Goal: Transaction & Acquisition: Book appointment/travel/reservation

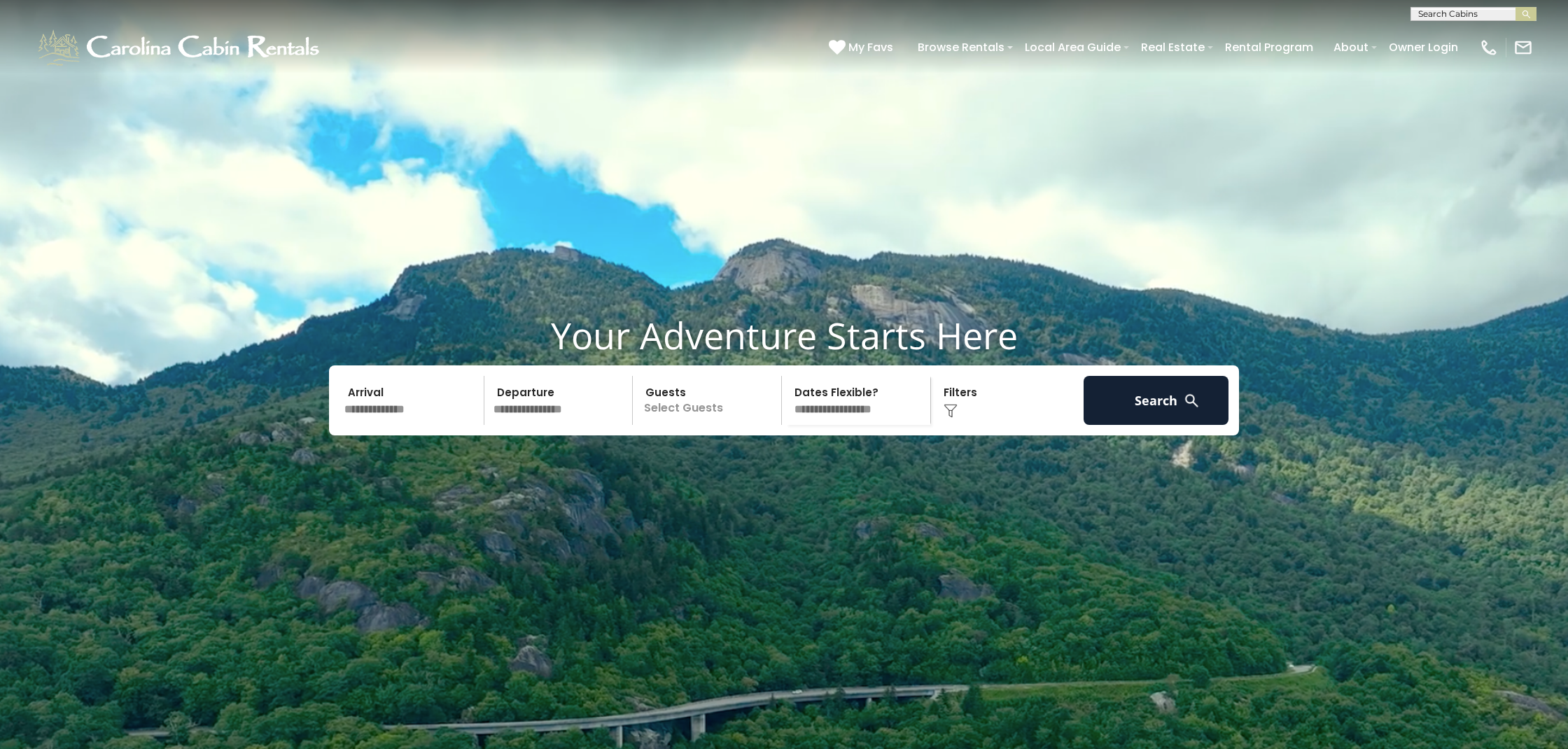
click at [385, 425] on input "text" at bounding box center [412, 401] width 145 height 49
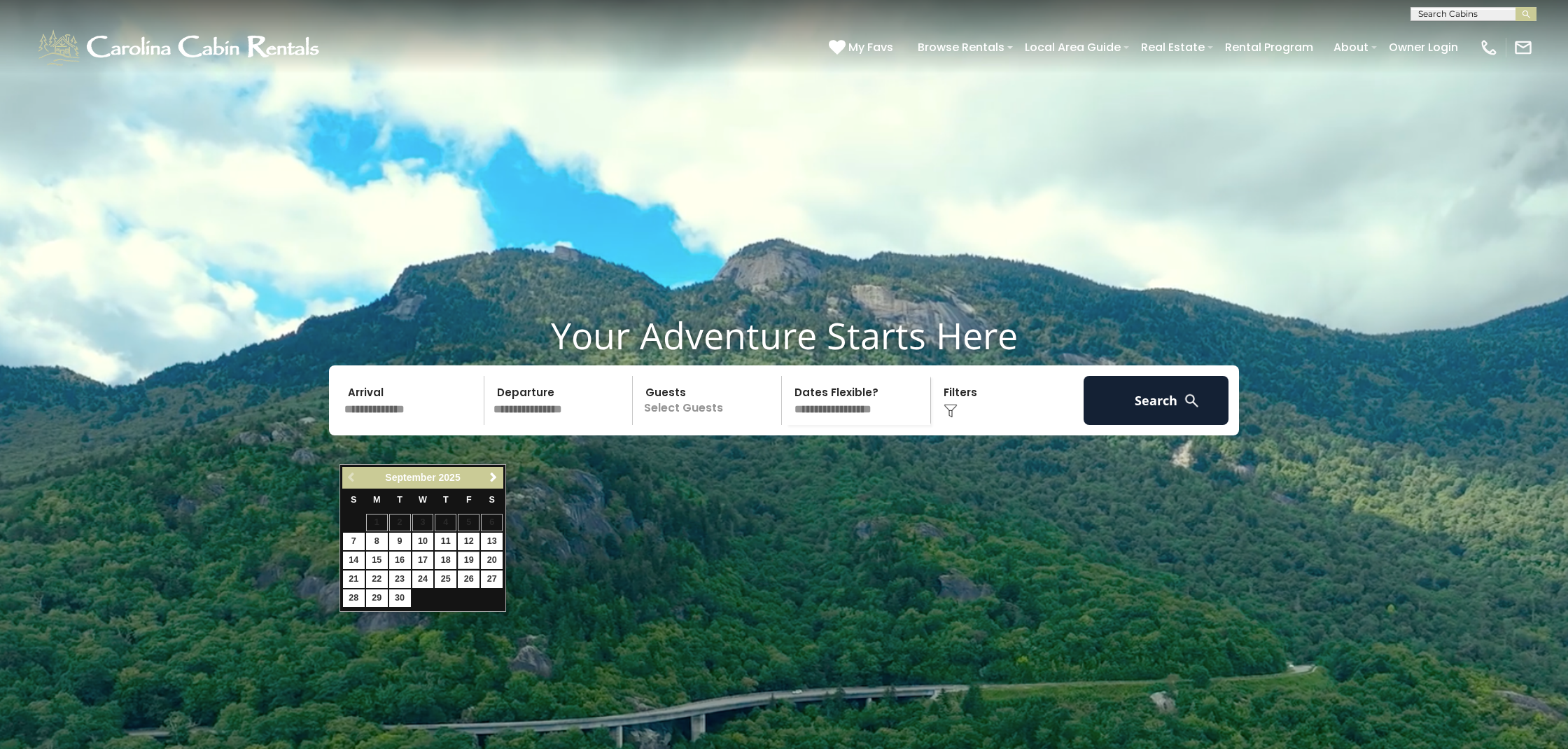
click at [473, 557] on link "19" at bounding box center [468, 560] width 22 height 18
type input "*******"
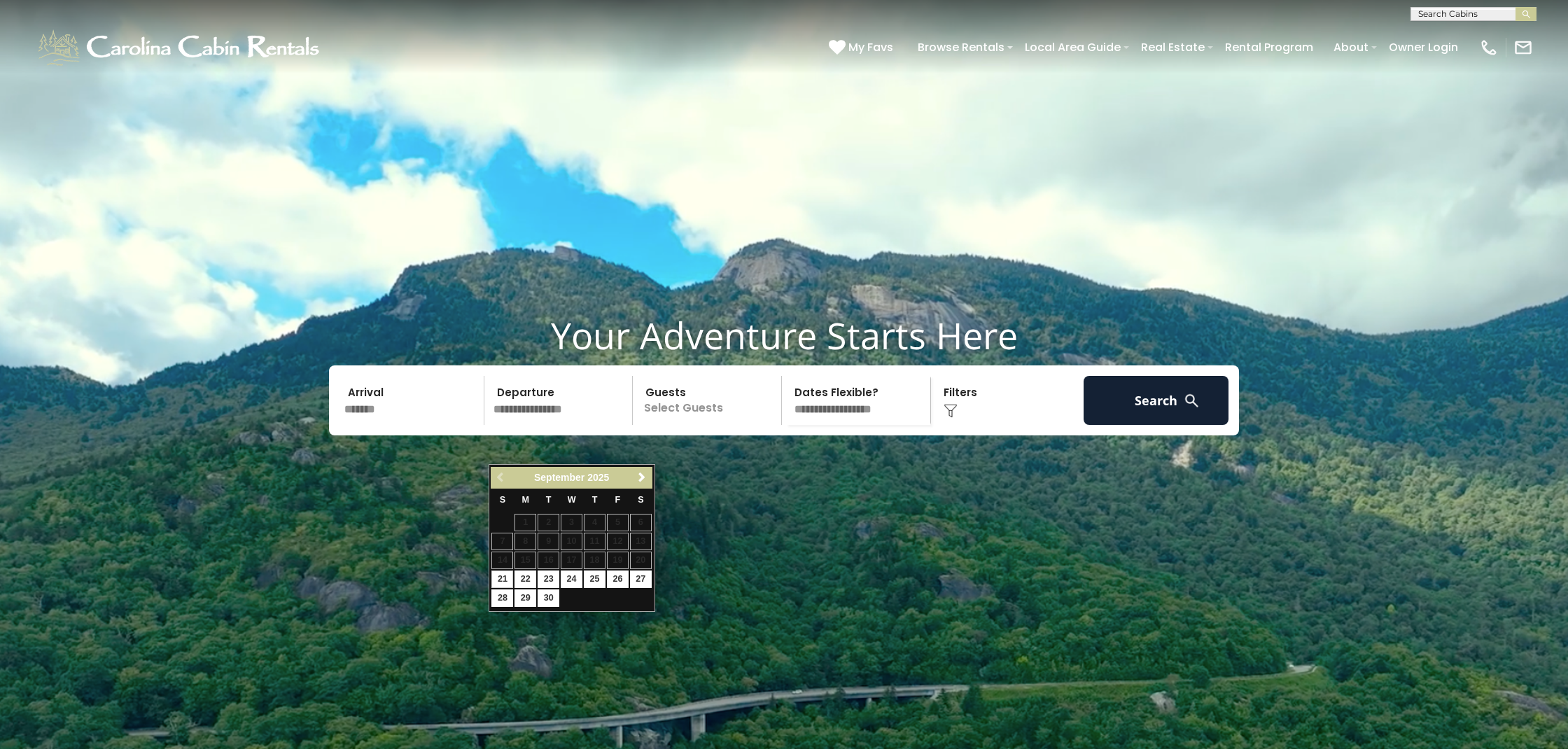
click at [505, 574] on link "21" at bounding box center [502, 579] width 22 height 18
type input "*******"
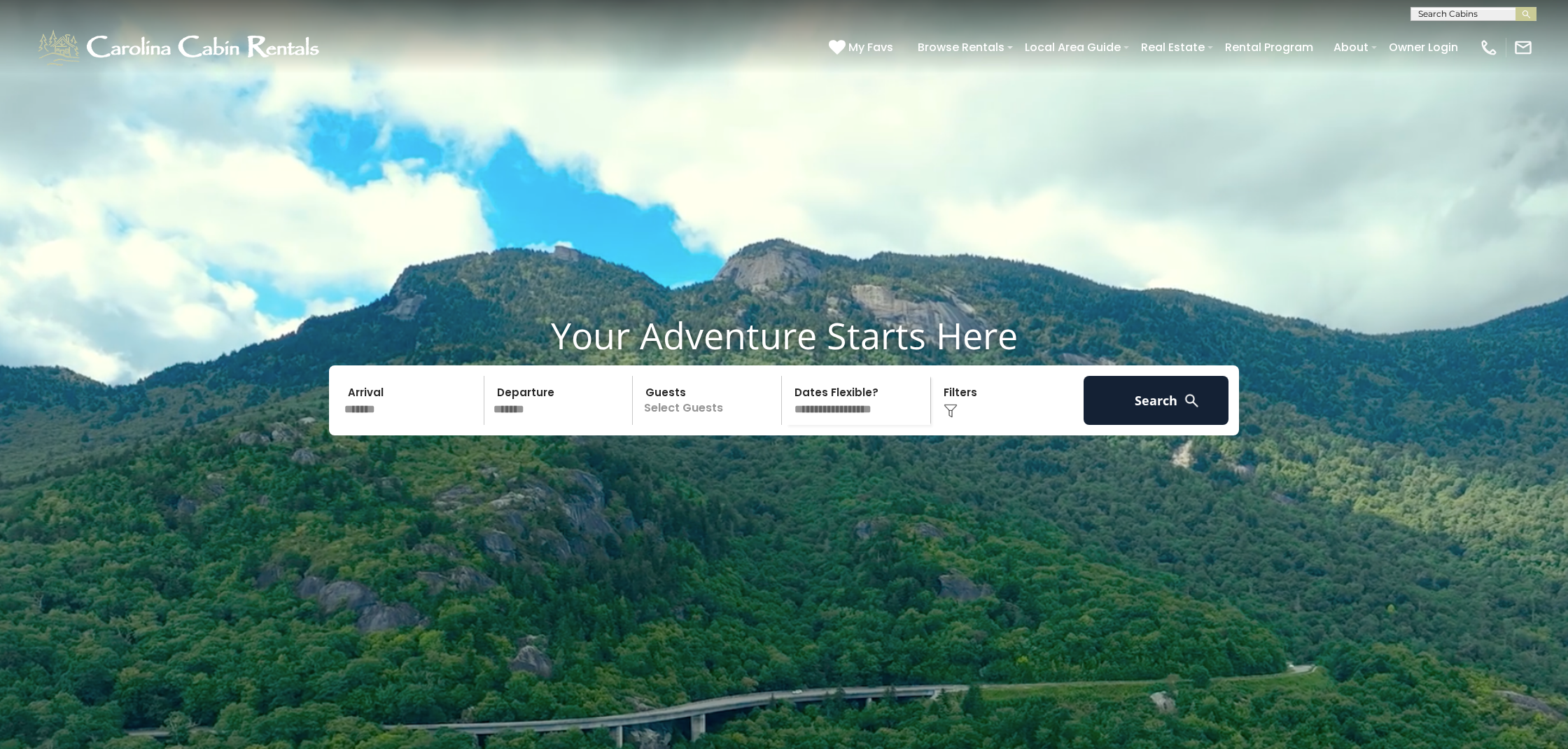
click at [709, 425] on p "Select Guests" at bounding box center [709, 401] width 144 height 49
click at [775, 465] on span "+" at bounding box center [777, 458] width 6 height 14
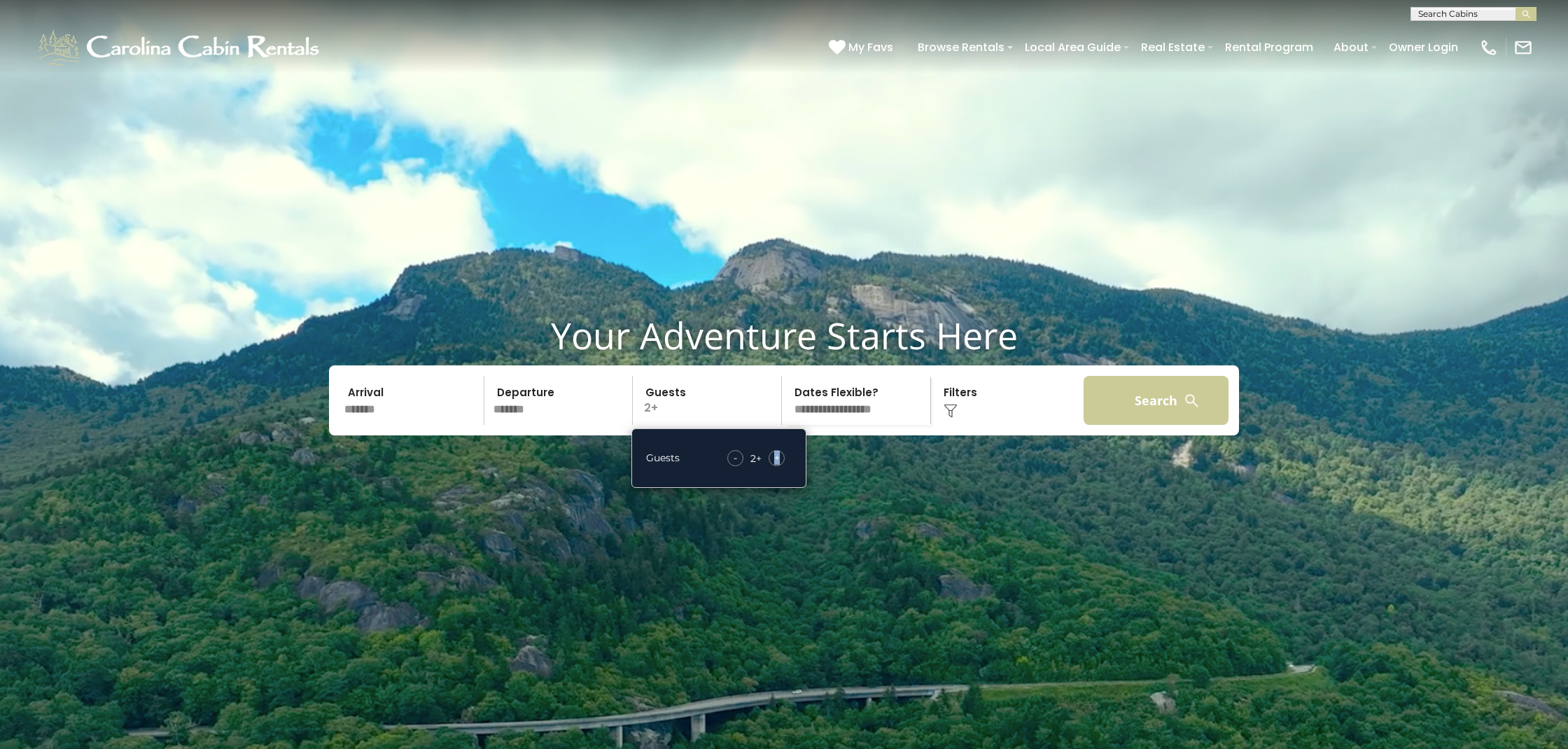
click at [1117, 425] on button "Search" at bounding box center [1156, 401] width 145 height 49
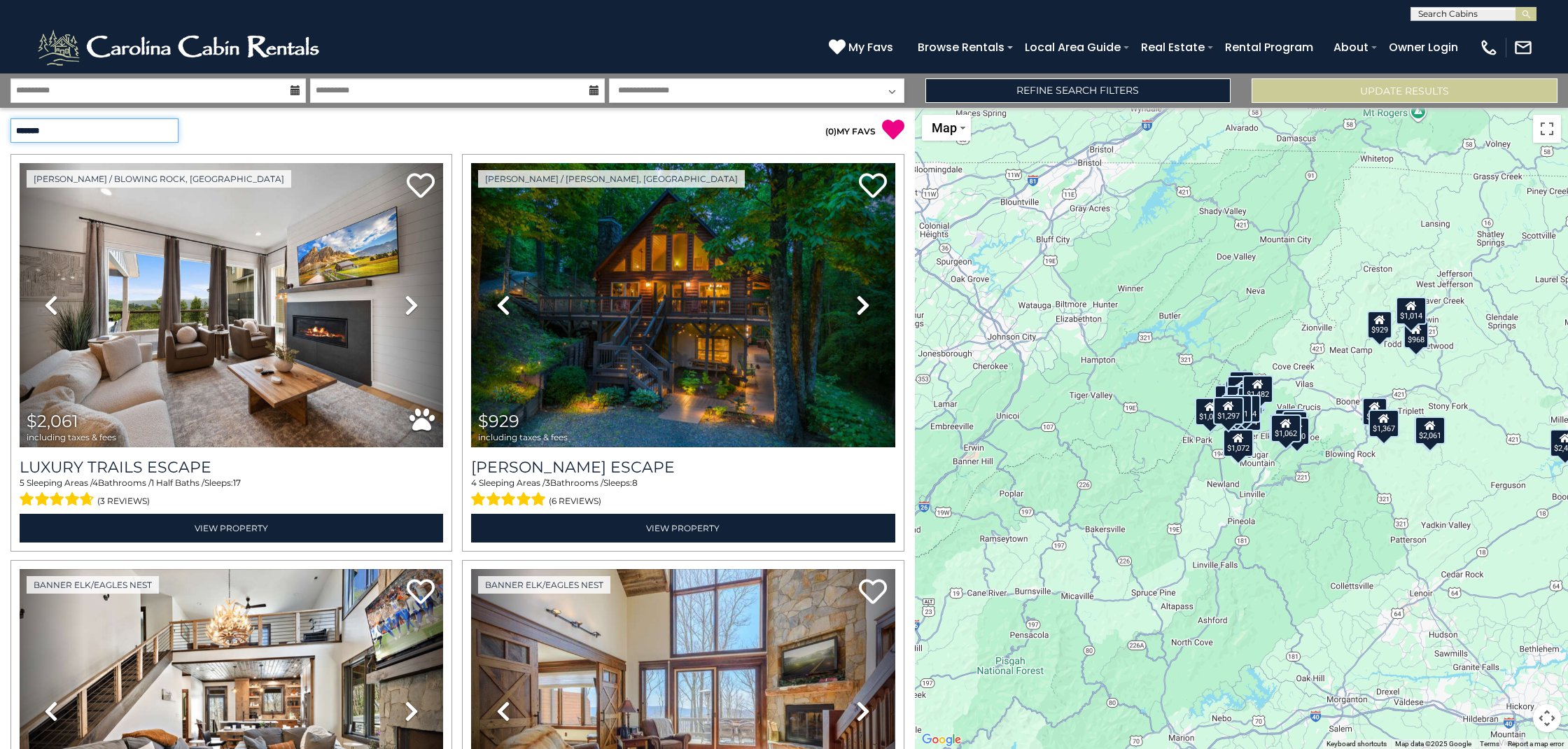
select select "*********"
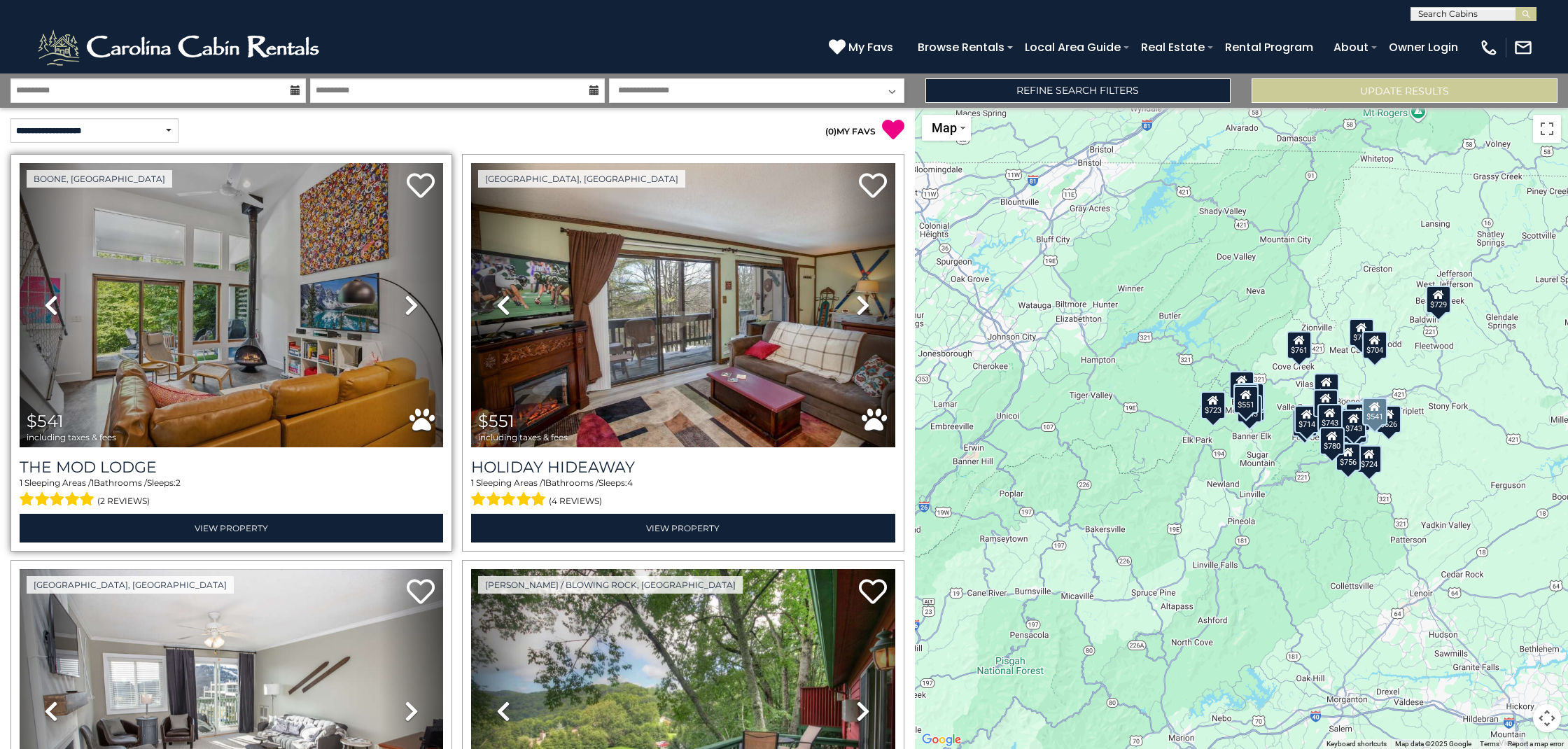
click at [230, 319] on img at bounding box center [231, 305] width 423 height 284
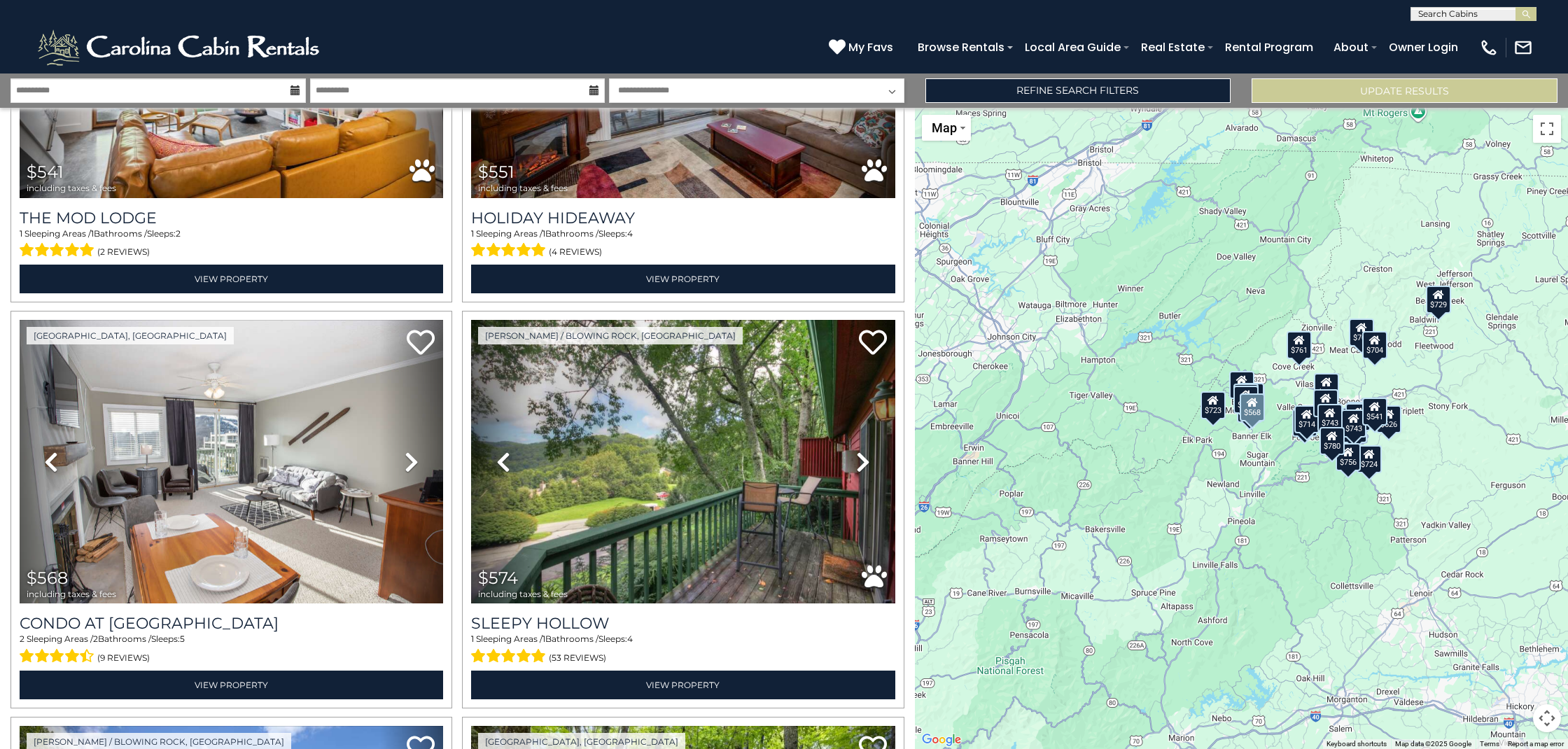
scroll to position [250, 0]
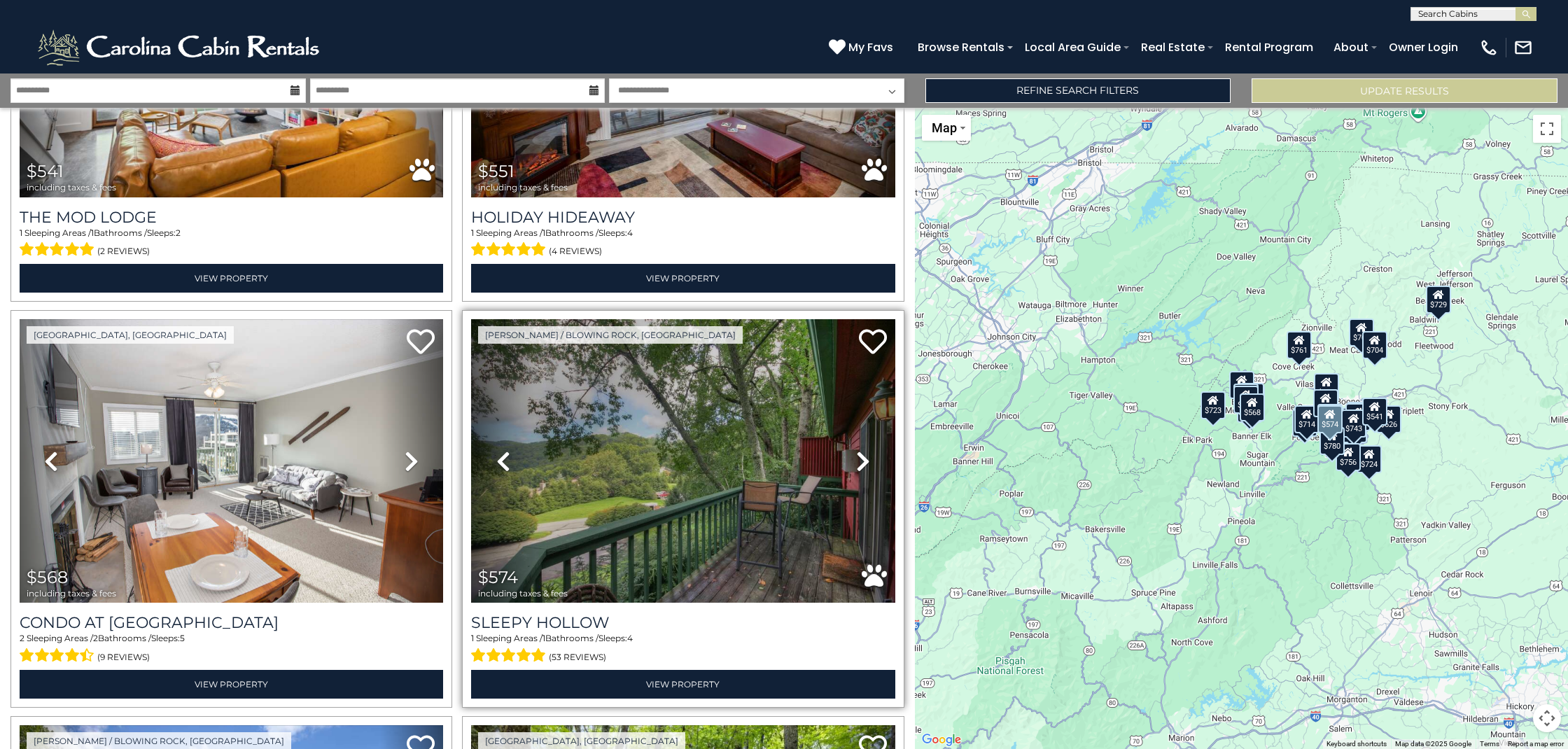
click at [580, 407] on img at bounding box center [683, 461] width 423 height 284
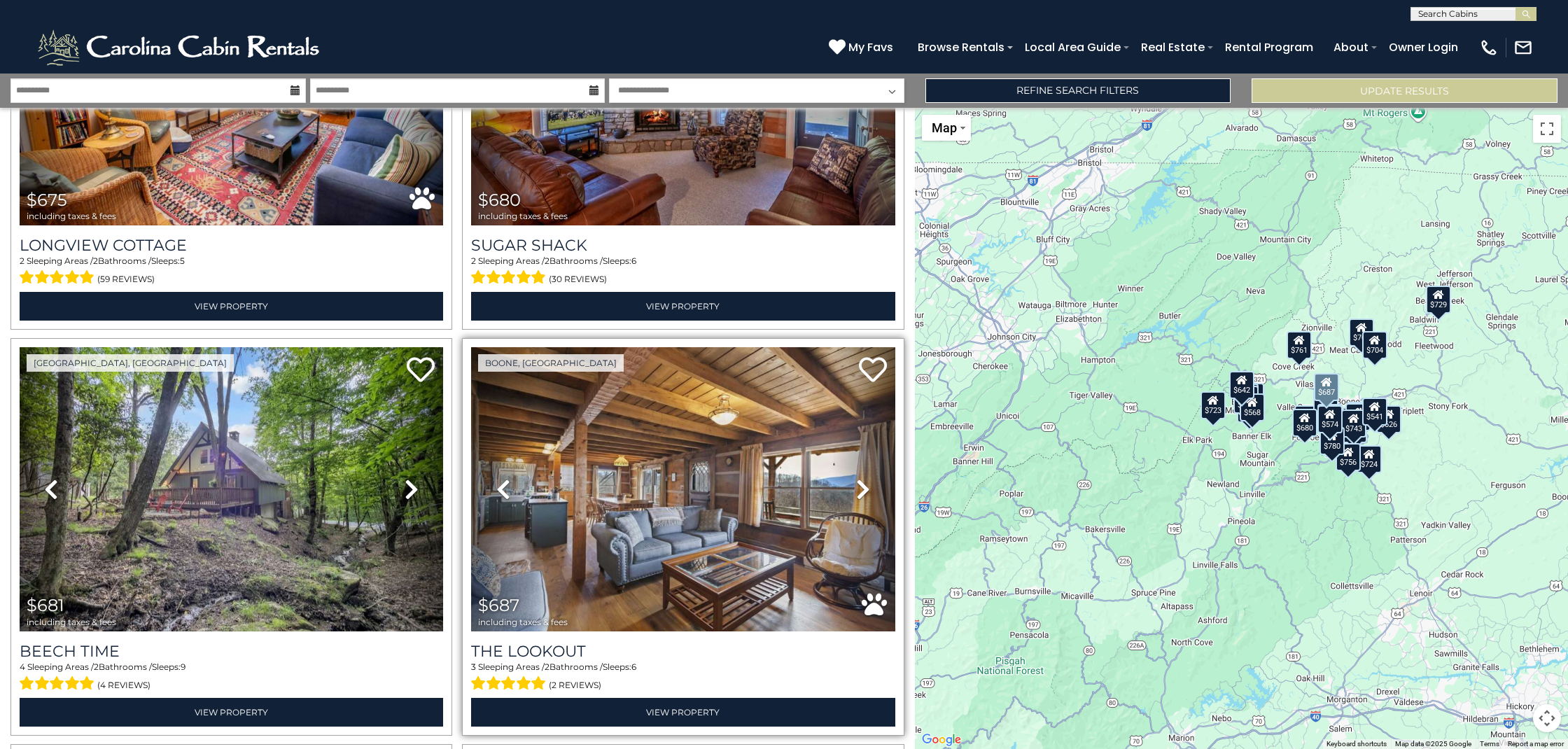
scroll to position [1459, 0]
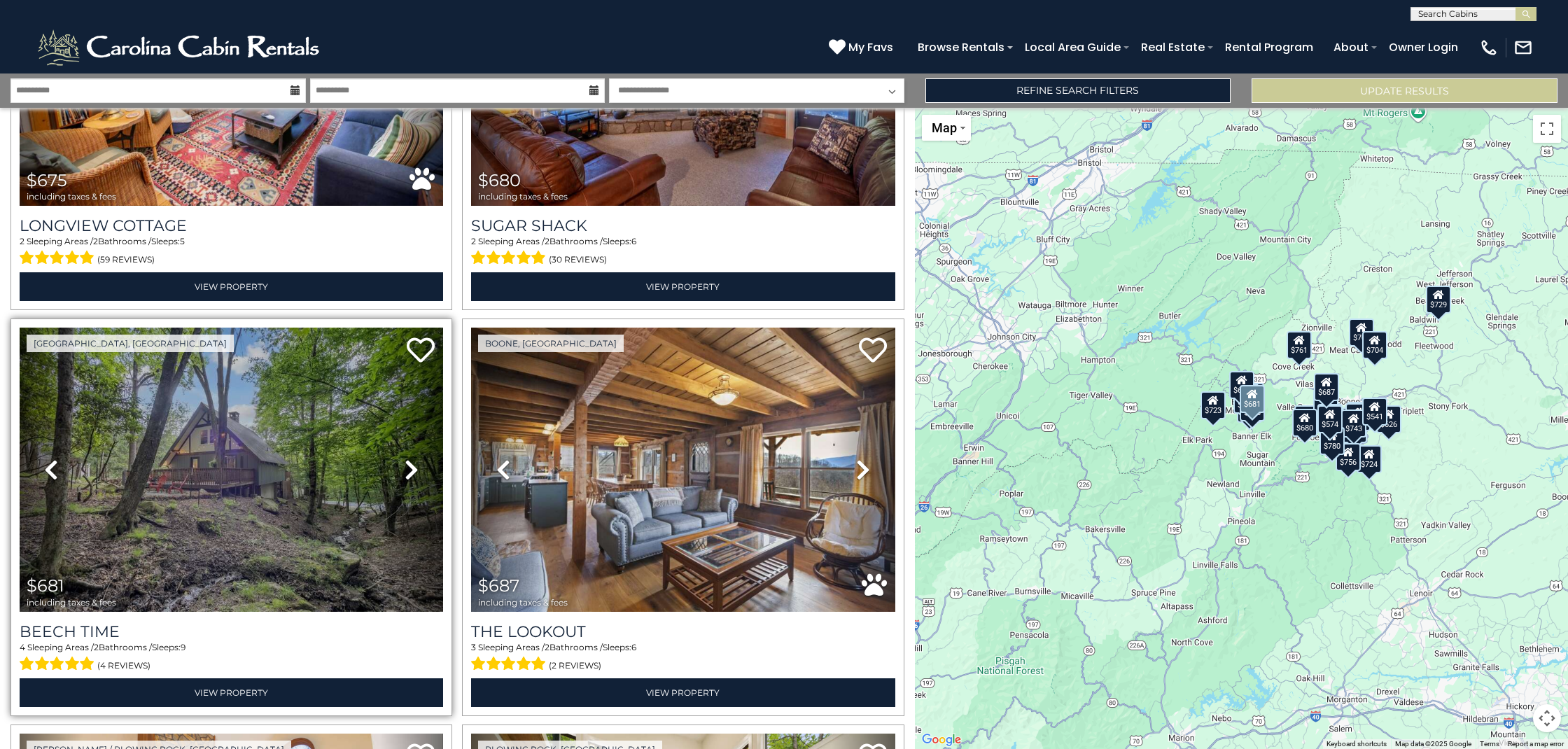
click at [179, 504] on img at bounding box center [231, 469] width 423 height 284
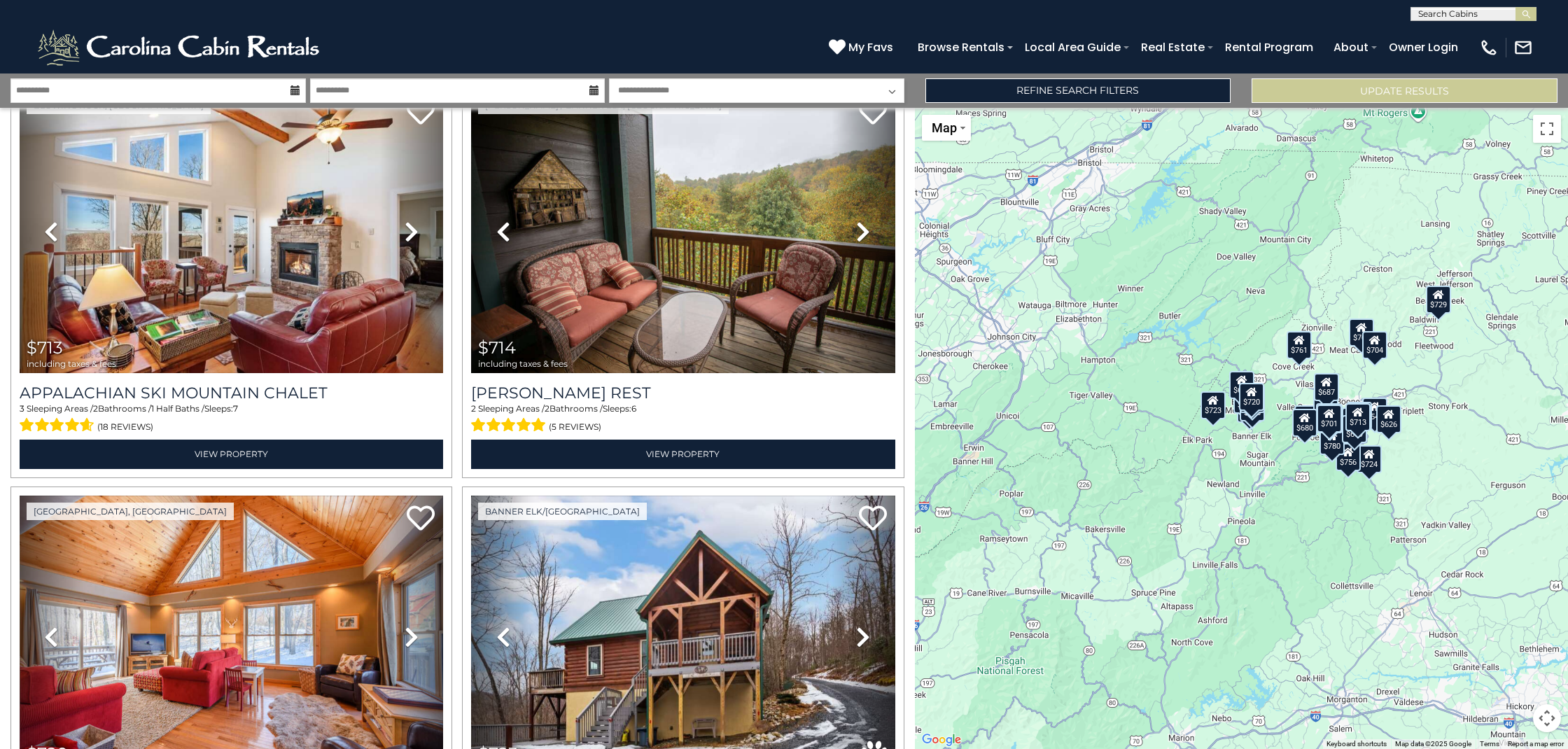
scroll to position [3323, 0]
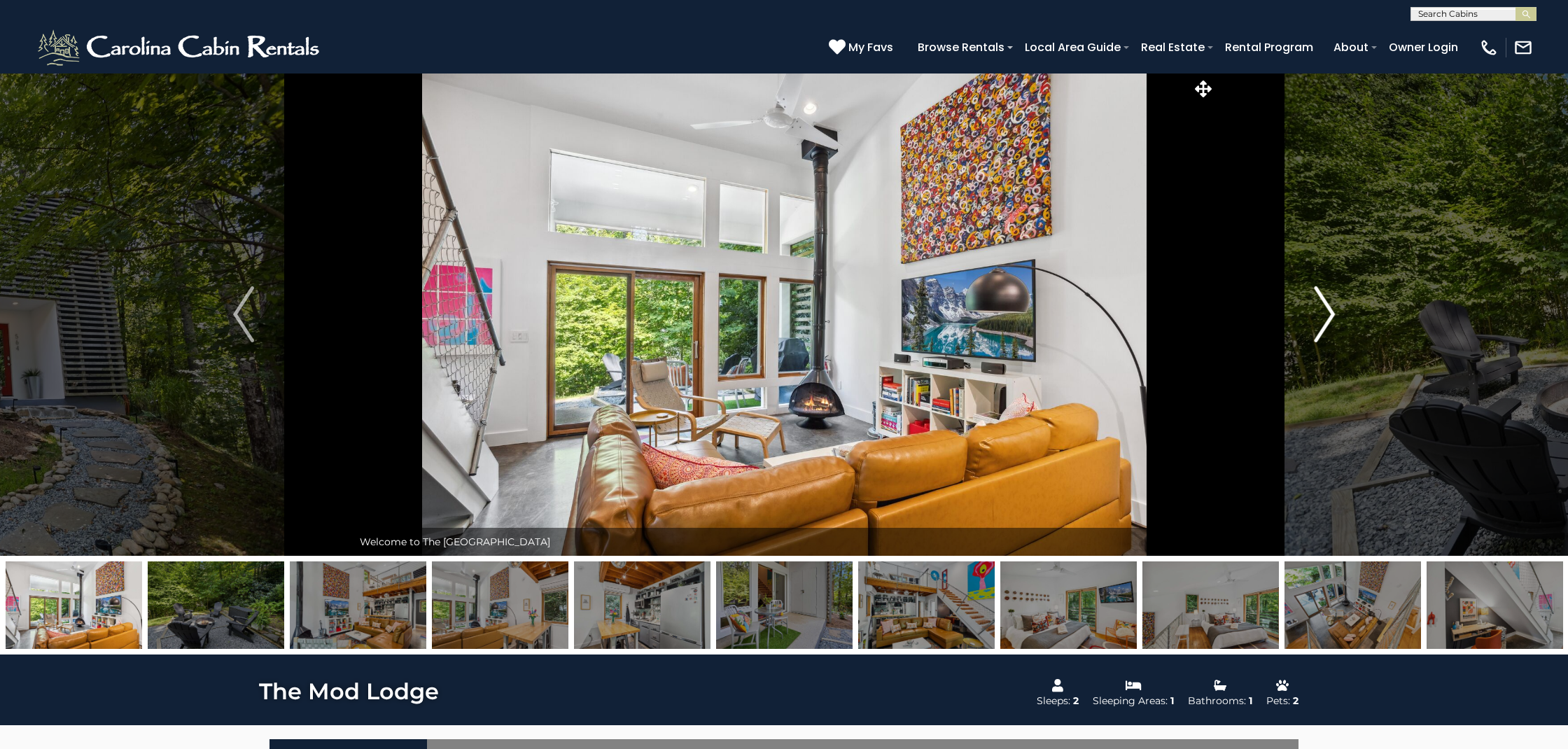
click at [1330, 312] on img "Next" at bounding box center [1324, 314] width 21 height 56
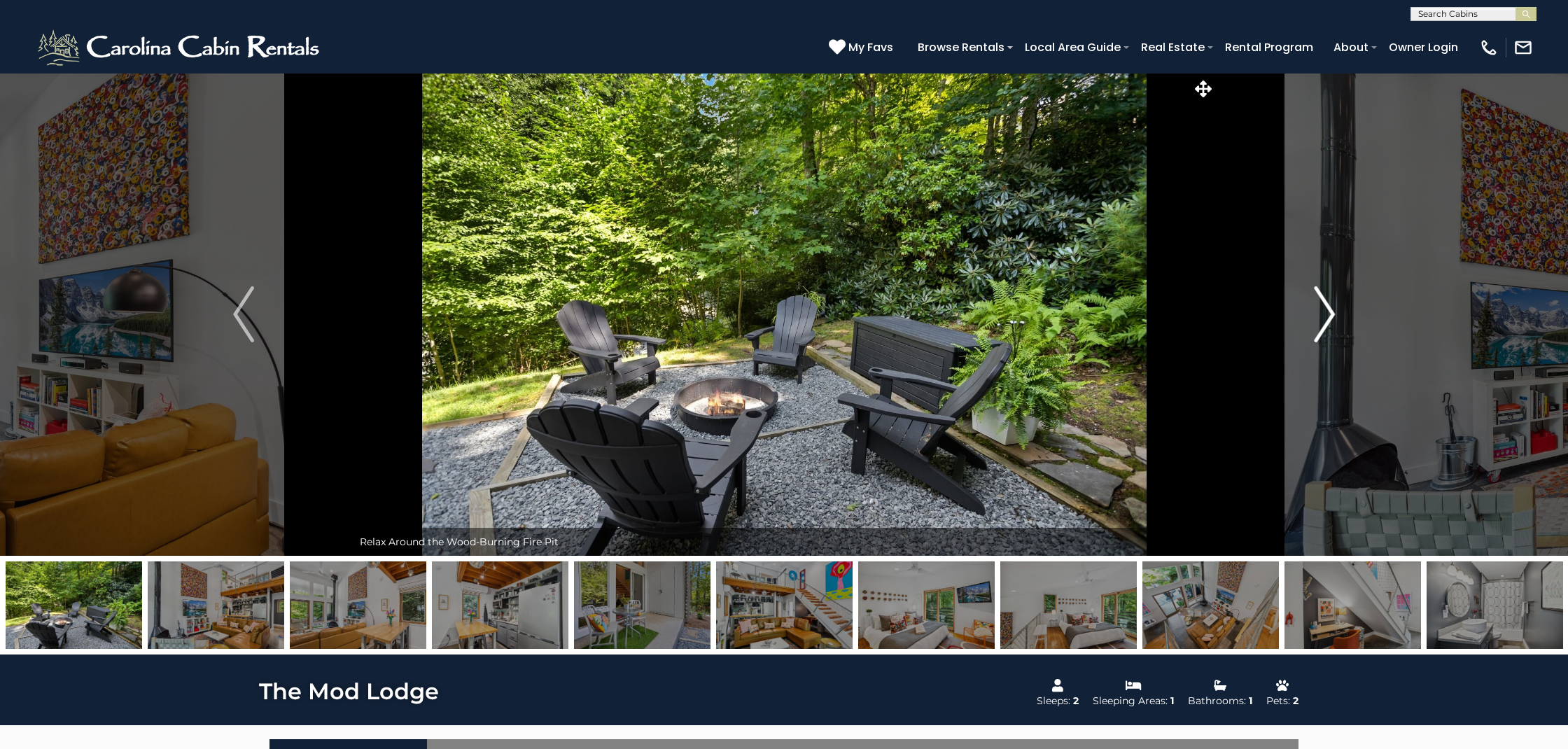
click at [1330, 312] on img "Next" at bounding box center [1324, 314] width 21 height 56
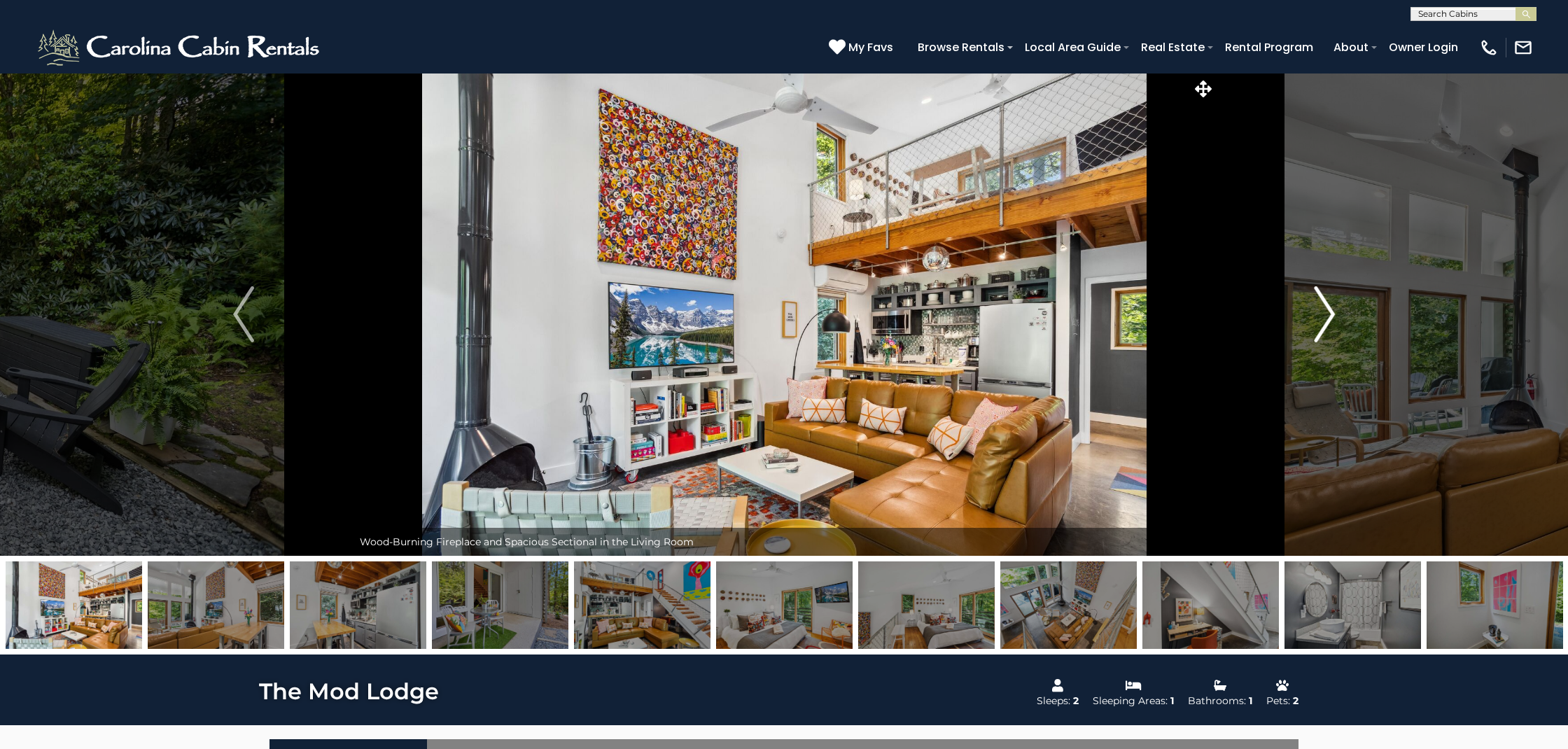
click at [1330, 312] on img "Next" at bounding box center [1324, 314] width 21 height 56
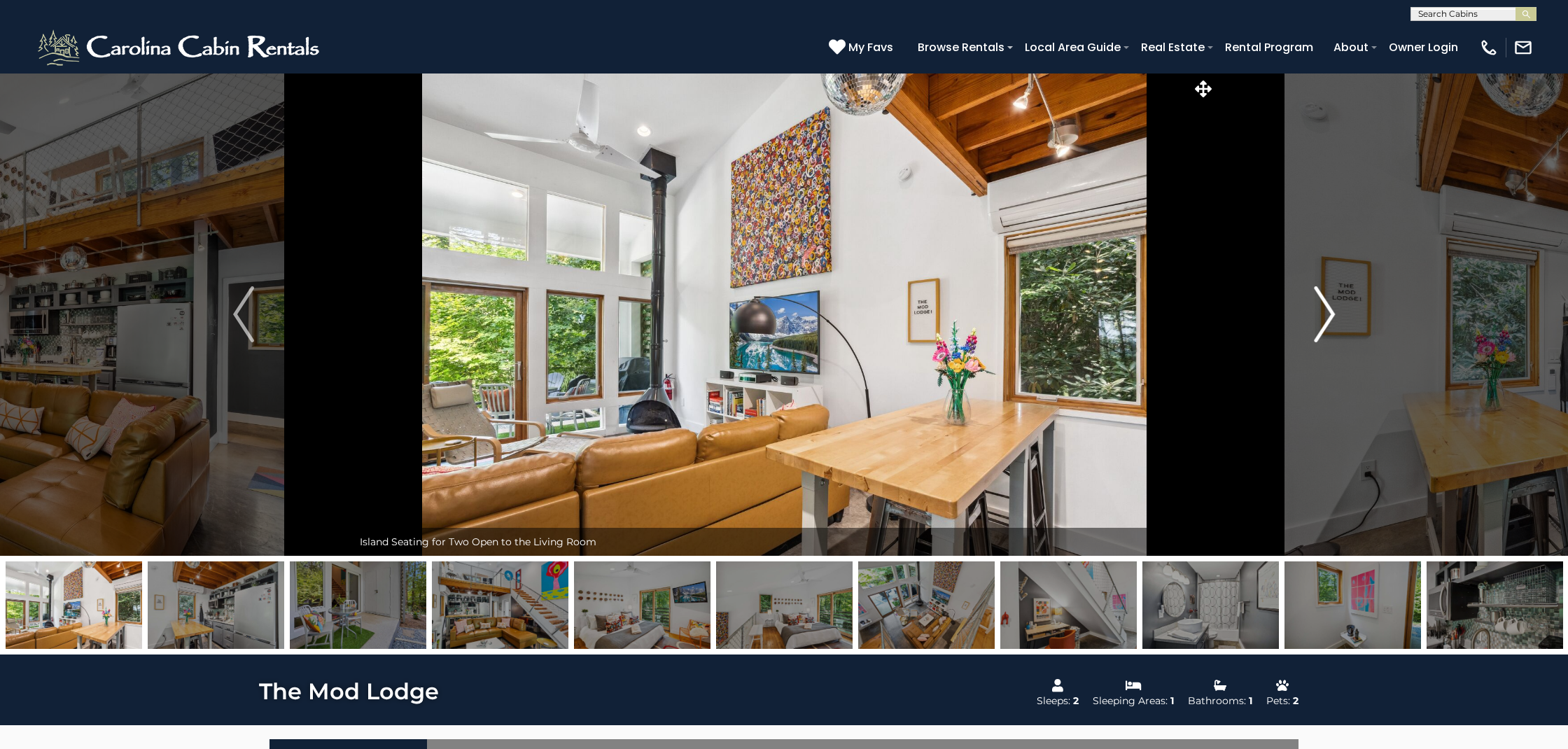
click at [1330, 312] on img "Next" at bounding box center [1324, 314] width 21 height 56
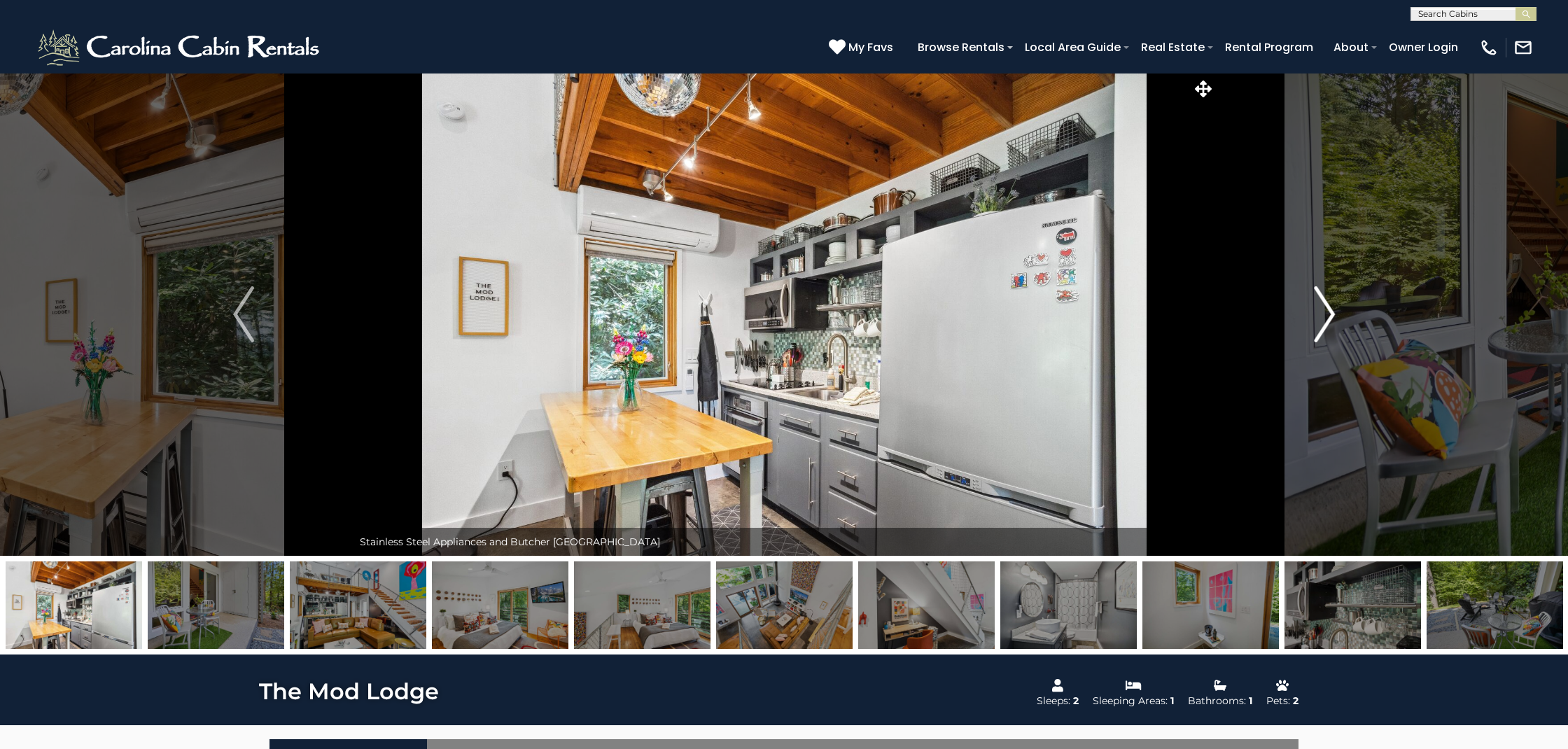
click at [1330, 312] on img "Next" at bounding box center [1324, 314] width 21 height 56
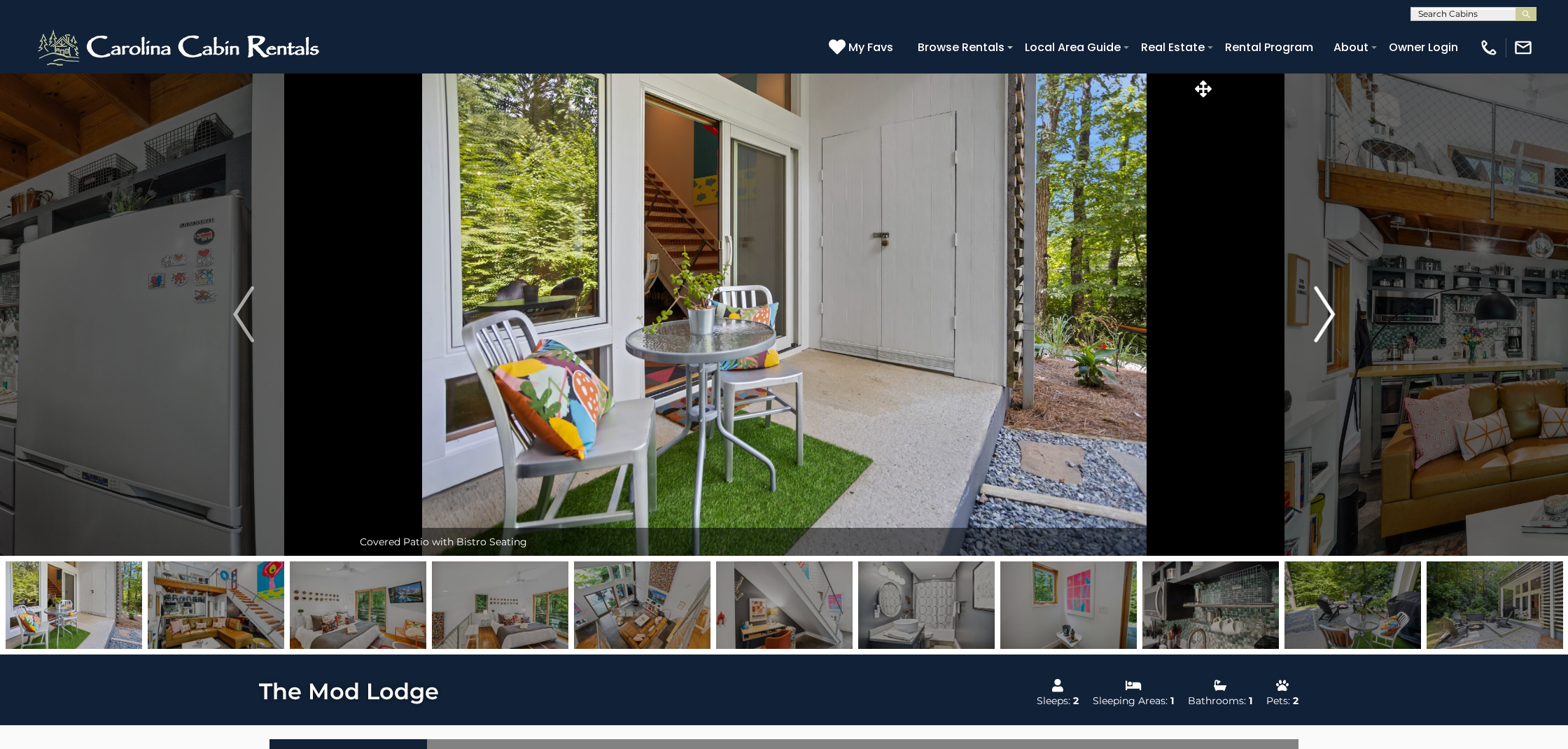
click at [1330, 312] on img "Next" at bounding box center [1324, 314] width 21 height 56
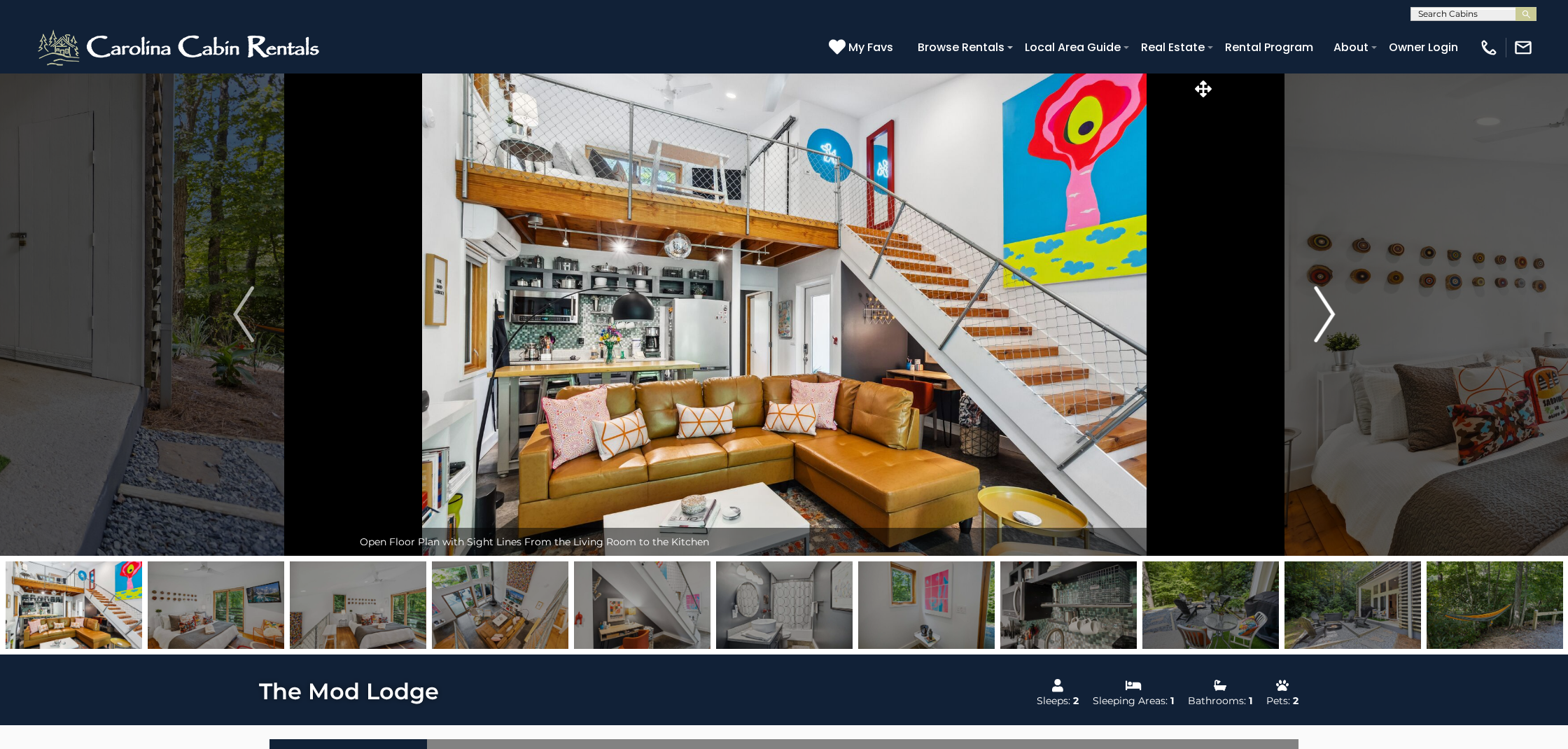
click at [1330, 312] on img "Next" at bounding box center [1324, 314] width 21 height 56
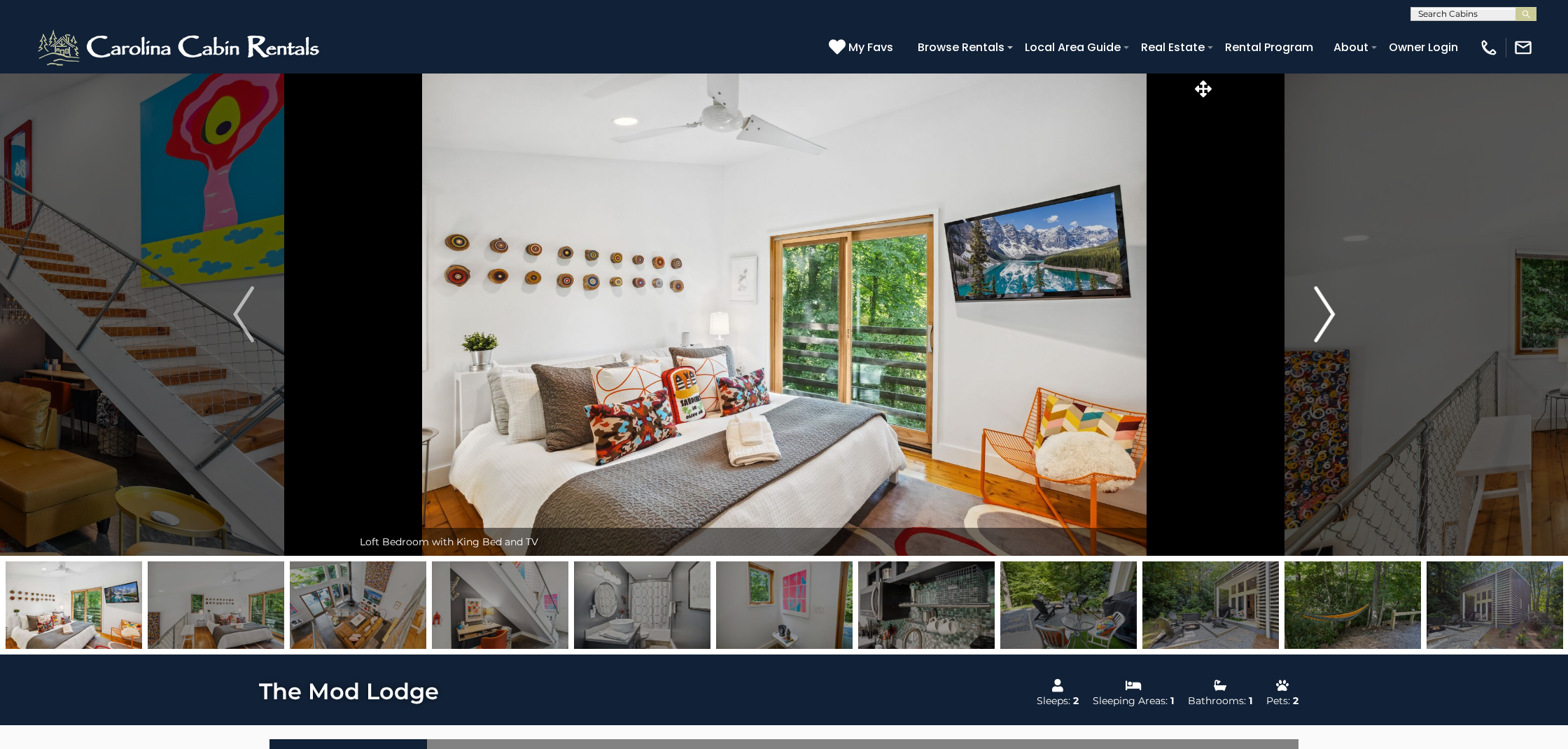
click at [1330, 312] on img "Next" at bounding box center [1324, 314] width 21 height 56
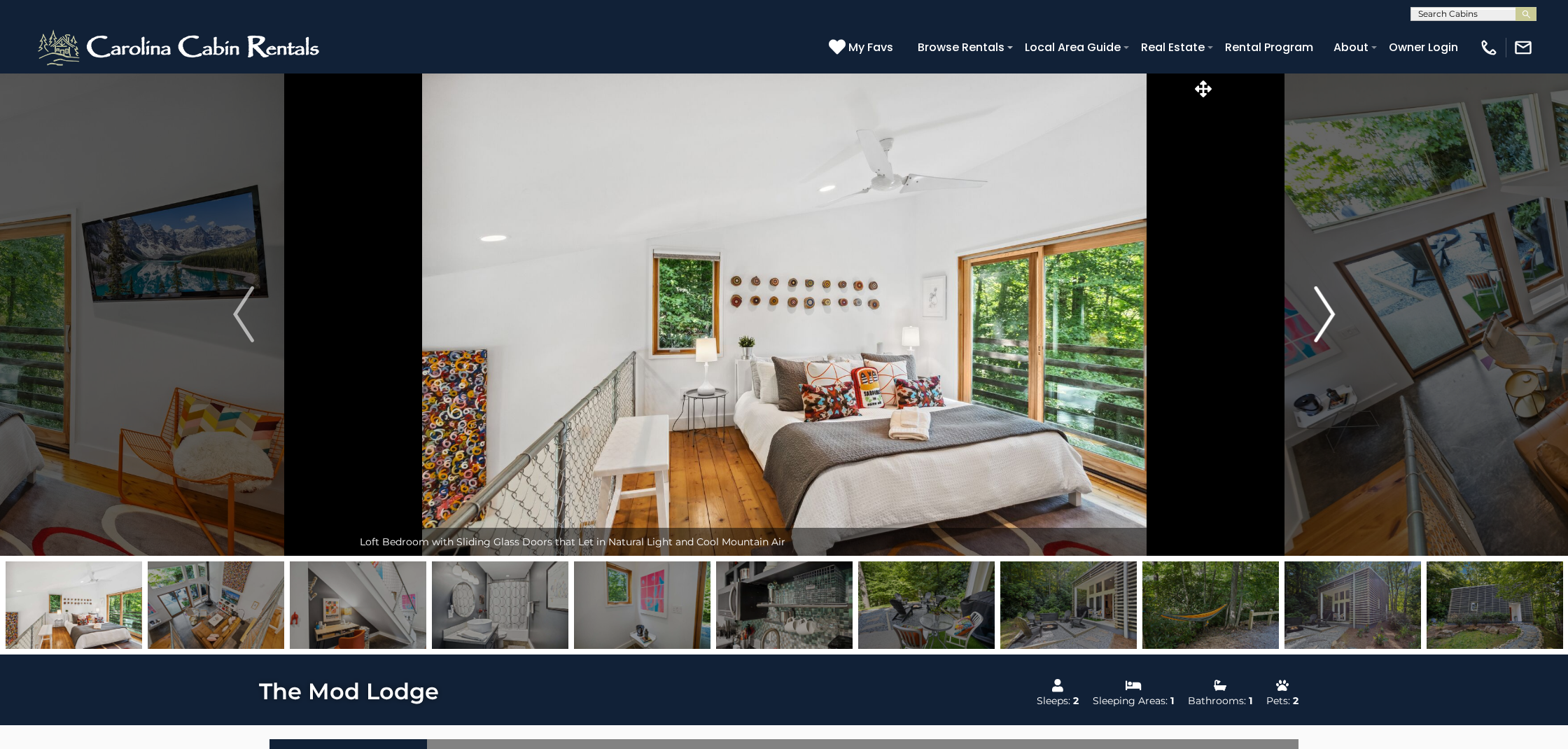
click at [1330, 312] on img "Next" at bounding box center [1324, 314] width 21 height 56
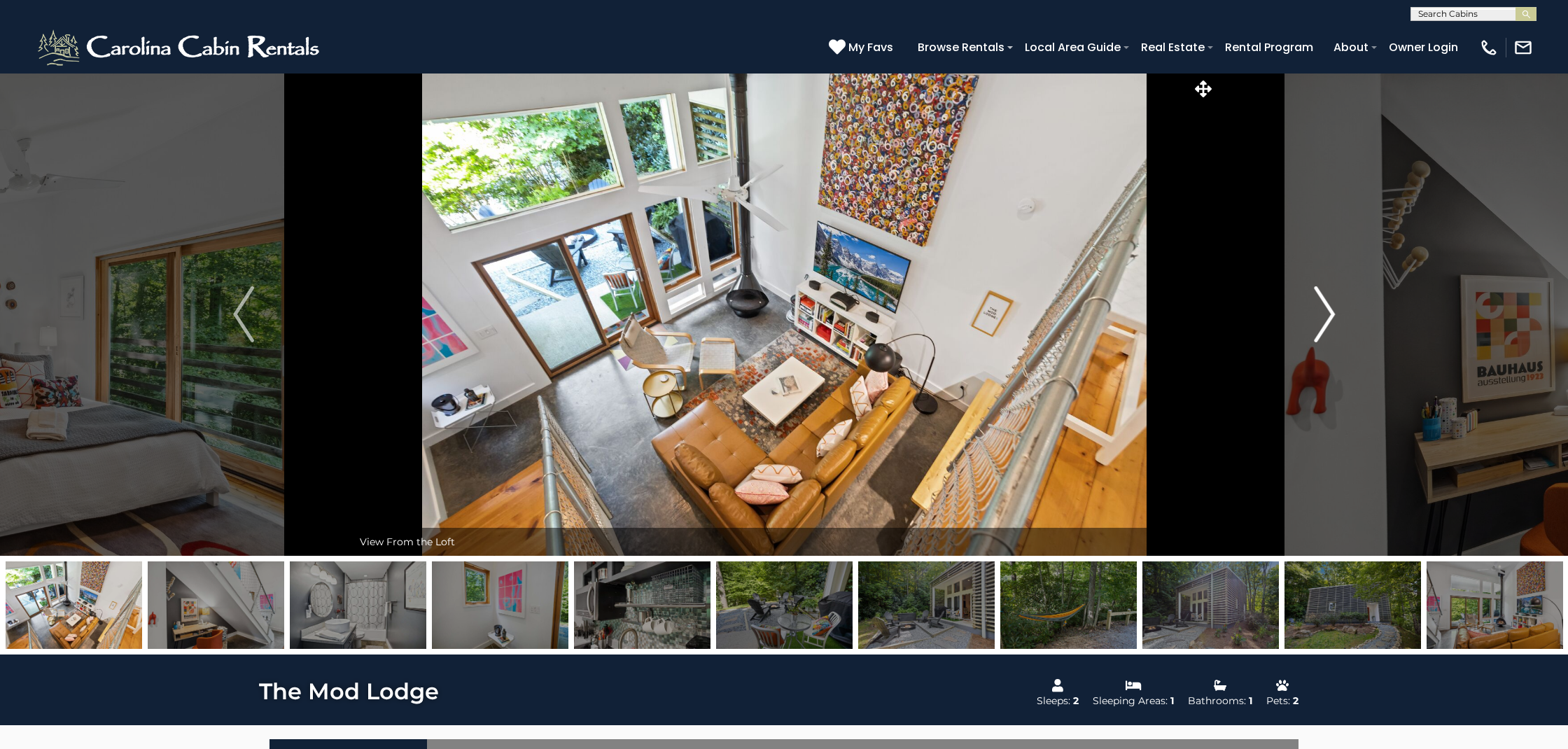
click at [1330, 312] on img "Next" at bounding box center [1324, 314] width 21 height 56
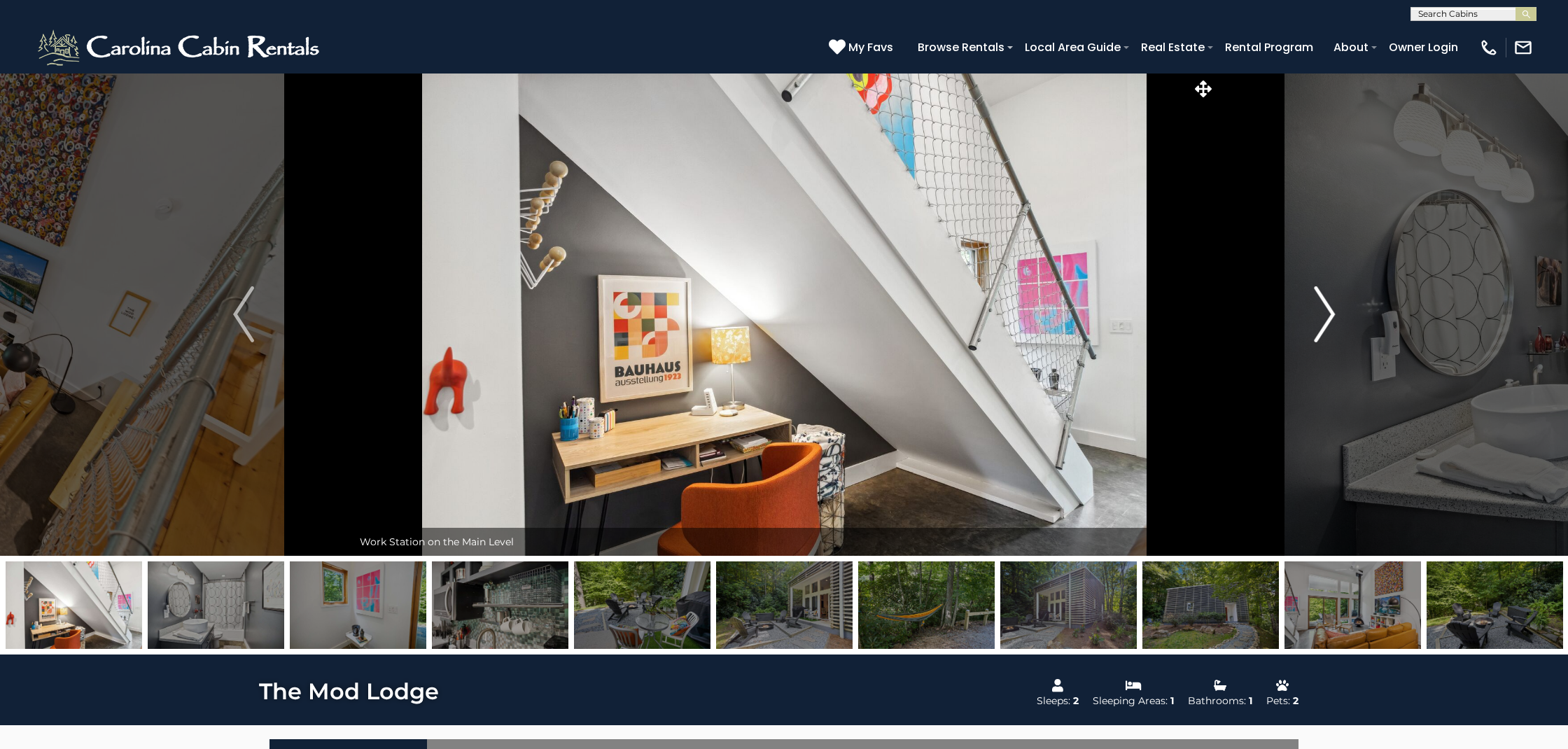
click at [1330, 312] on img "Next" at bounding box center [1324, 314] width 21 height 56
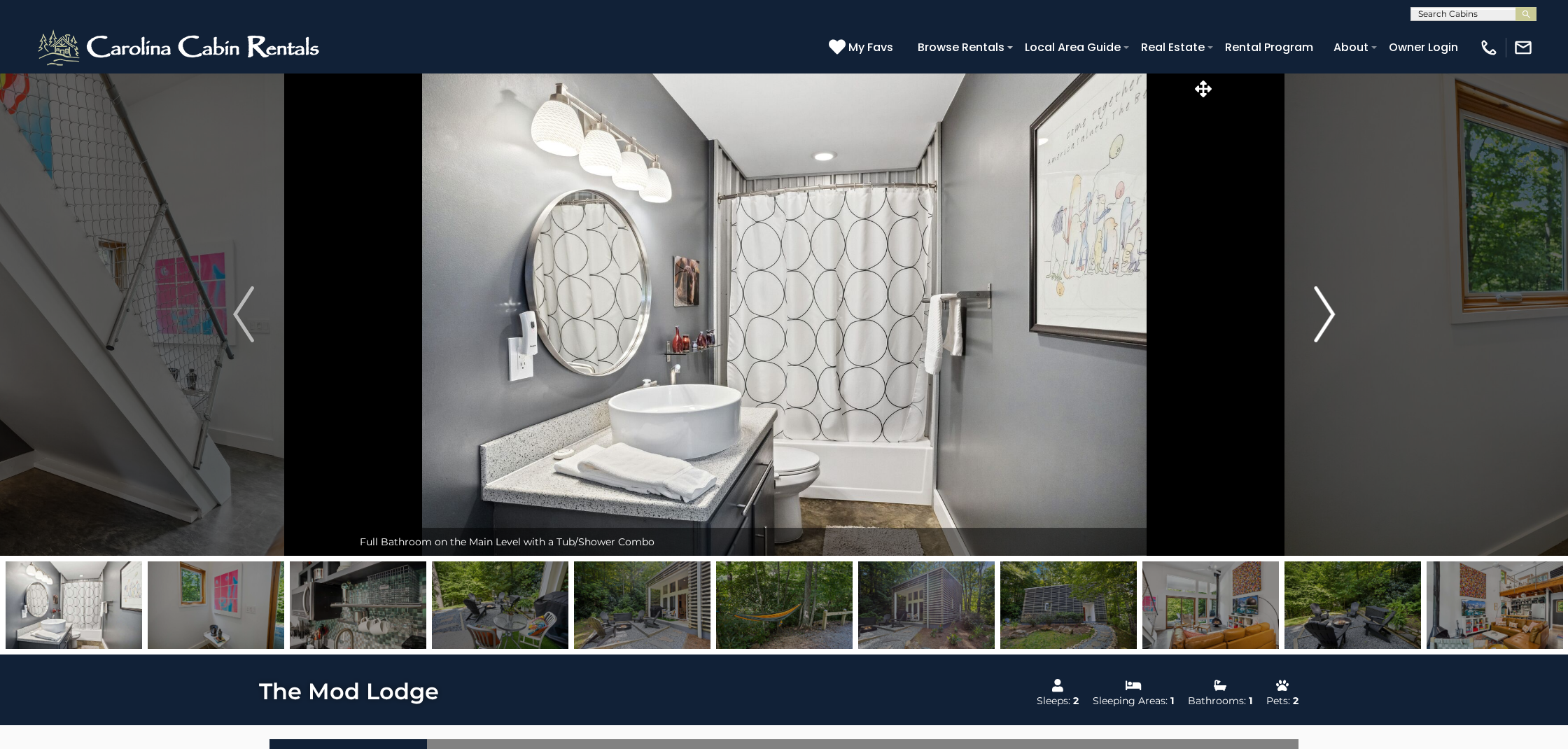
click at [1330, 312] on img "Next" at bounding box center [1324, 314] width 21 height 56
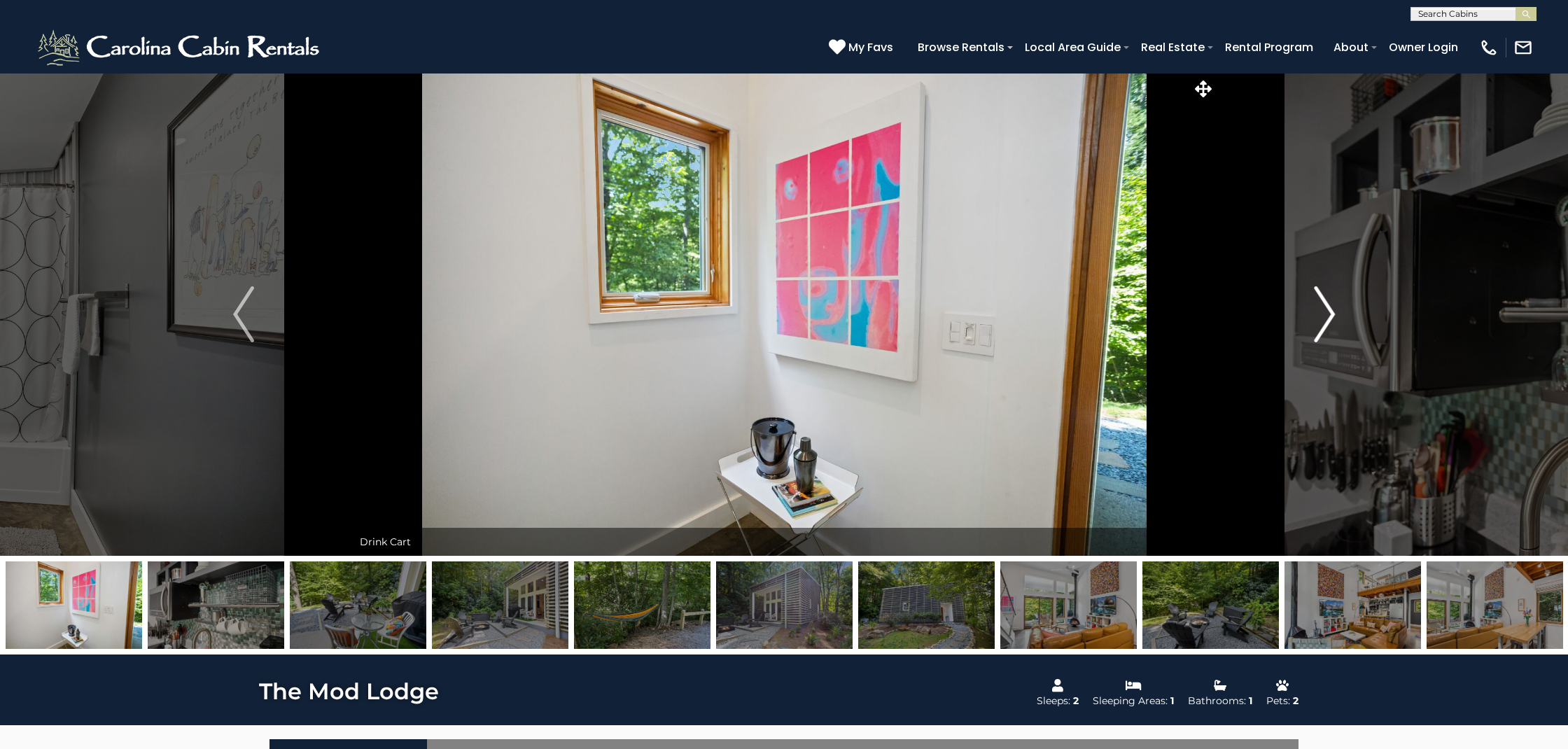
click at [1330, 312] on img "Next" at bounding box center [1324, 314] width 21 height 56
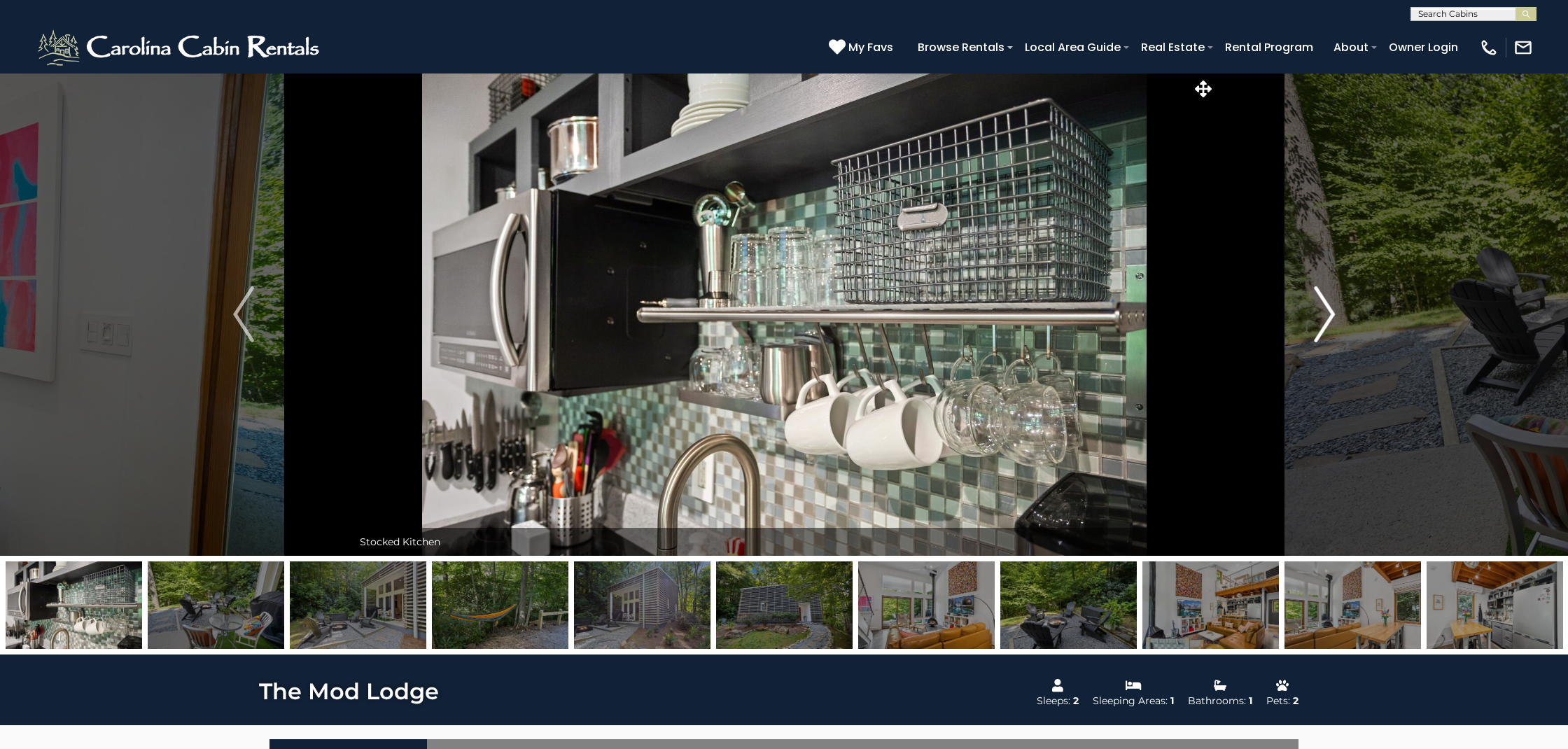
click at [1330, 312] on img "Next" at bounding box center [1324, 314] width 21 height 56
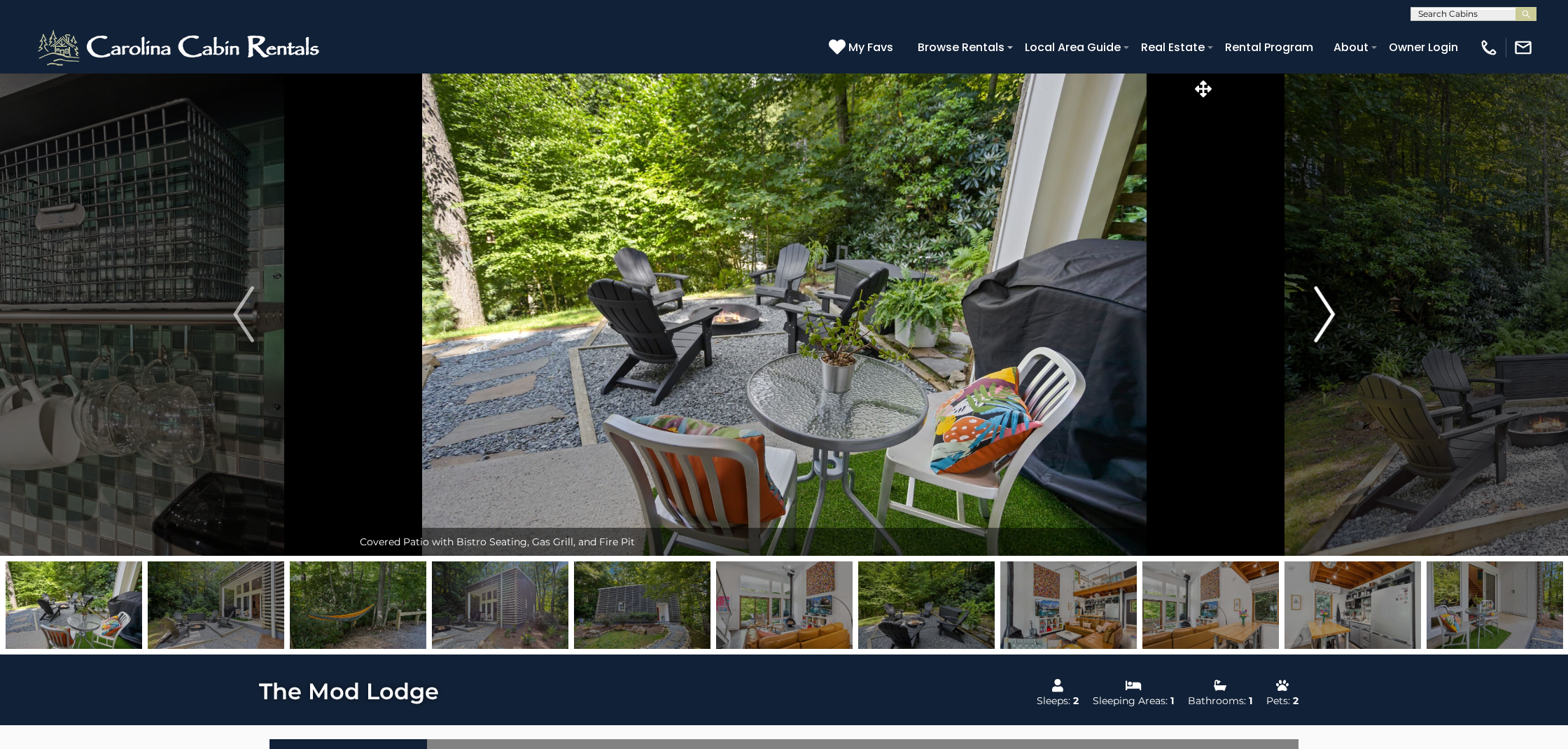
click at [1330, 312] on img "Next" at bounding box center [1324, 314] width 21 height 56
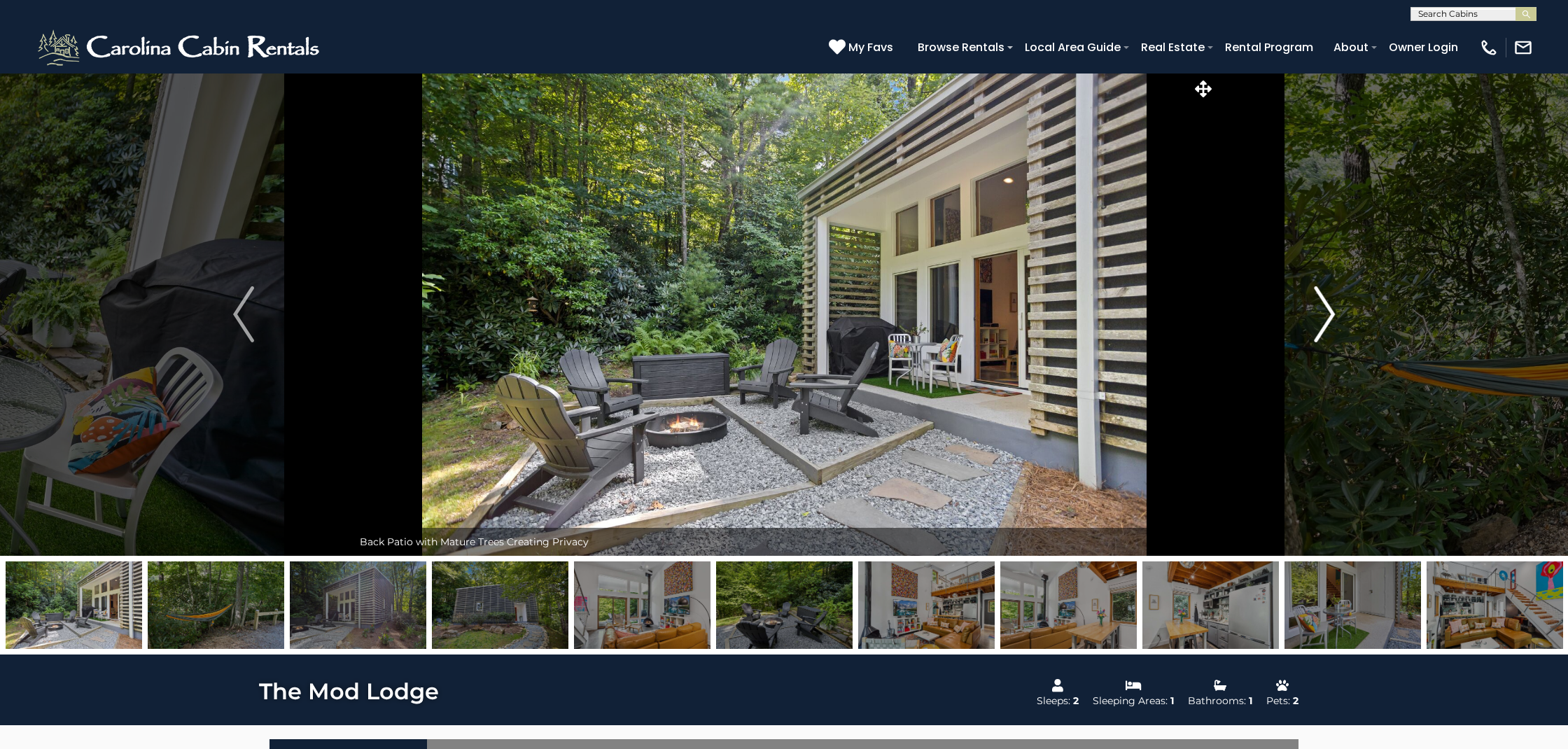
click at [1330, 312] on img "Next" at bounding box center [1324, 314] width 21 height 56
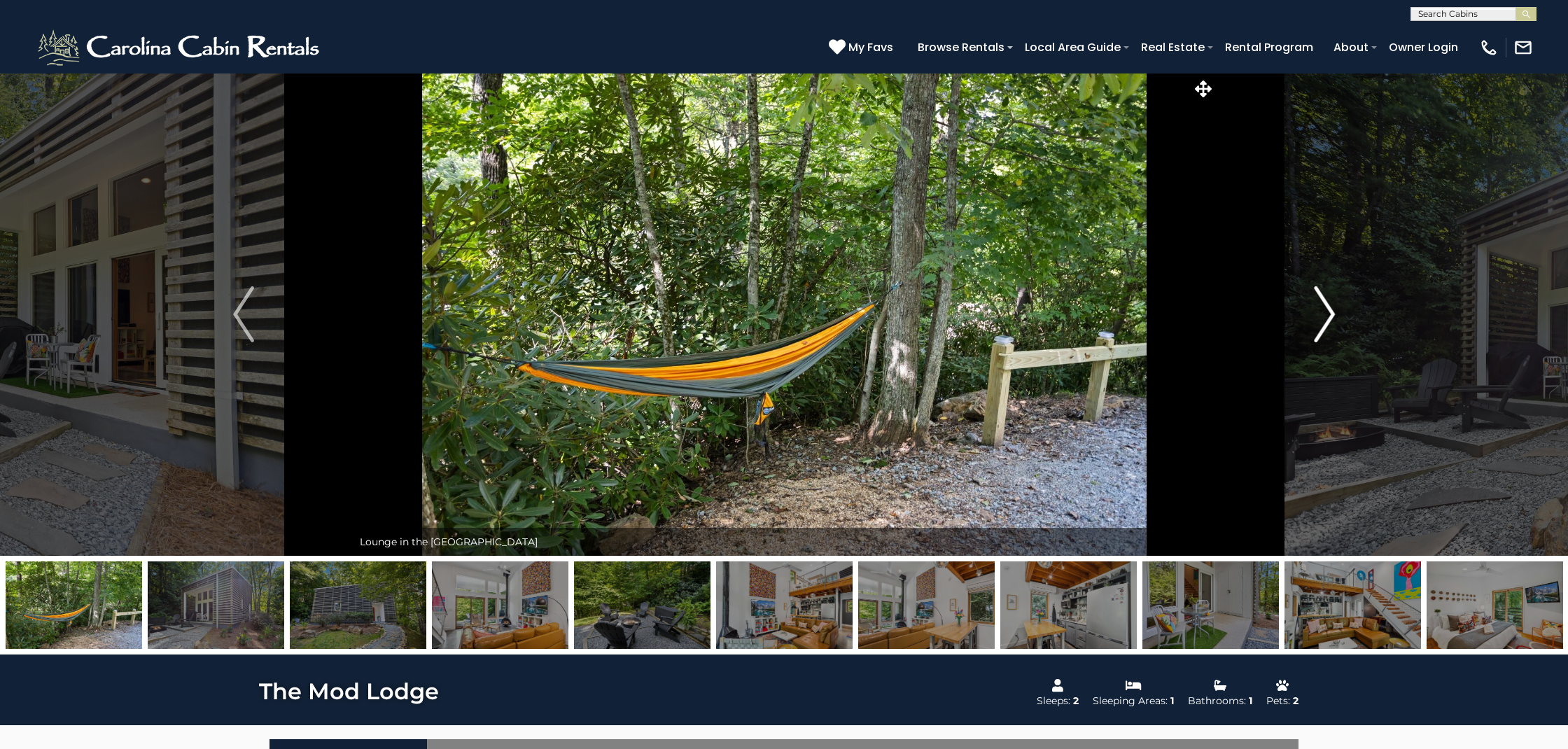
click at [1330, 312] on img "Next" at bounding box center [1324, 314] width 21 height 56
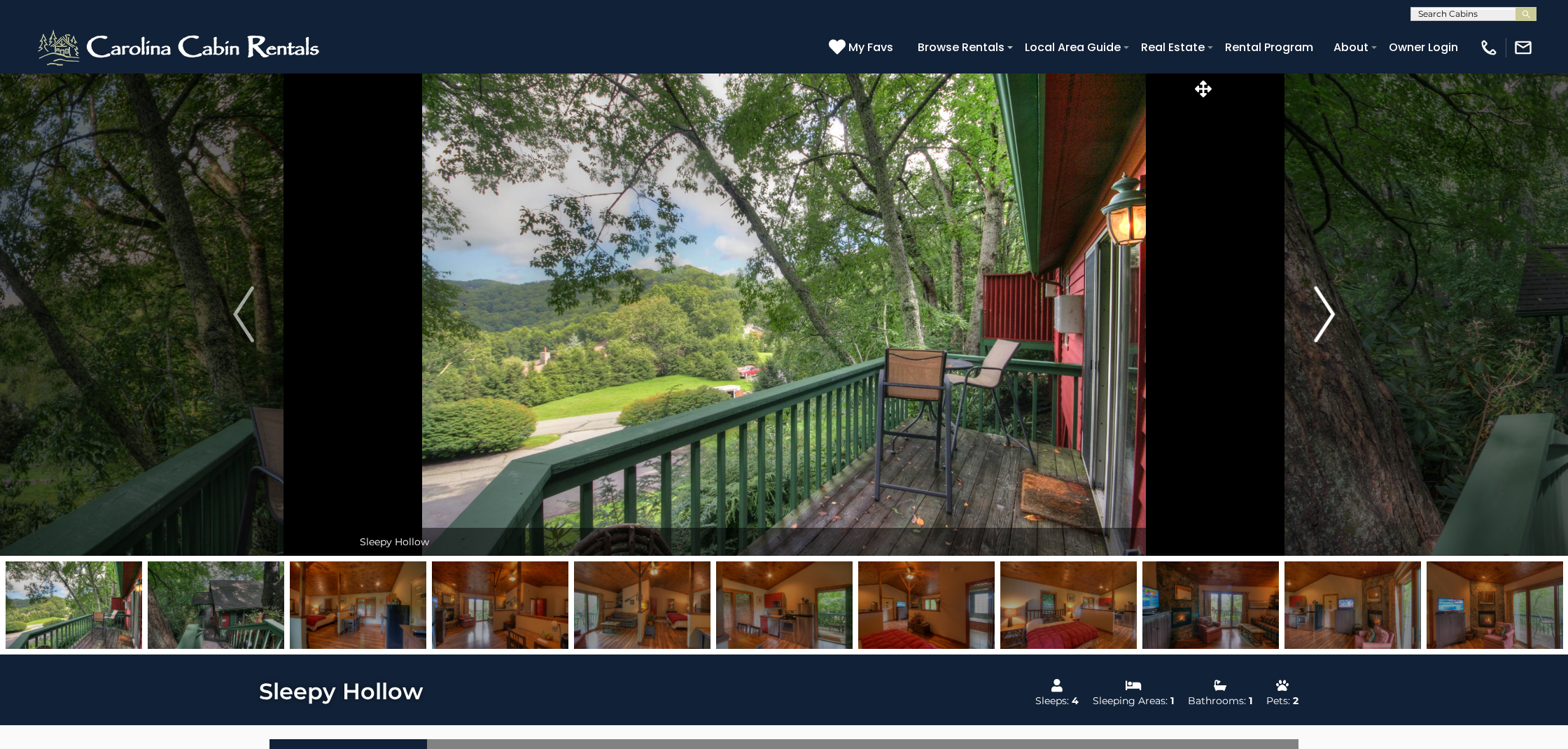
click at [1328, 314] on img "Next" at bounding box center [1324, 314] width 21 height 56
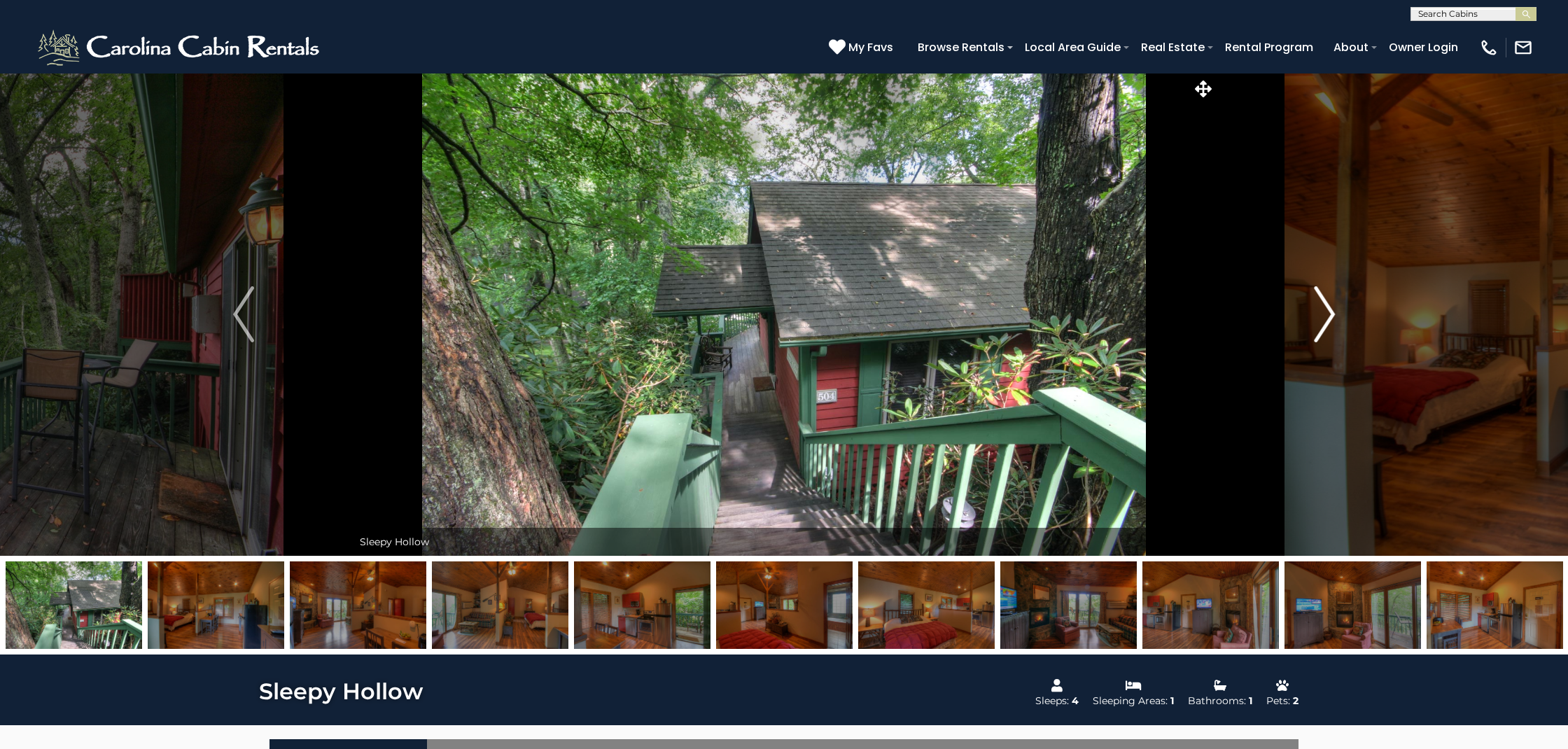
click at [1328, 314] on img "Next" at bounding box center [1324, 314] width 21 height 56
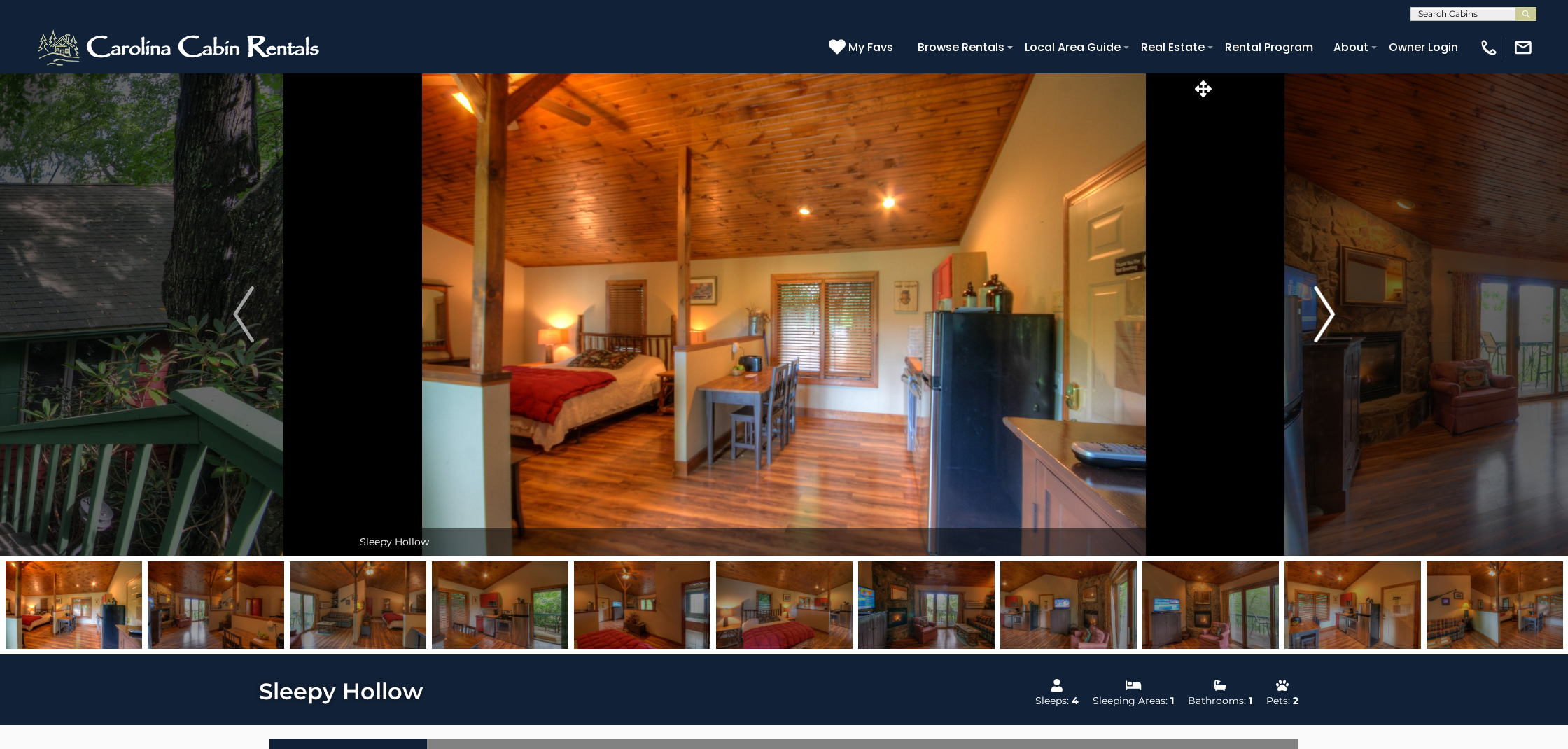
click at [1328, 314] on img "Next" at bounding box center [1324, 314] width 21 height 56
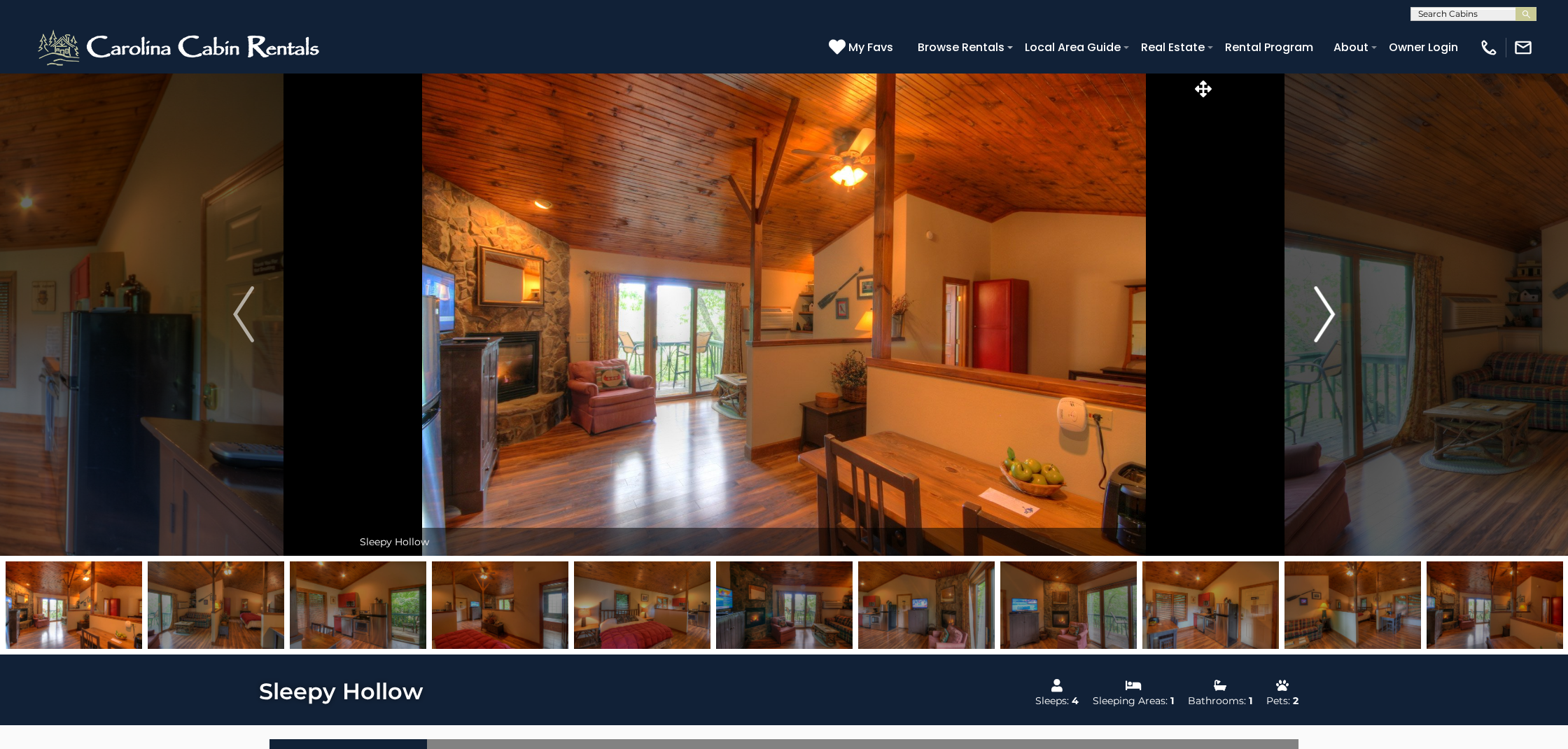
click at [1328, 314] on img "Next" at bounding box center [1324, 314] width 21 height 56
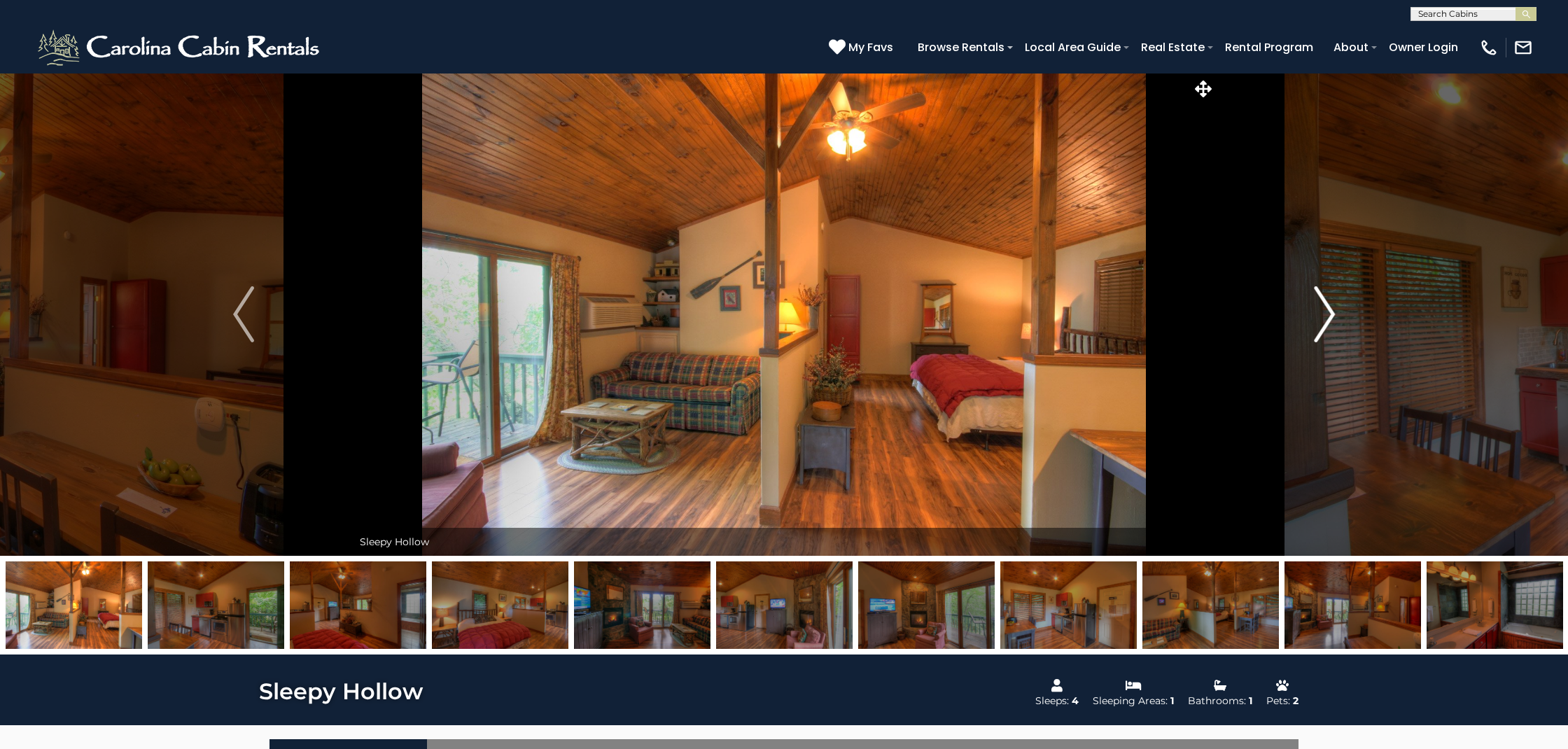
click at [1328, 314] on img "Next" at bounding box center [1324, 314] width 21 height 56
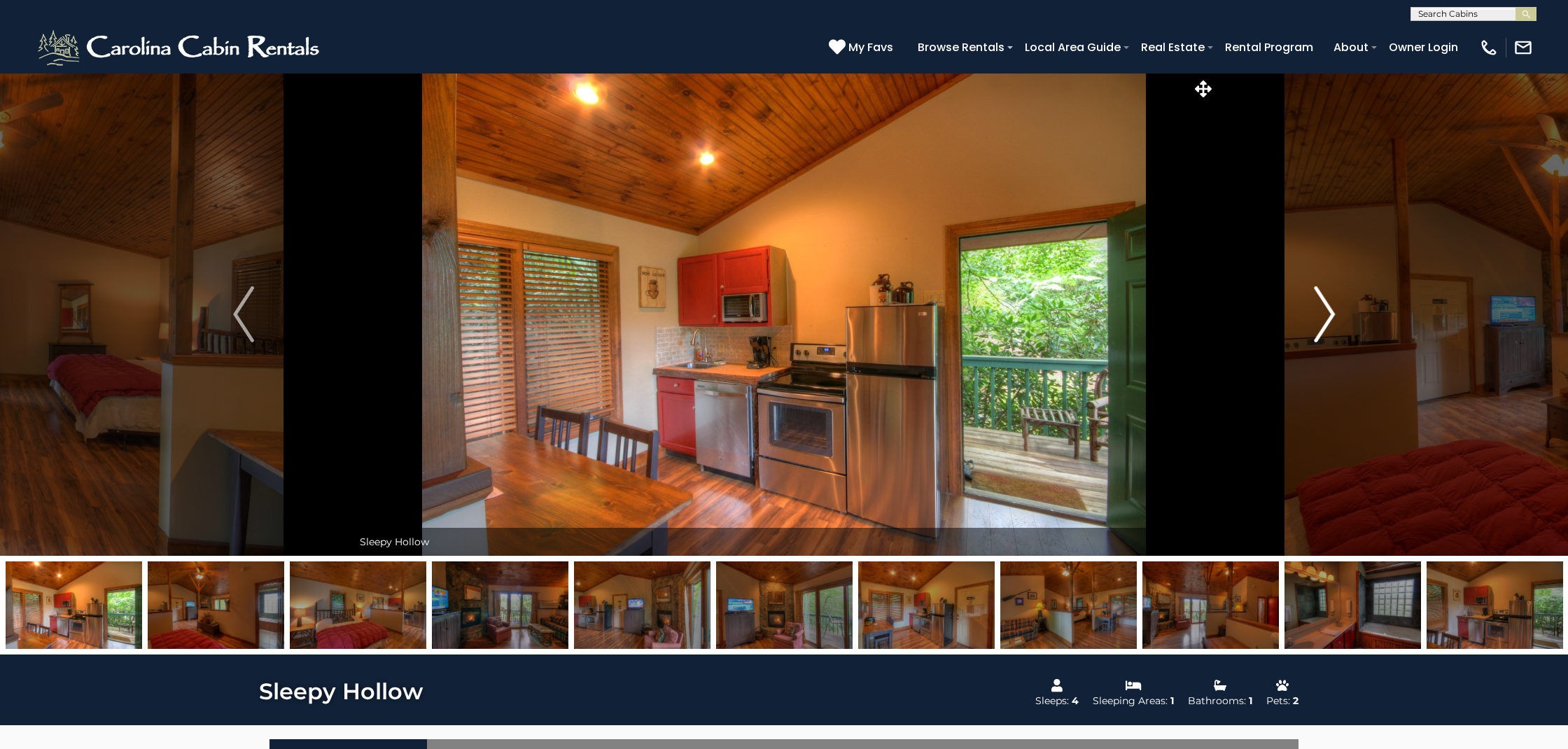
click at [1328, 314] on img "Next" at bounding box center [1324, 314] width 21 height 56
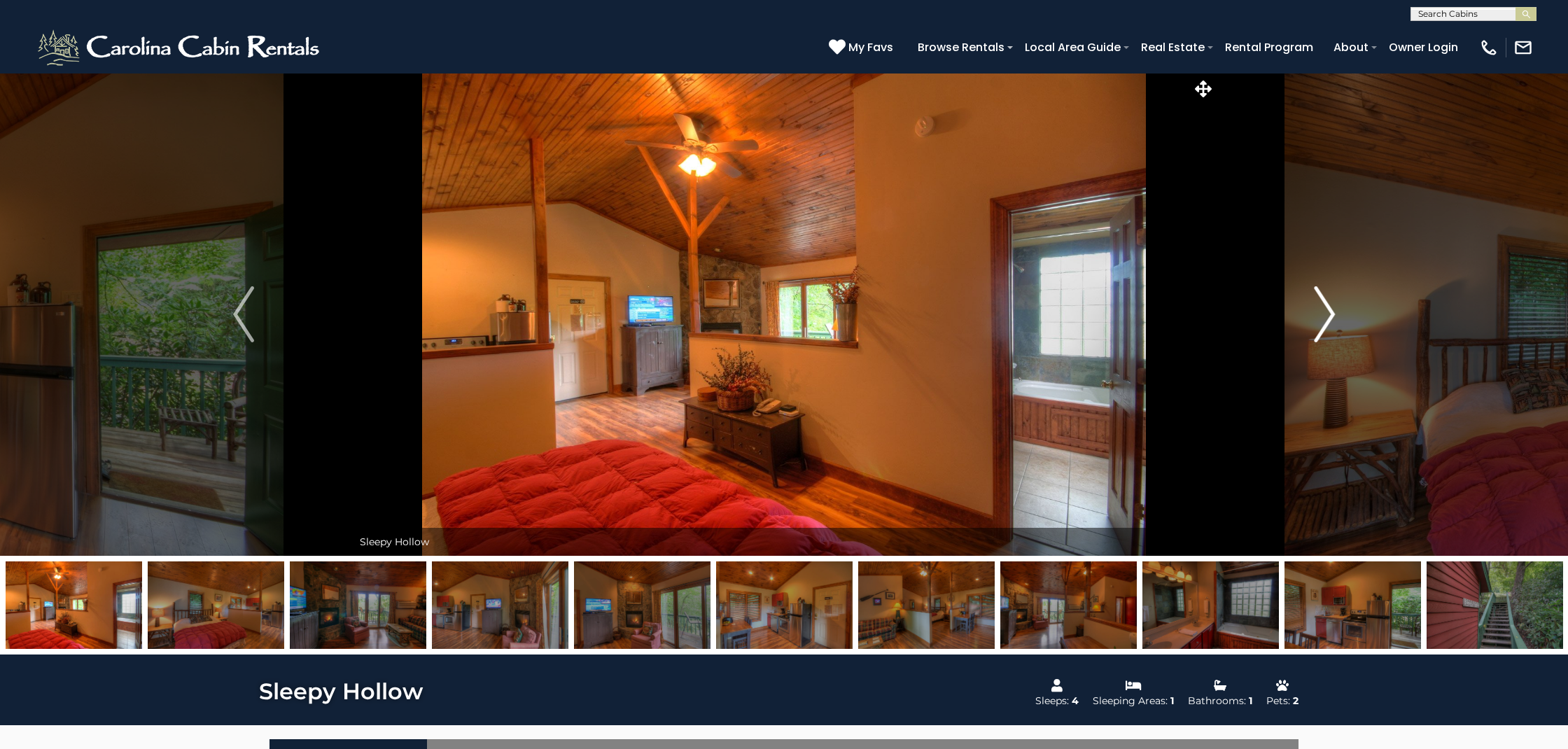
click at [1328, 314] on img "Next" at bounding box center [1324, 314] width 21 height 56
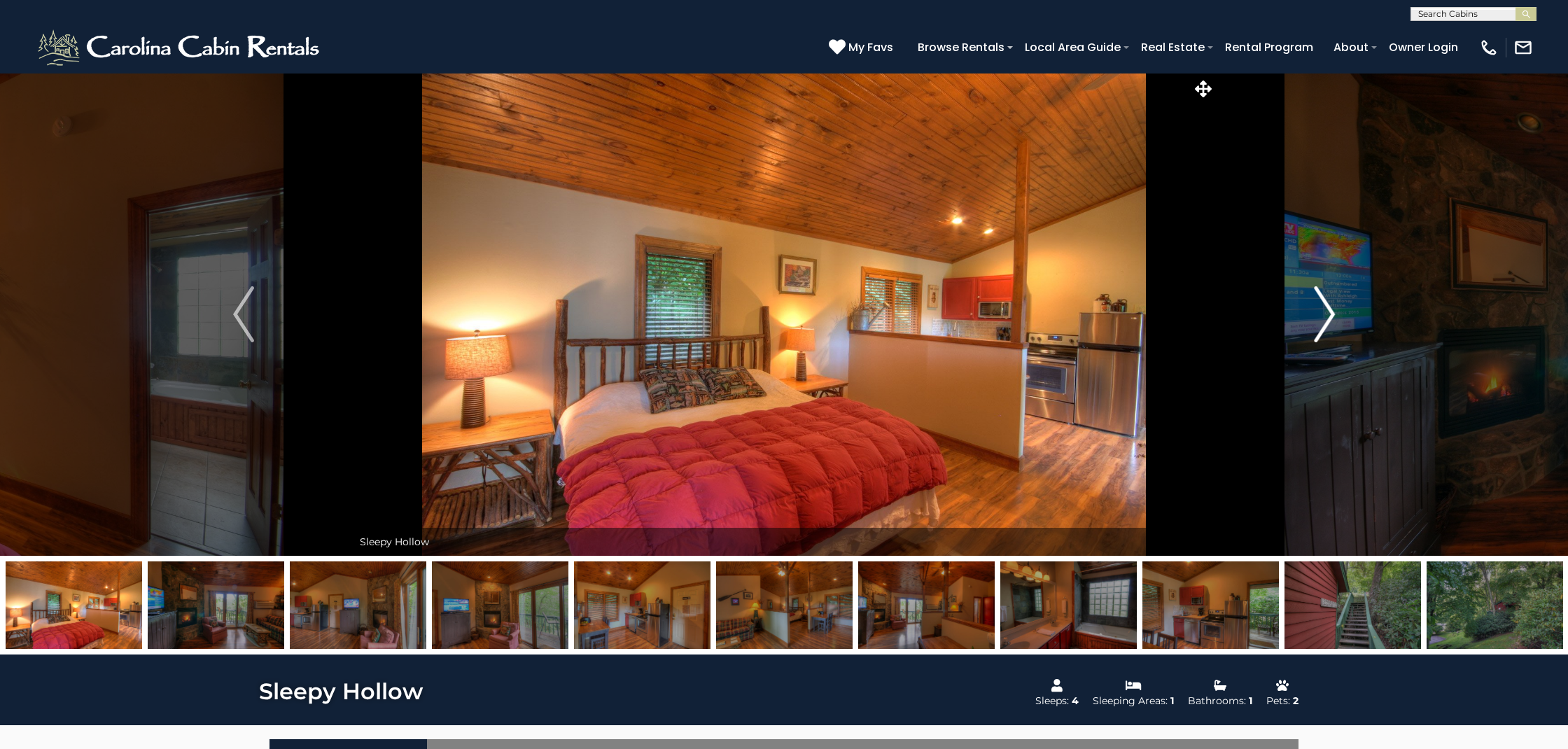
click at [1328, 314] on img "Next" at bounding box center [1324, 314] width 21 height 56
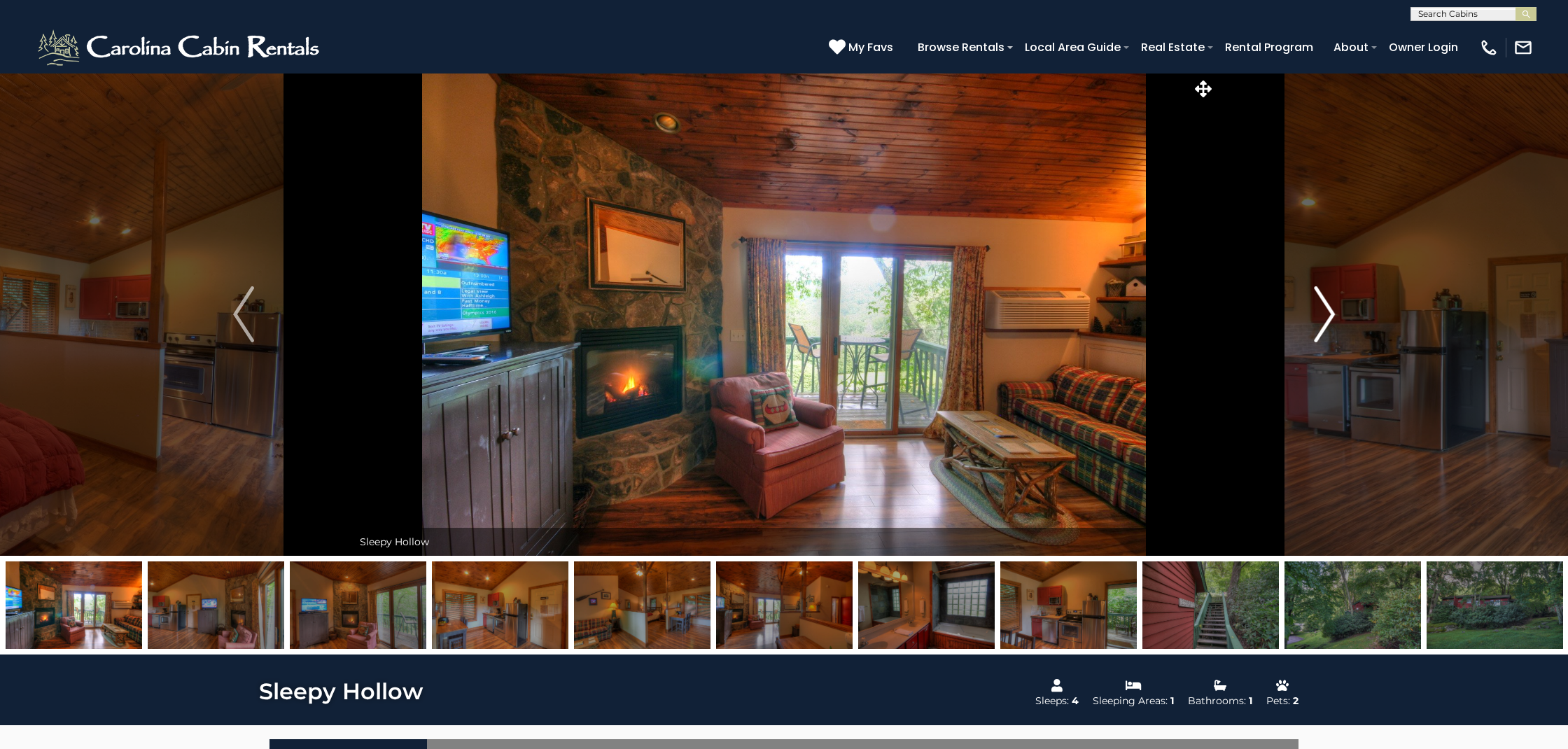
click at [1328, 314] on img "Next" at bounding box center [1324, 314] width 21 height 56
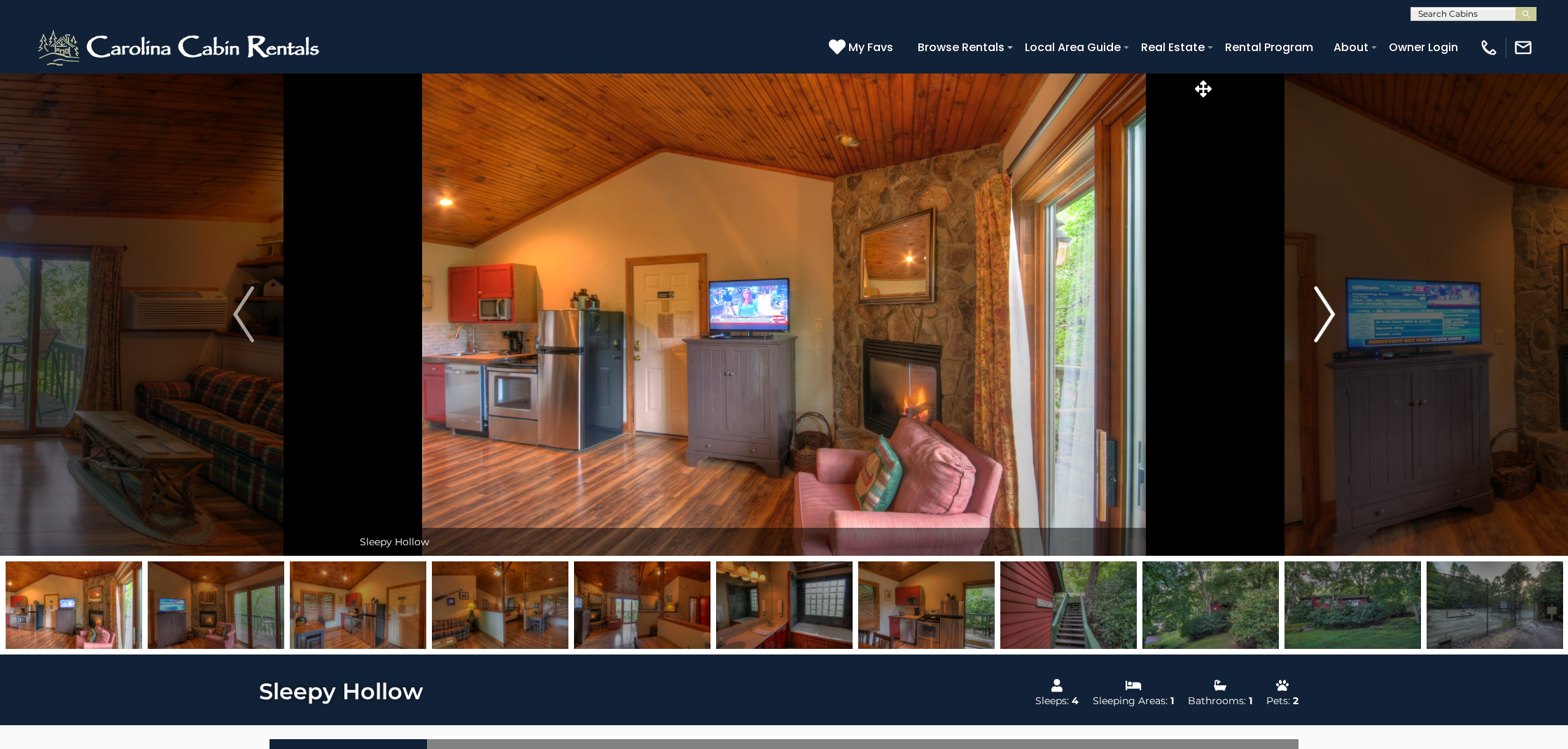
click at [1328, 314] on img "Next" at bounding box center [1324, 314] width 21 height 56
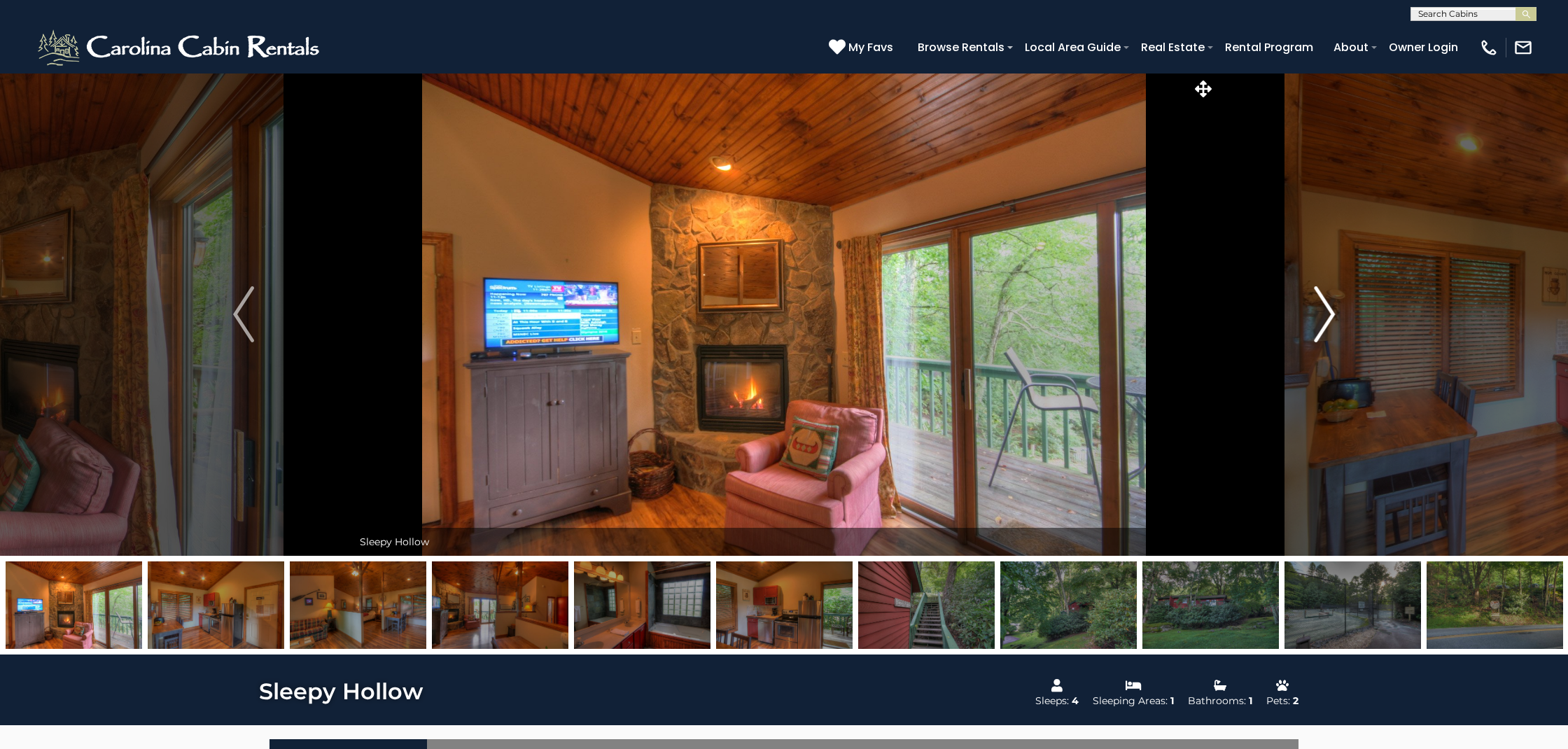
click at [1328, 314] on img "Next" at bounding box center [1324, 314] width 21 height 56
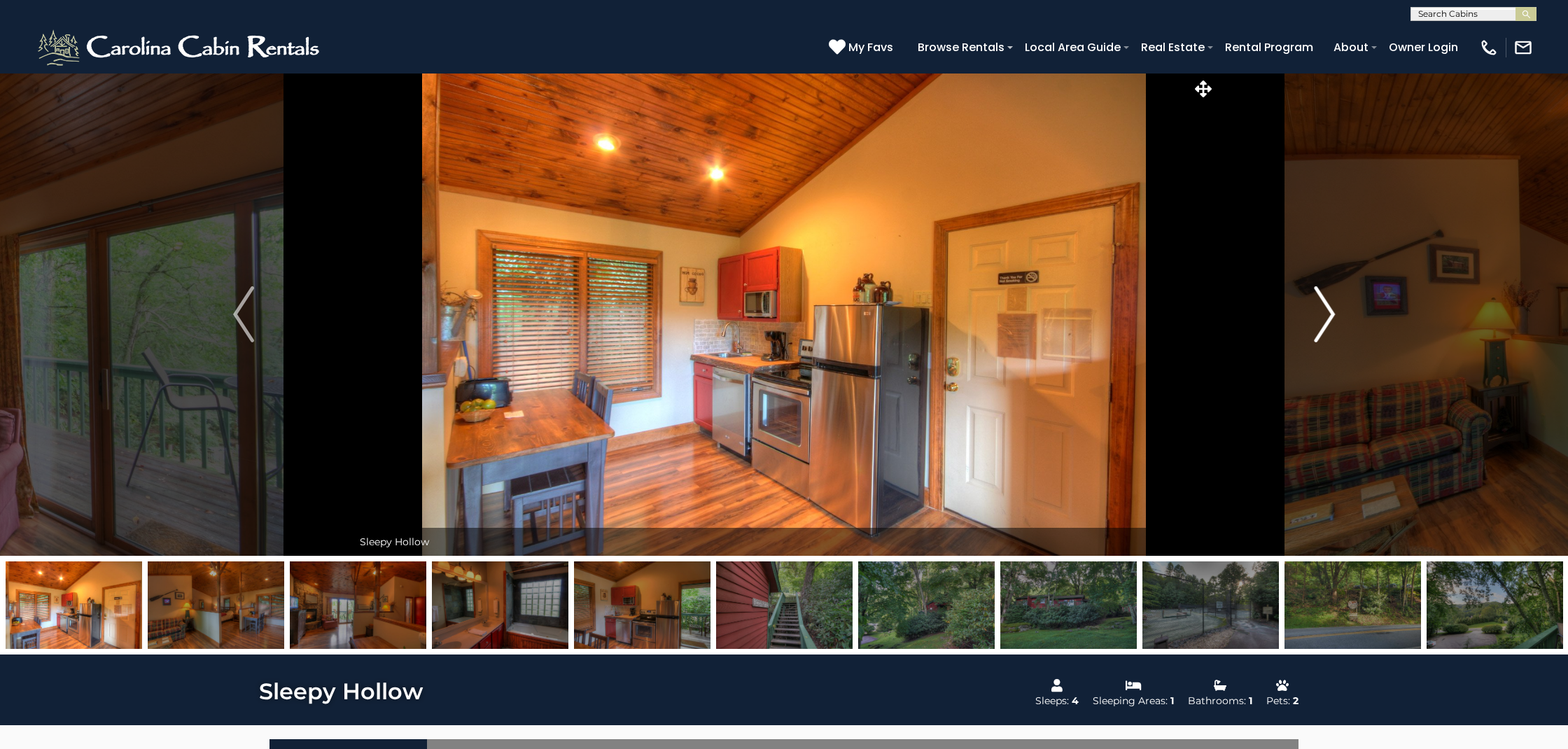
click at [1328, 314] on img "Next" at bounding box center [1324, 314] width 21 height 56
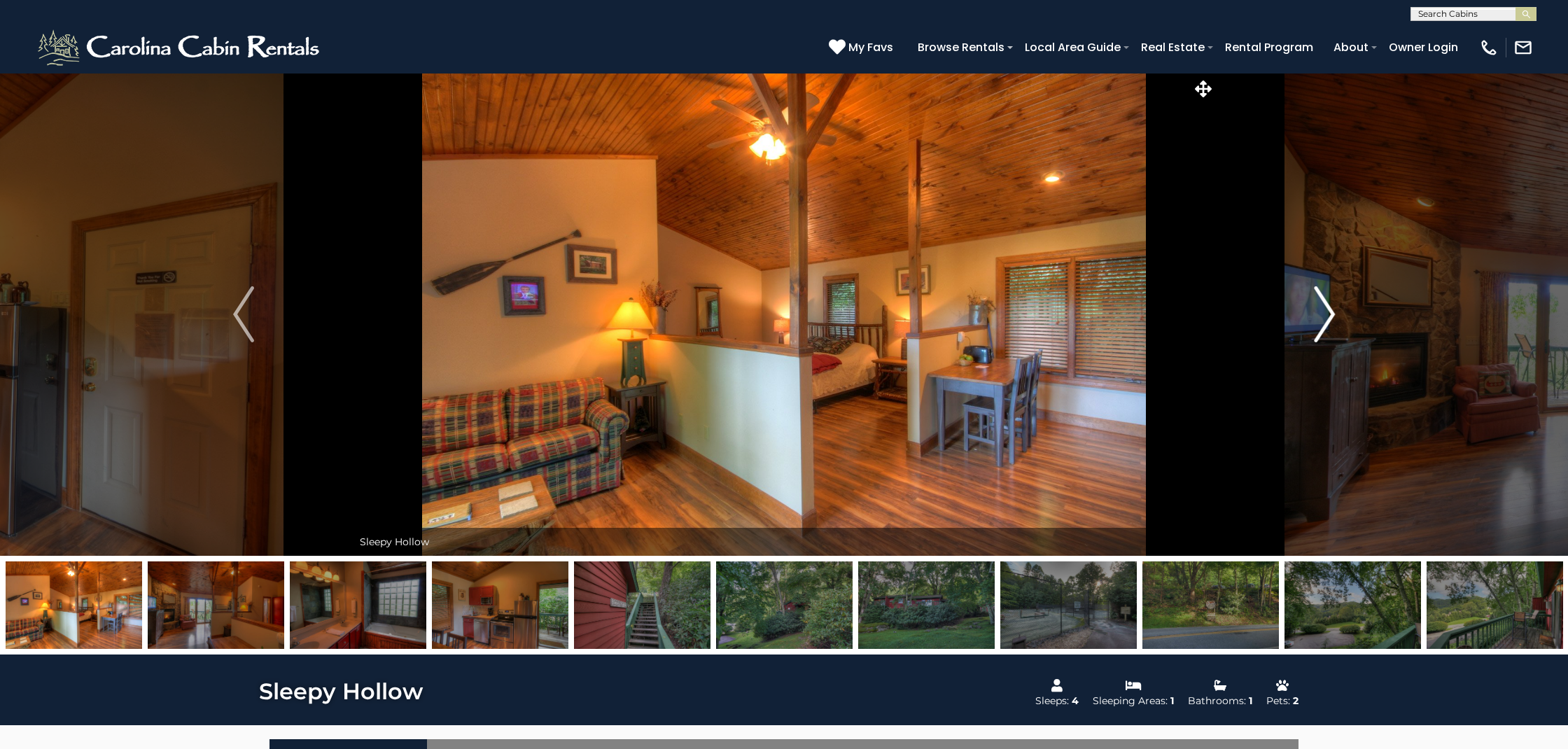
click at [1328, 314] on img "Next" at bounding box center [1324, 314] width 21 height 56
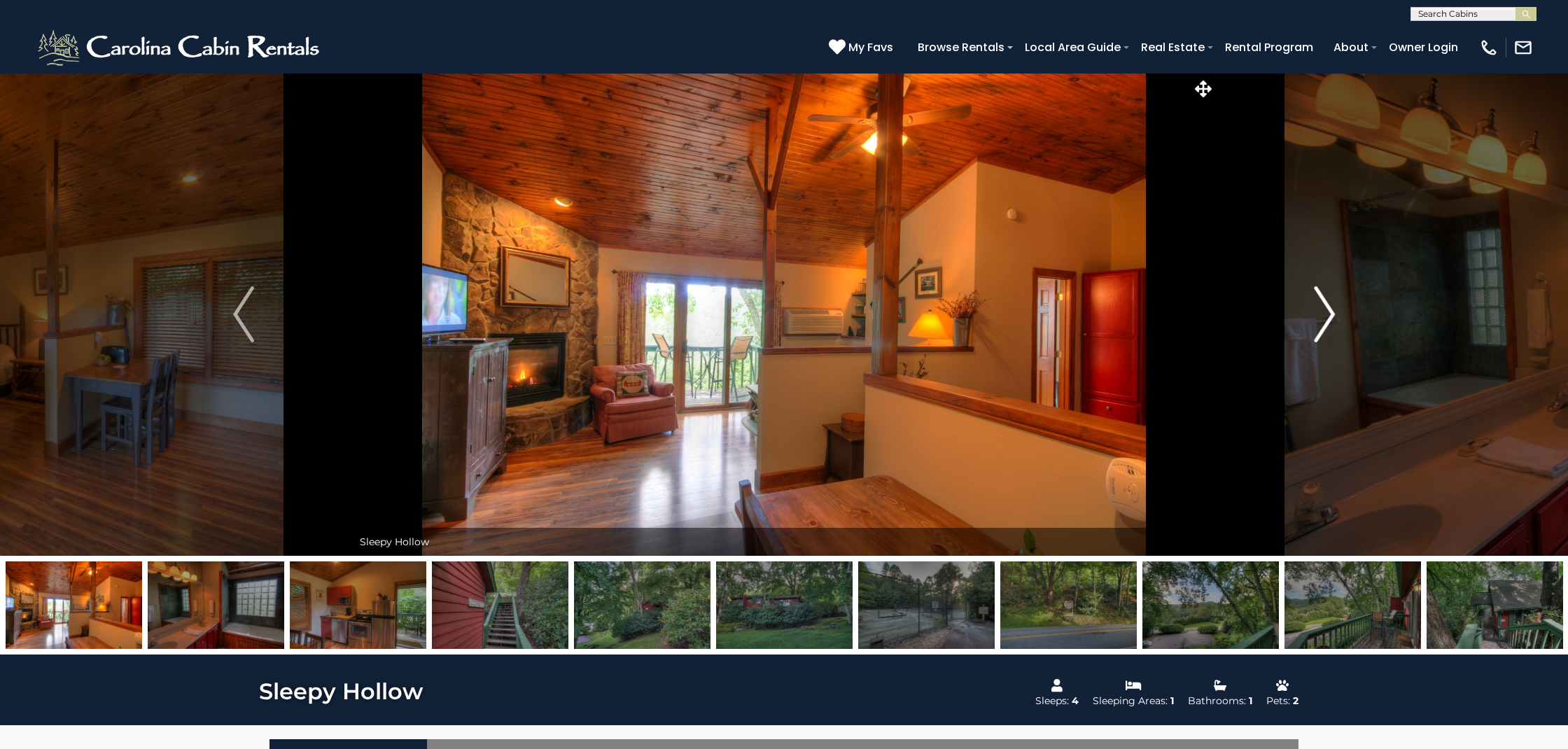
click at [1328, 314] on img "Next" at bounding box center [1324, 314] width 21 height 56
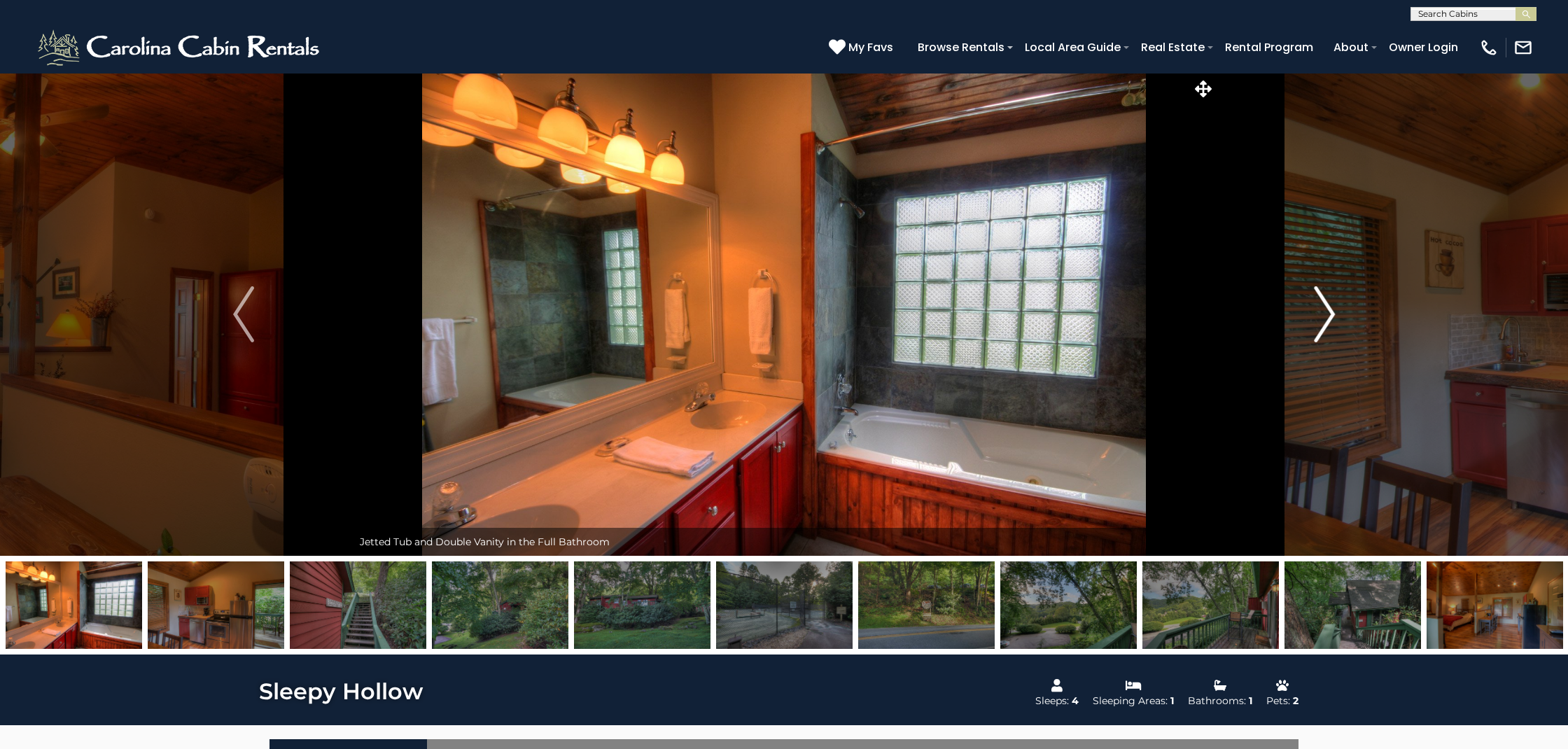
click at [1328, 314] on img "Next" at bounding box center [1324, 314] width 21 height 56
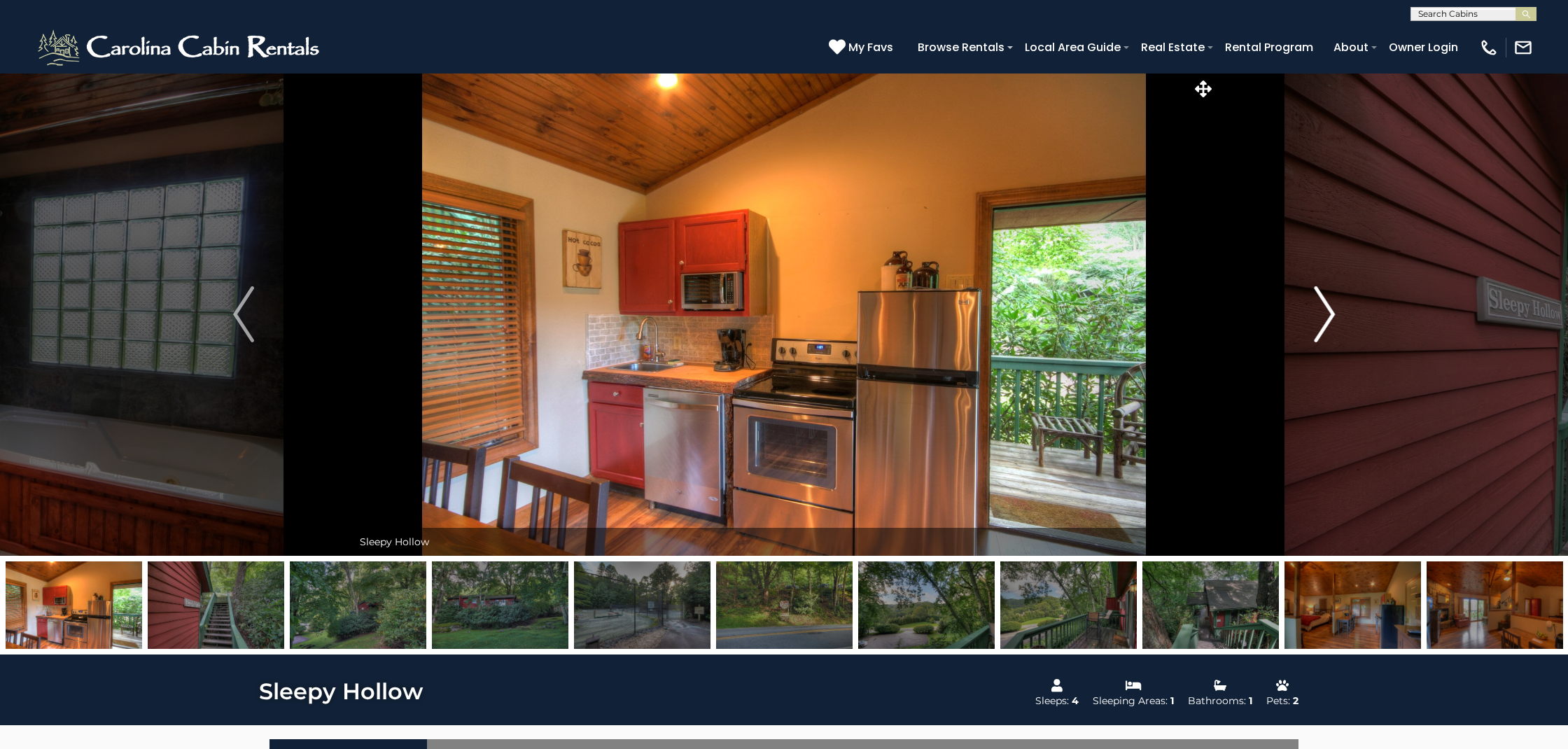
click at [1328, 314] on img "Next" at bounding box center [1324, 314] width 21 height 56
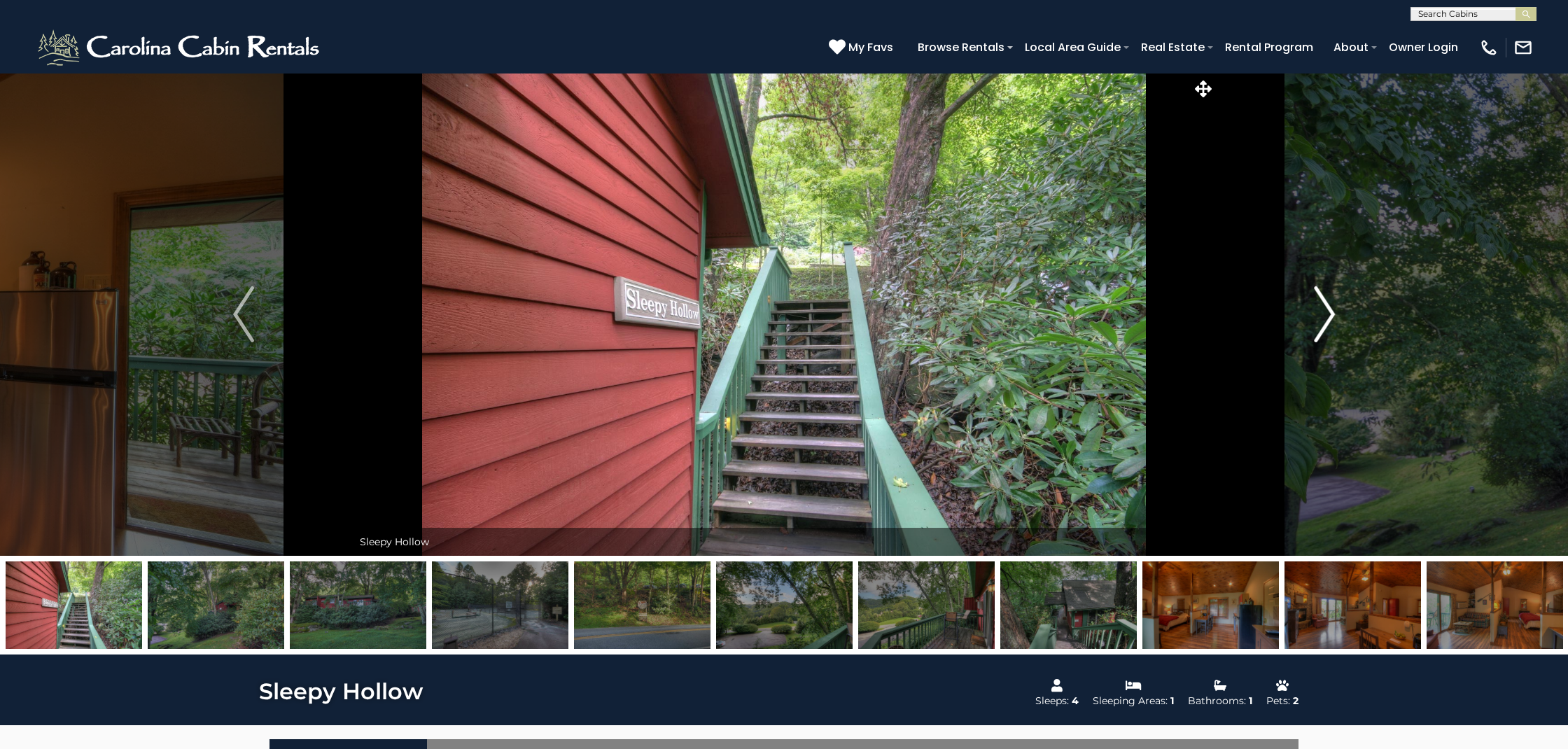
click at [1328, 314] on img "Next" at bounding box center [1324, 314] width 21 height 56
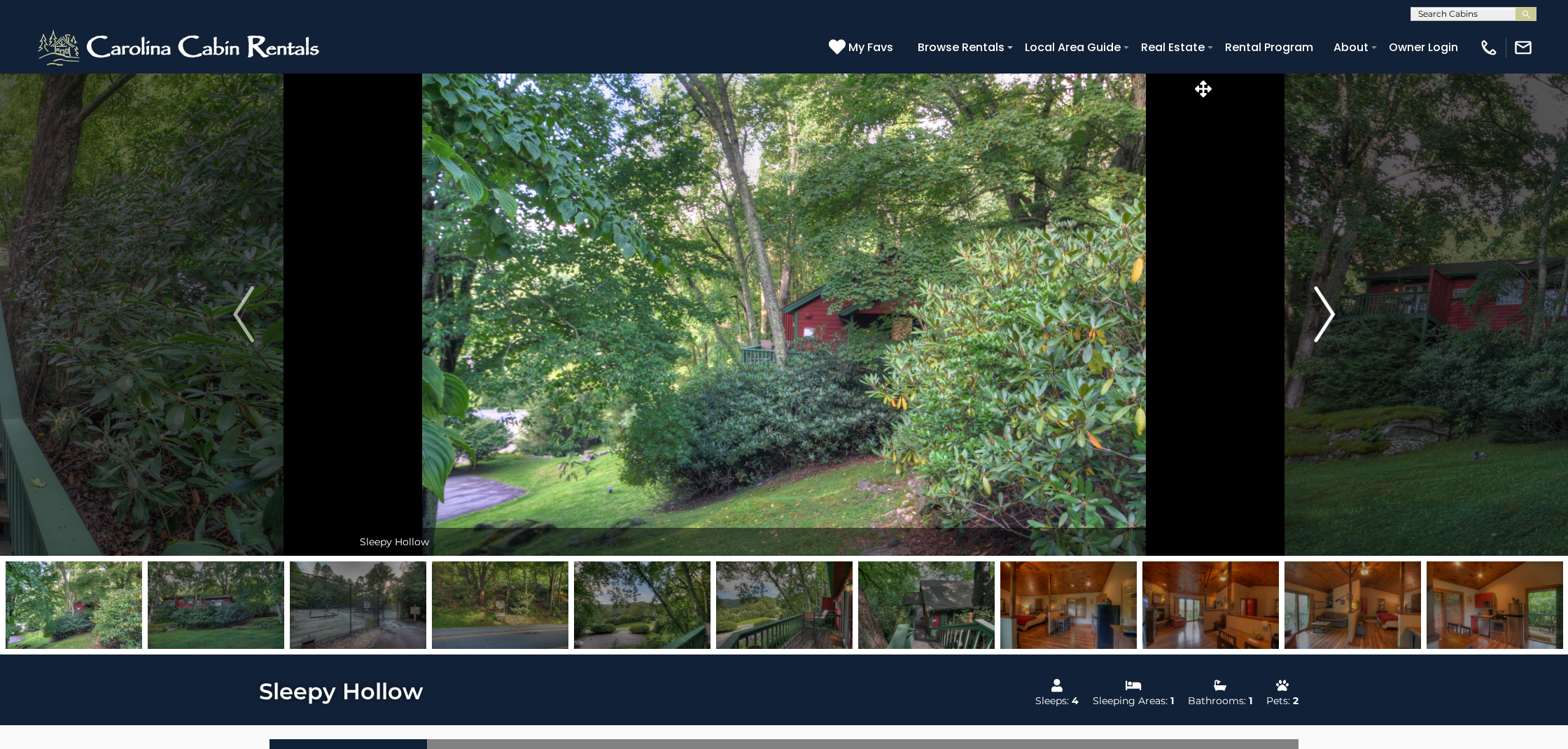
click at [1328, 314] on img "Next" at bounding box center [1324, 314] width 21 height 56
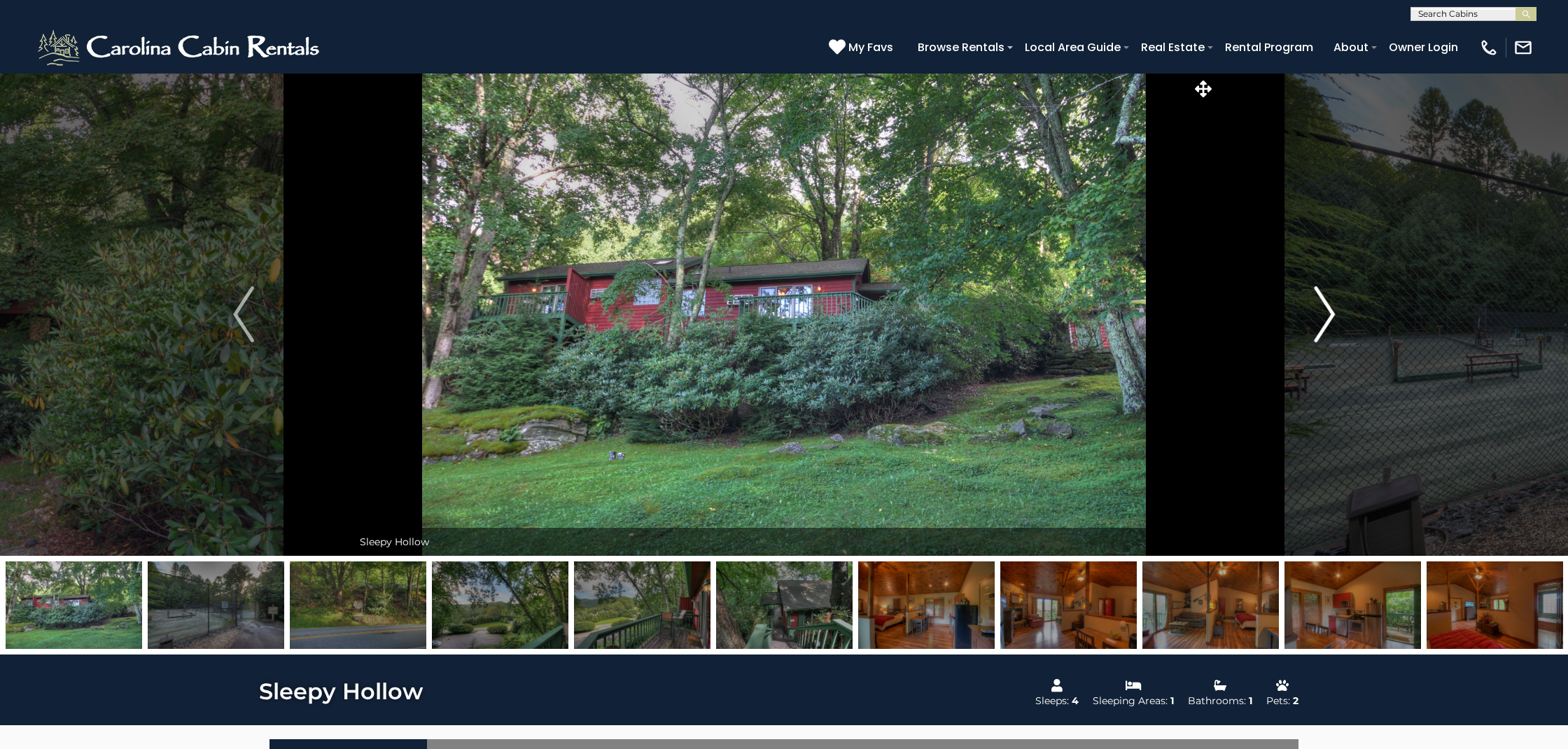
click at [1328, 314] on img "Next" at bounding box center [1324, 314] width 21 height 56
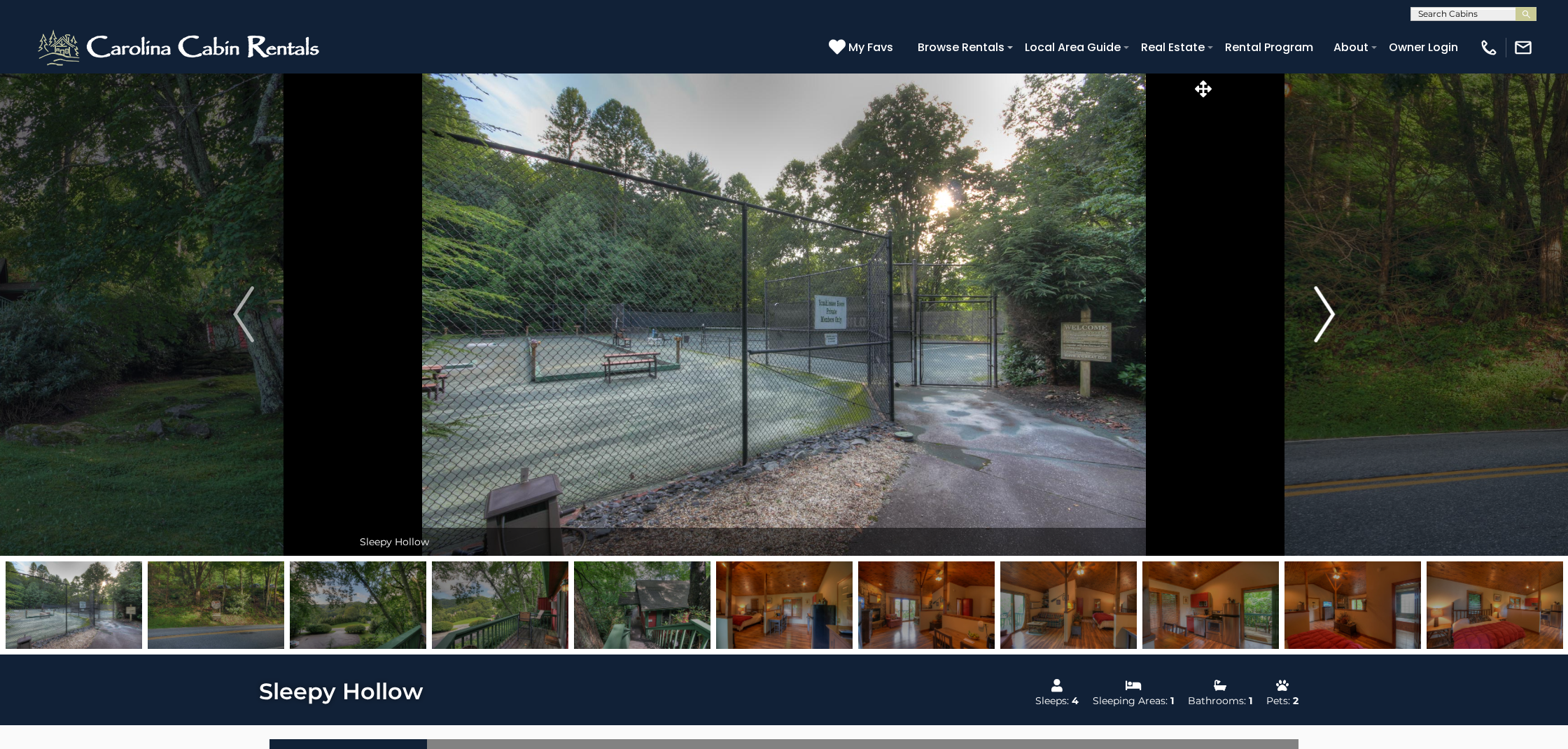
click at [1328, 314] on img "Next" at bounding box center [1324, 314] width 21 height 56
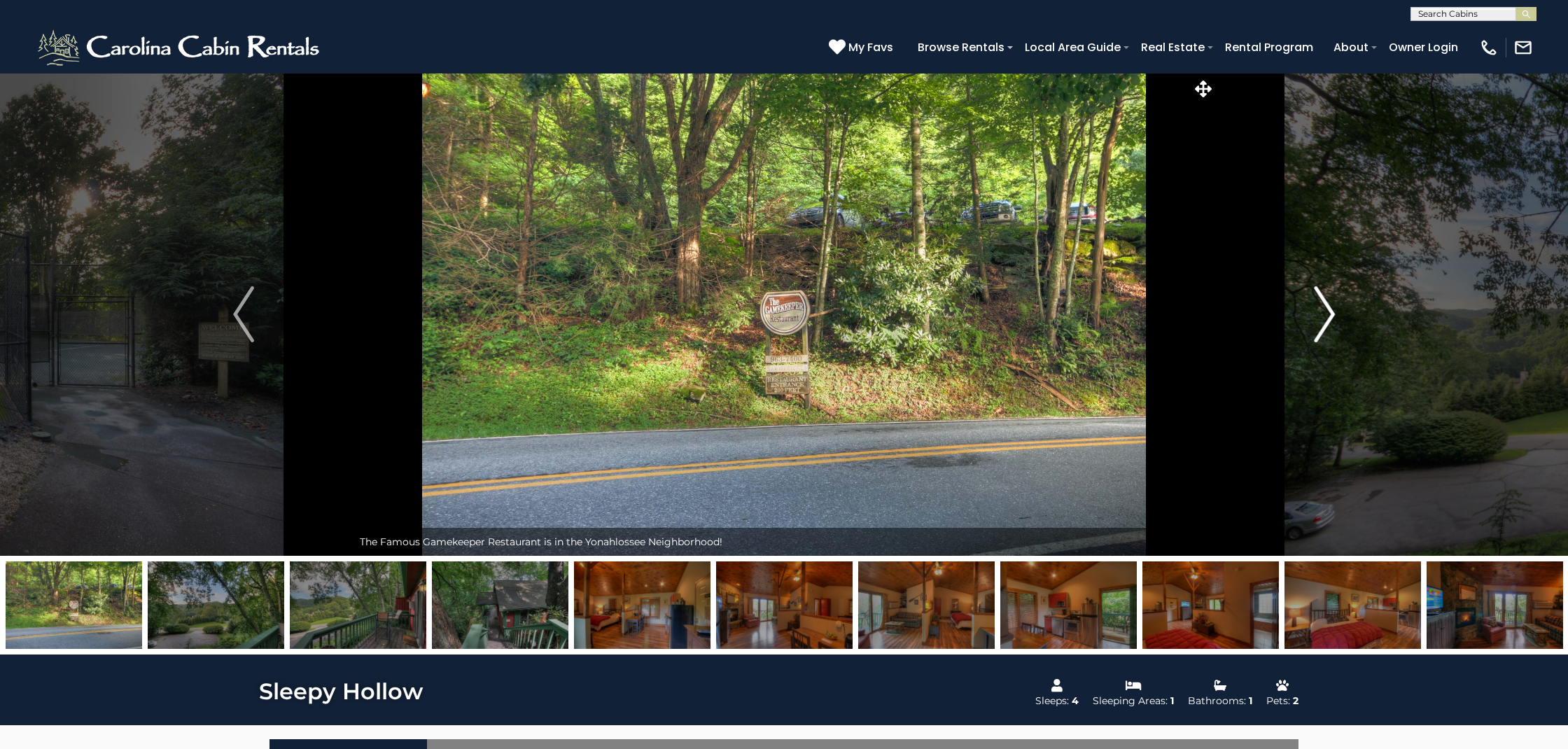
click at [1328, 314] on img "Next" at bounding box center [1324, 314] width 21 height 56
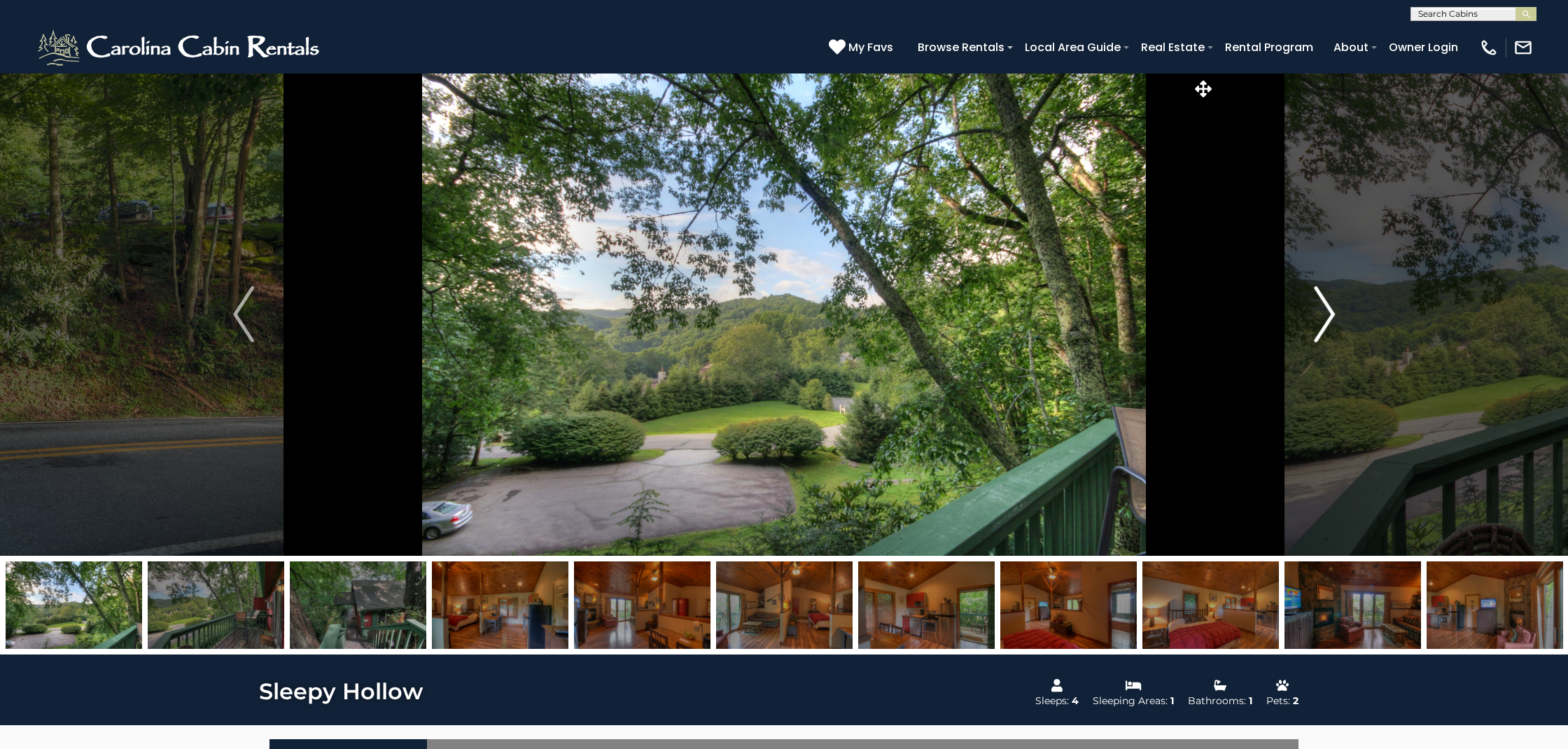
click at [1328, 314] on img "Next" at bounding box center [1324, 314] width 21 height 56
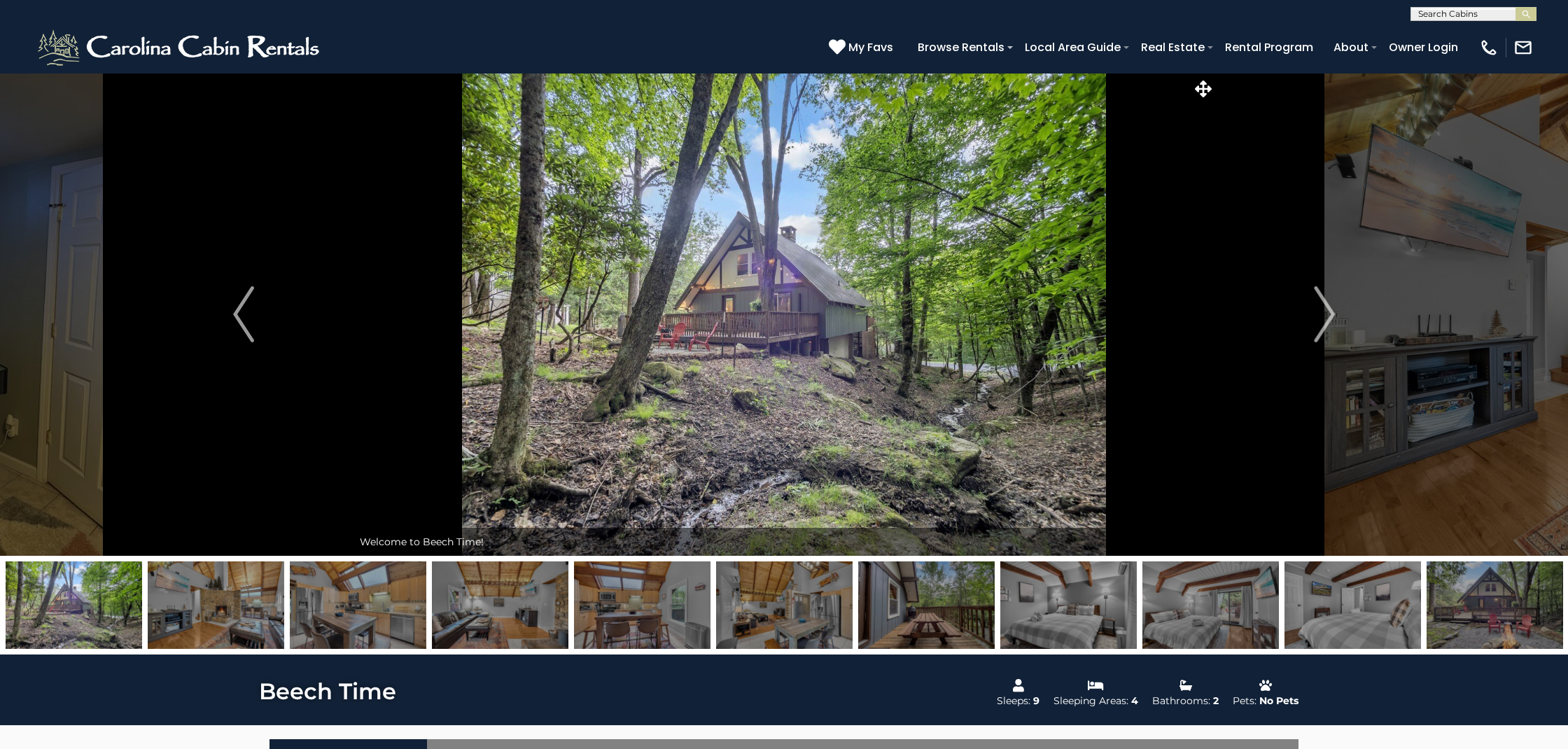
click at [1484, 608] on img at bounding box center [1495, 605] width 137 height 87
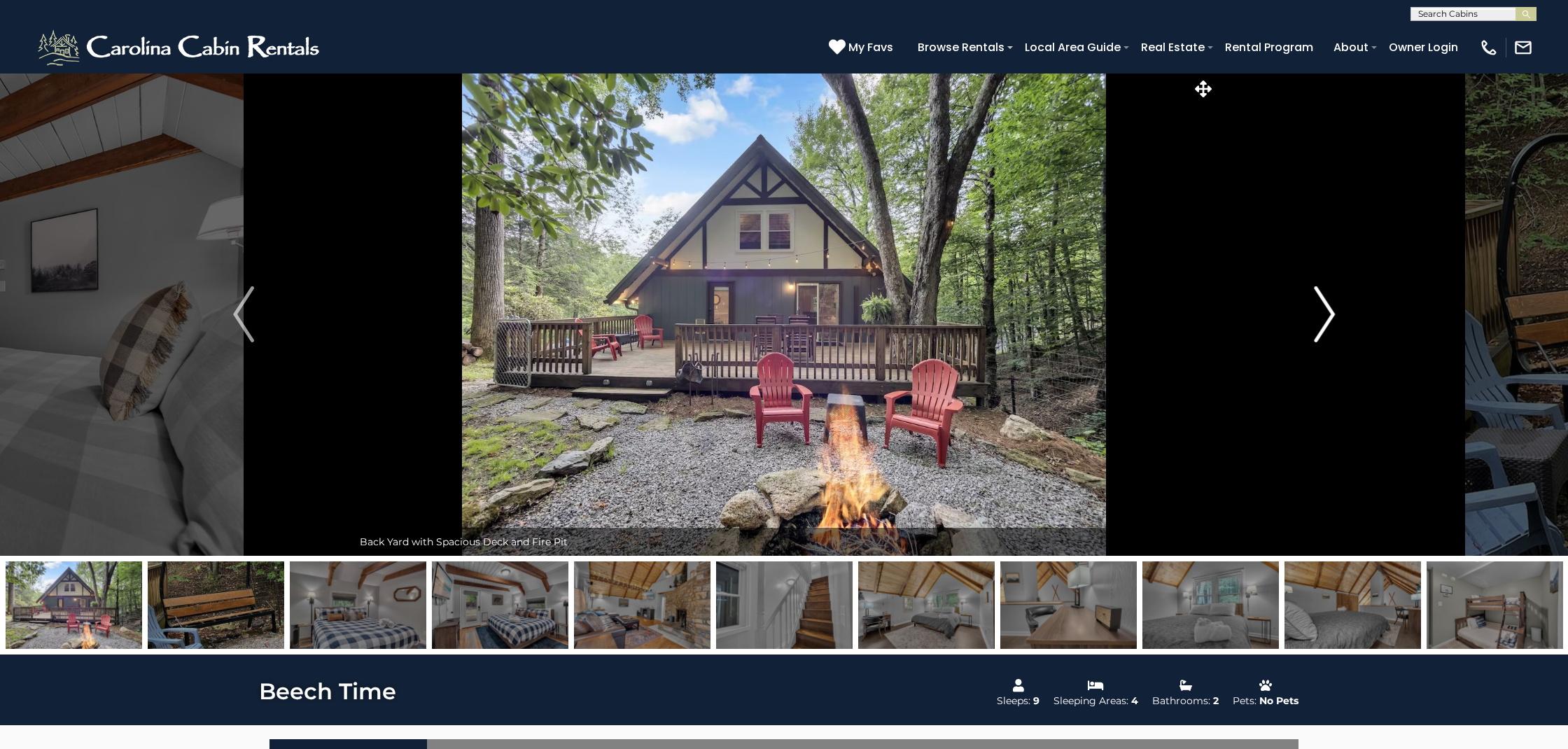
click at [1328, 325] on img "Next" at bounding box center [1324, 314] width 21 height 56
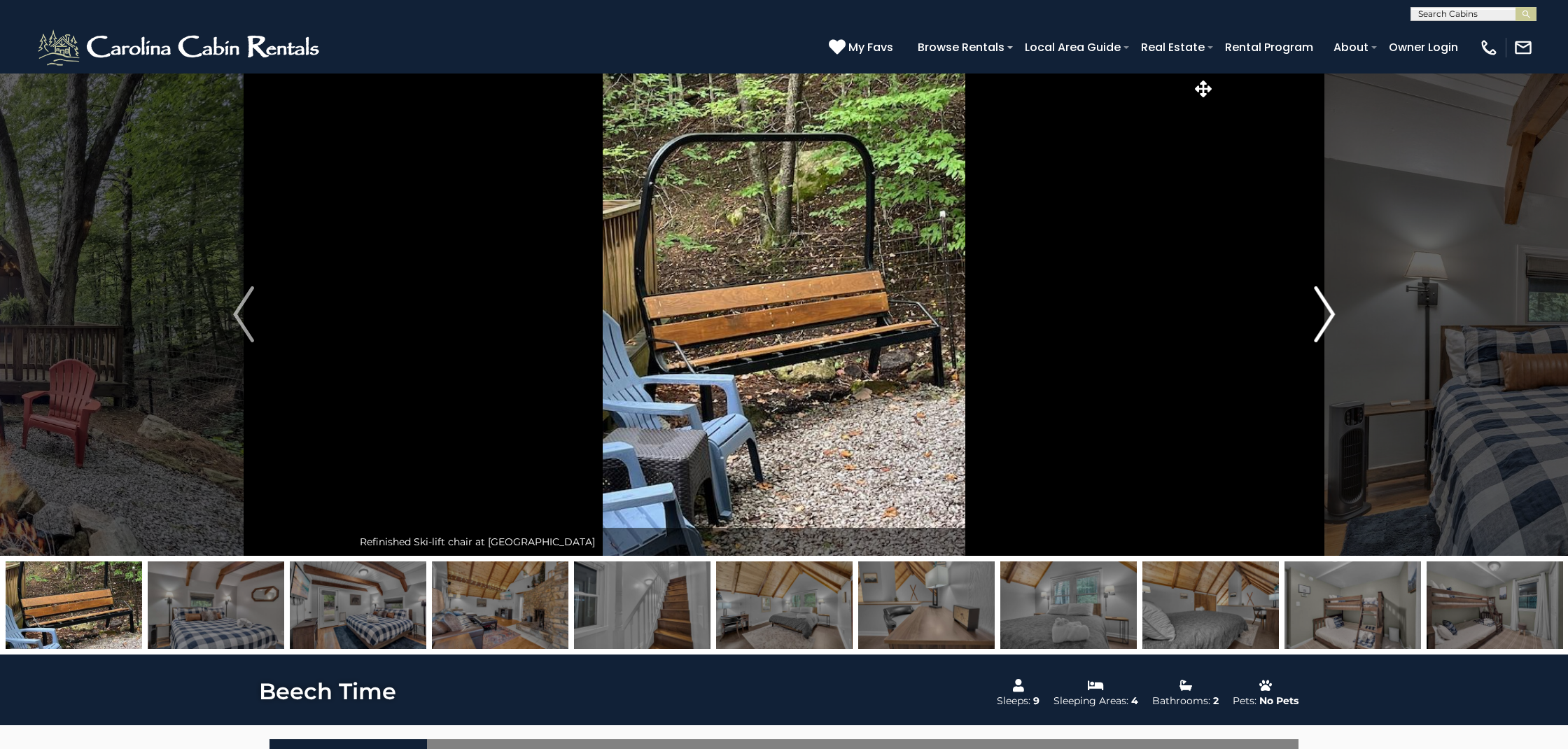
click at [1329, 320] on img "Next" at bounding box center [1324, 314] width 21 height 56
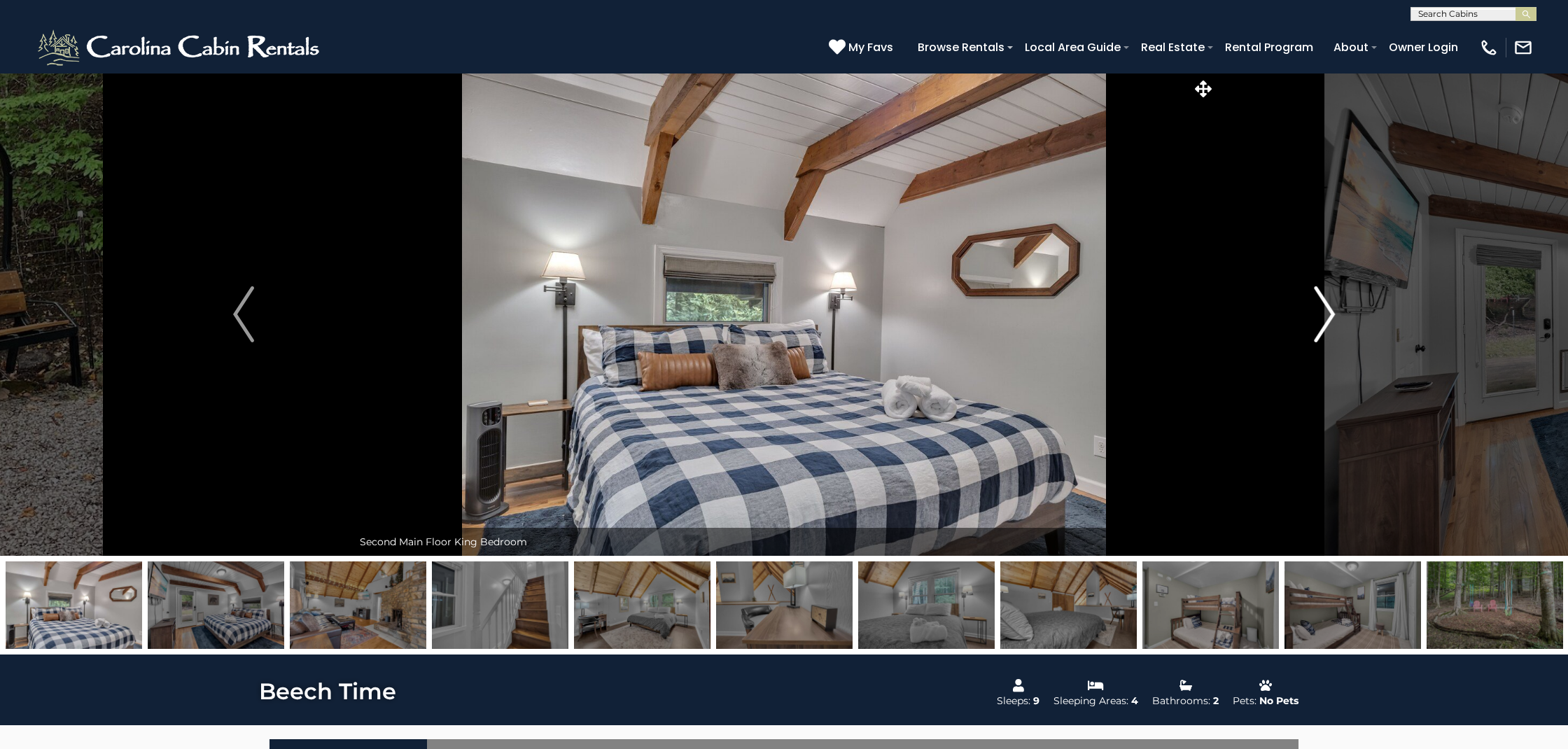
click at [1329, 320] on img "Next" at bounding box center [1324, 314] width 21 height 56
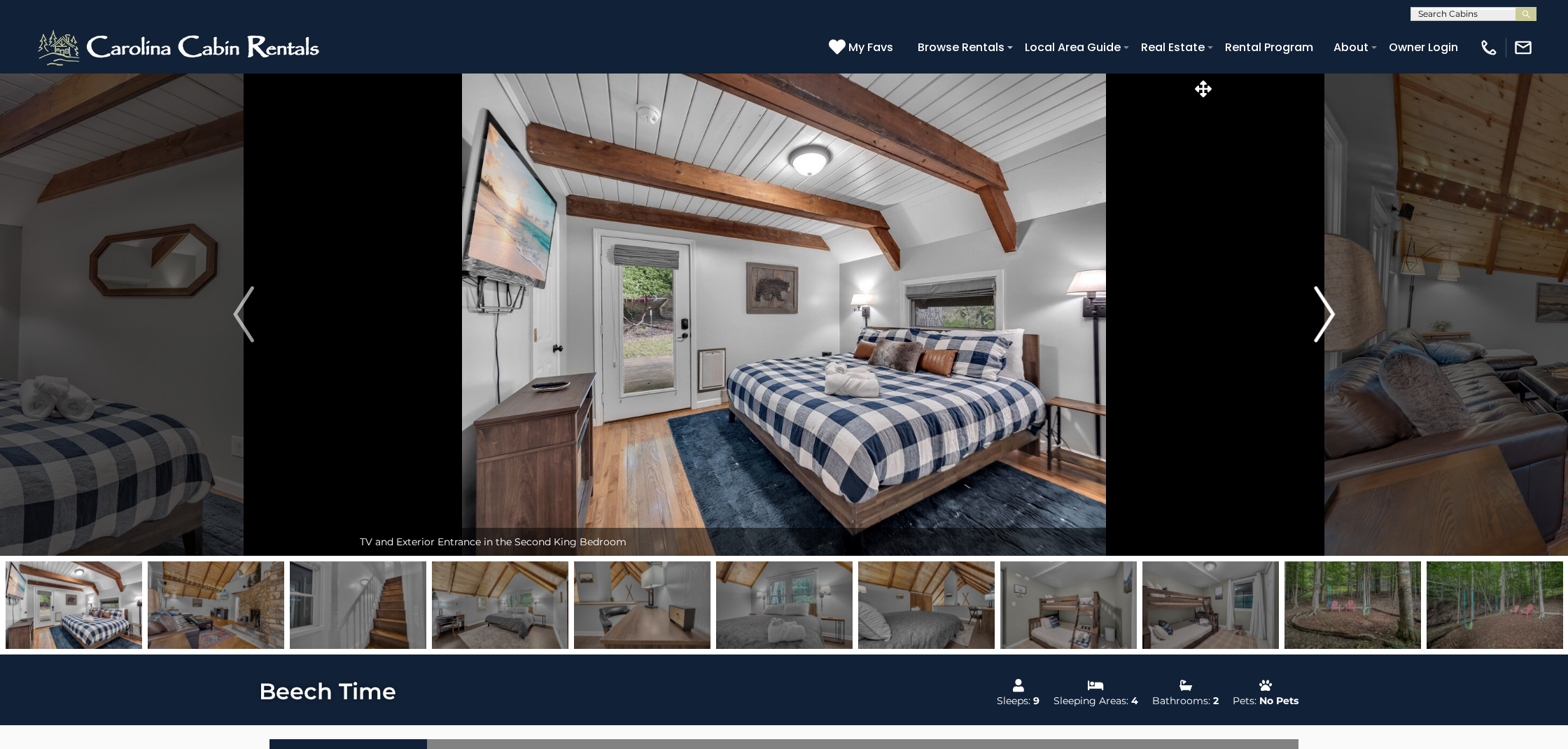
click at [1329, 320] on img "Next" at bounding box center [1324, 314] width 21 height 56
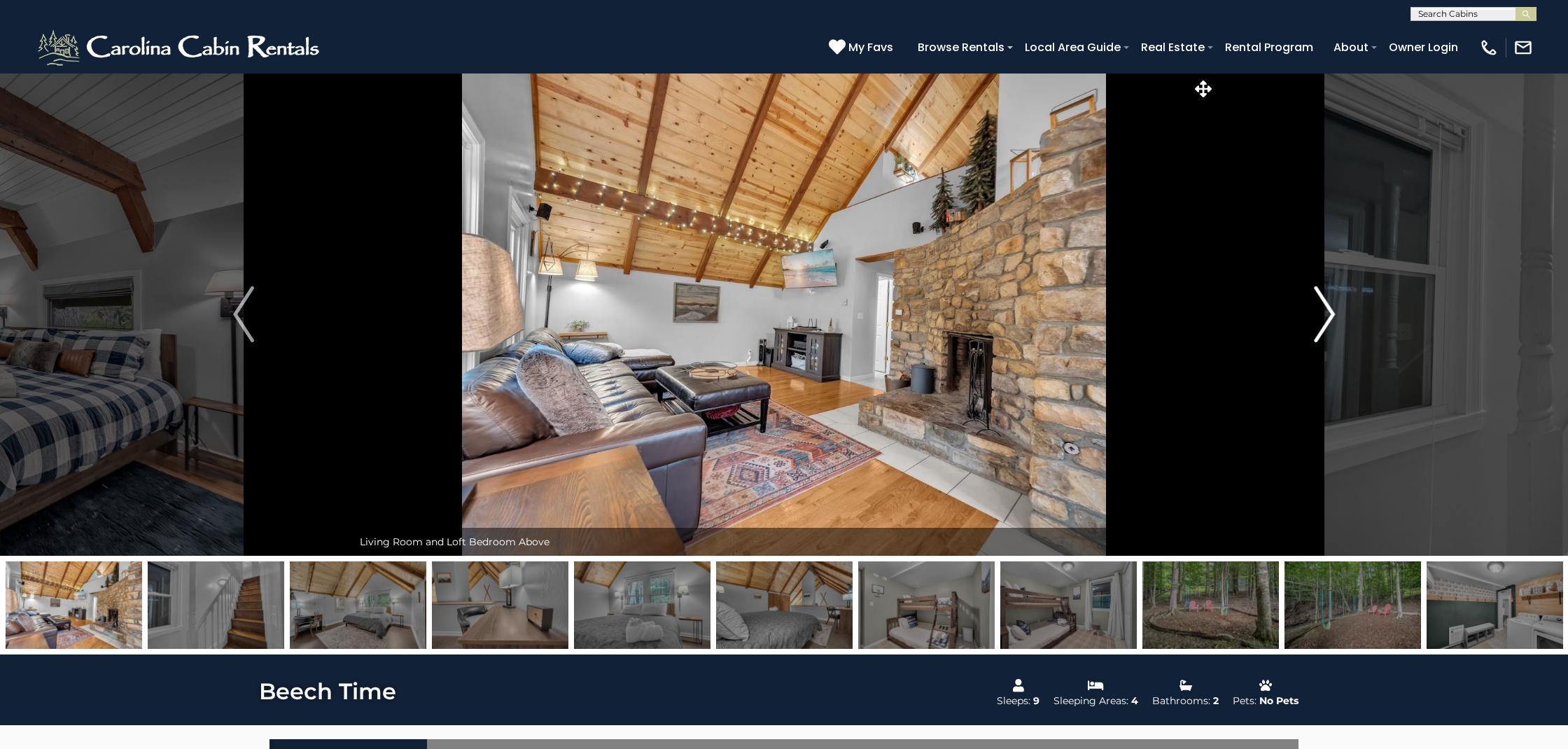
click at [1329, 320] on img "Next" at bounding box center [1324, 314] width 21 height 56
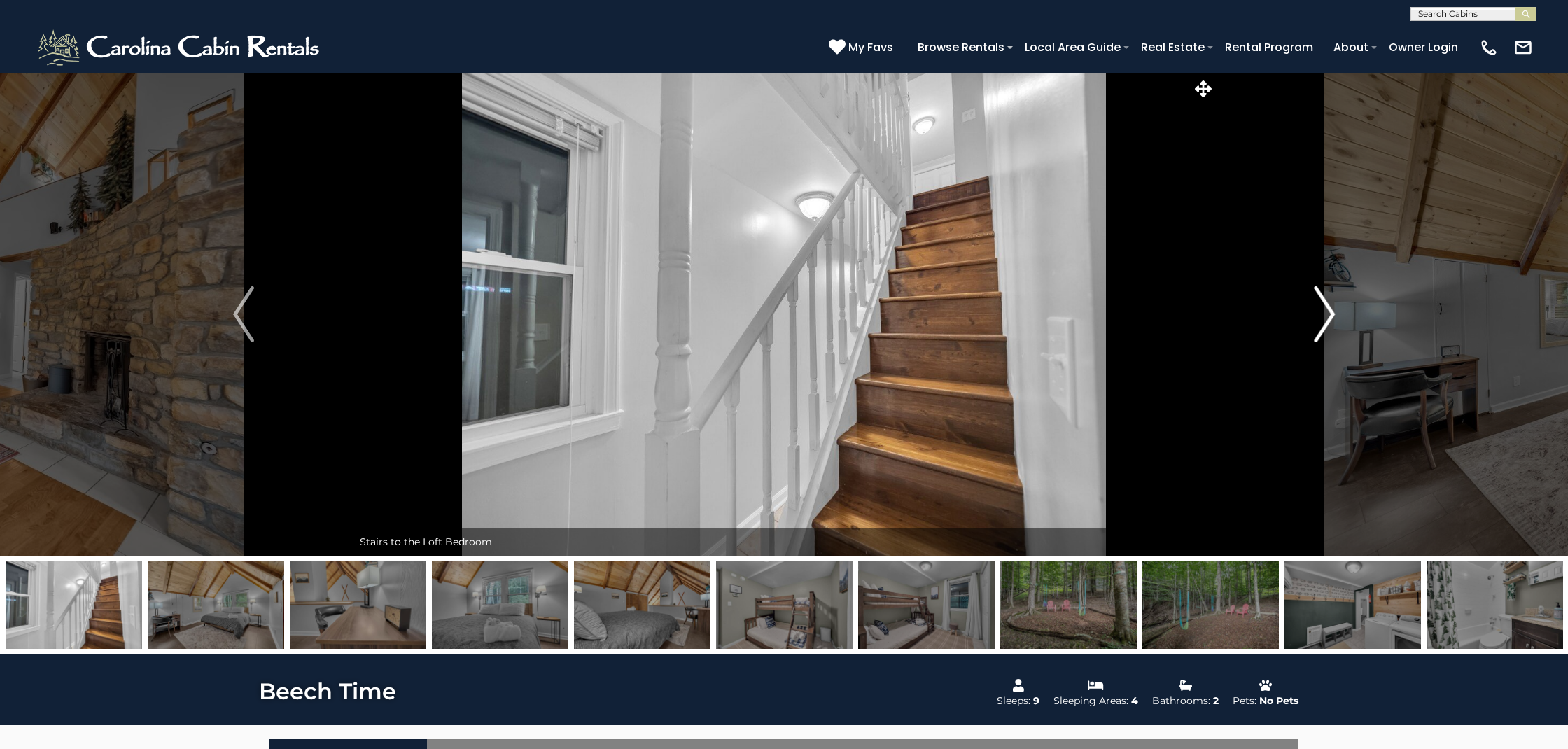
click at [1329, 320] on img "Next" at bounding box center [1324, 314] width 21 height 56
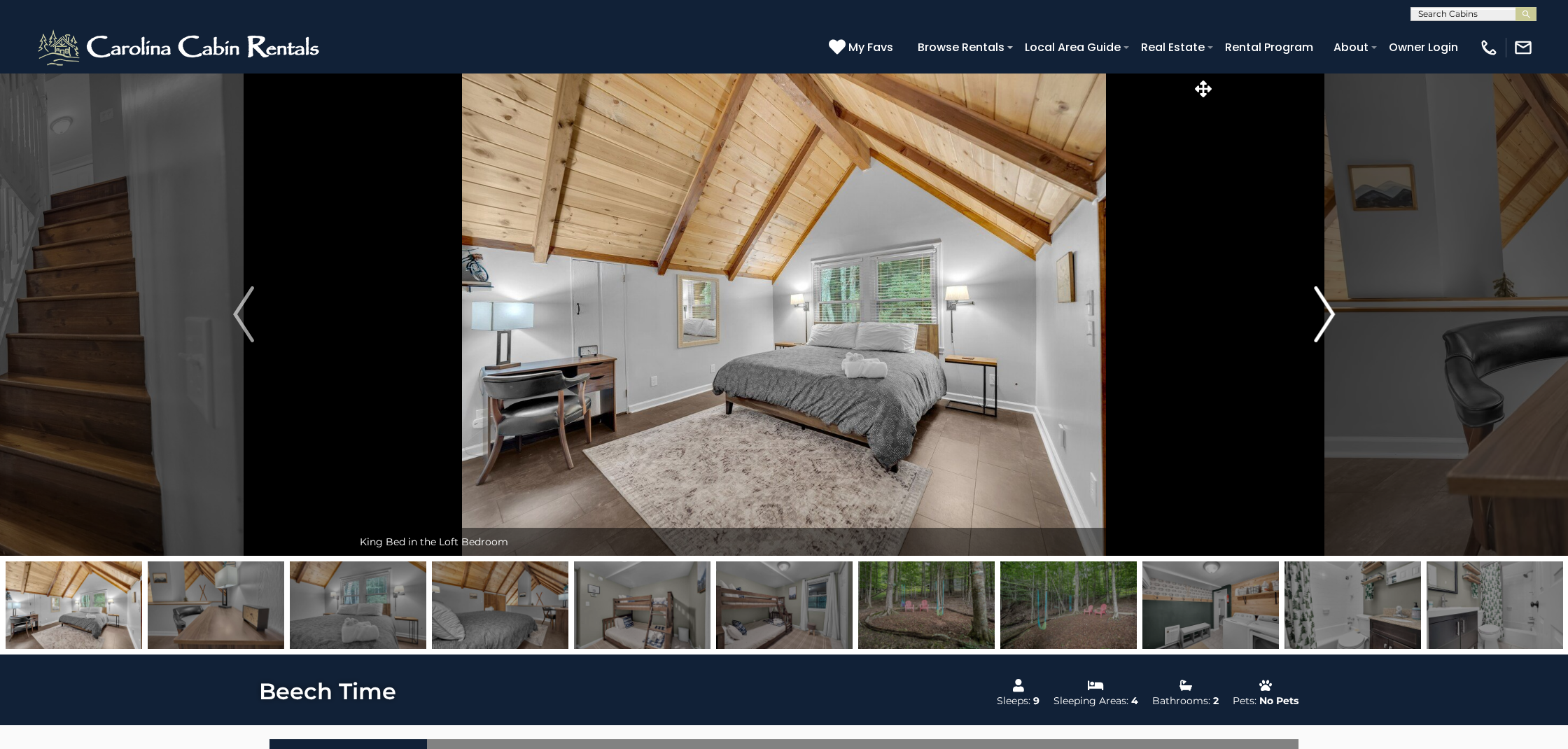
click at [1329, 320] on img "Next" at bounding box center [1324, 314] width 21 height 56
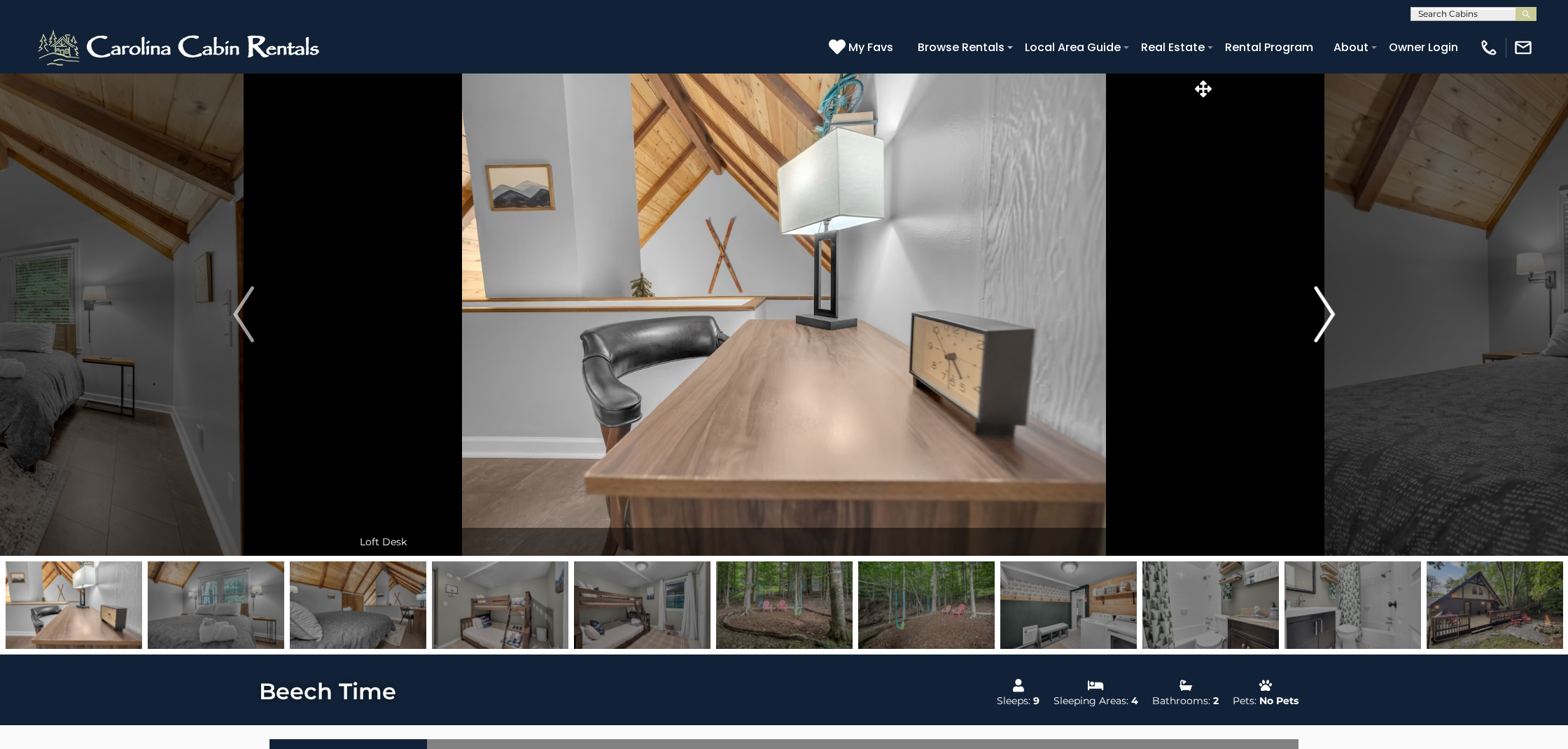
click at [1329, 320] on img "Next" at bounding box center [1324, 314] width 21 height 56
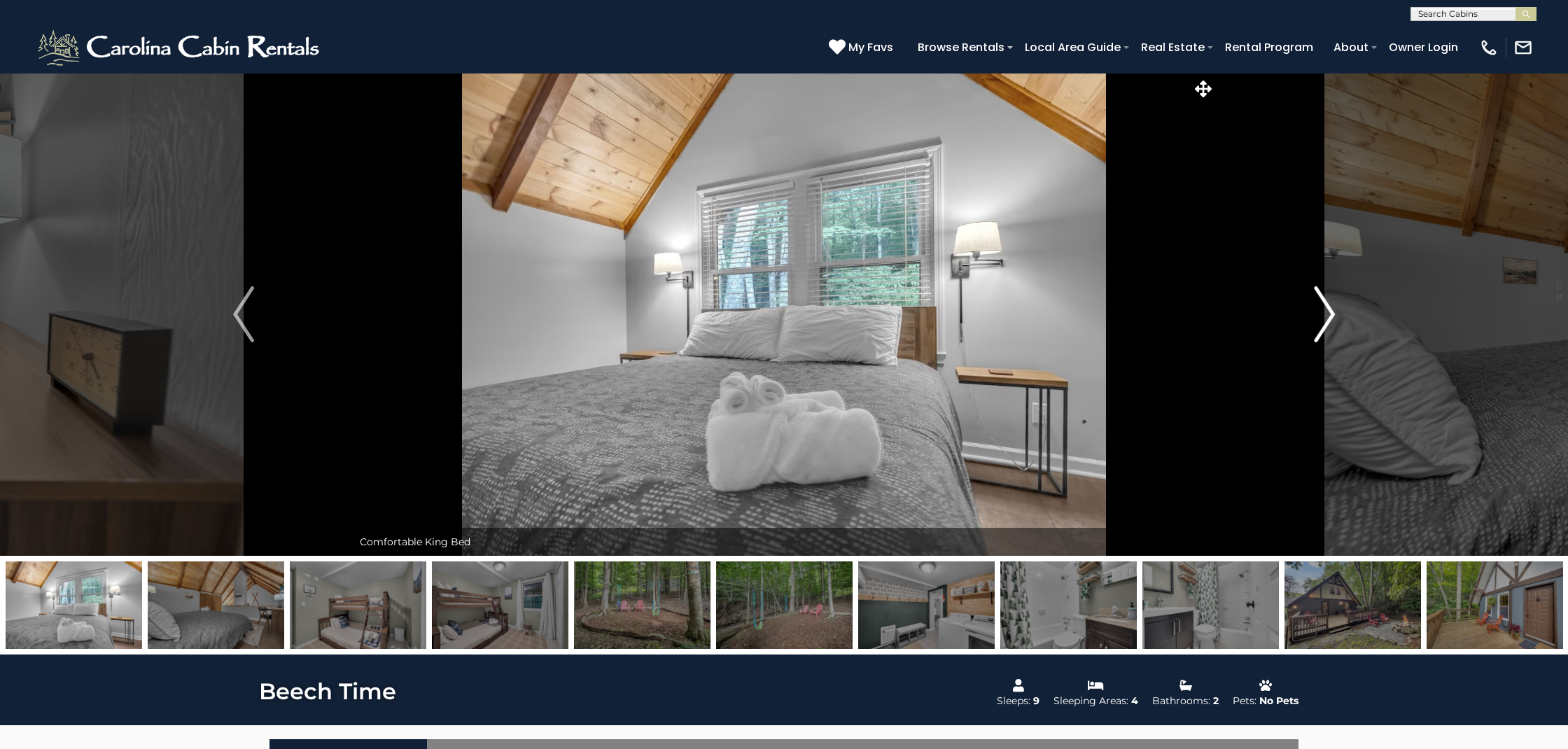
click at [1329, 320] on img "Next" at bounding box center [1324, 314] width 21 height 56
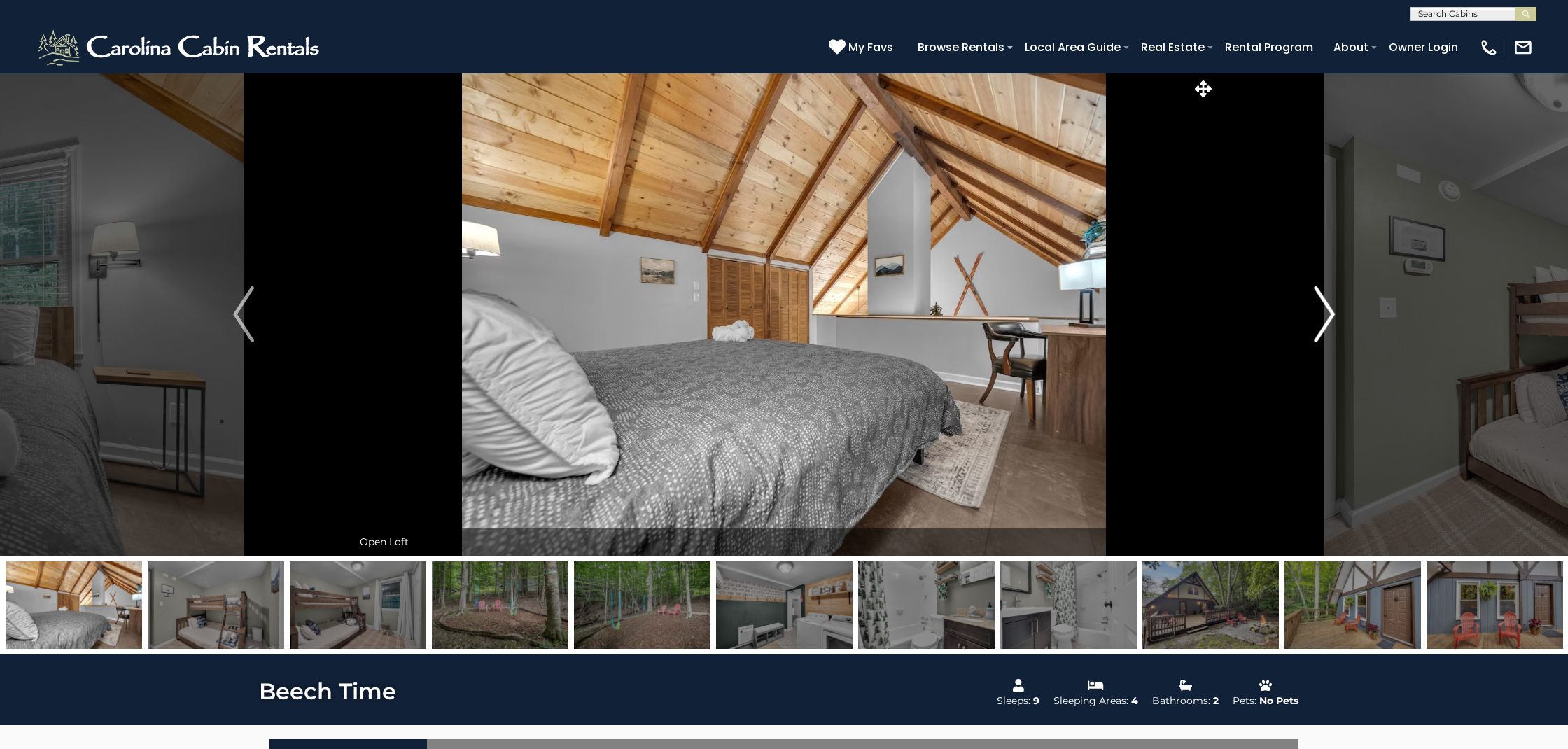
click at [1329, 320] on img "Next" at bounding box center [1324, 314] width 21 height 56
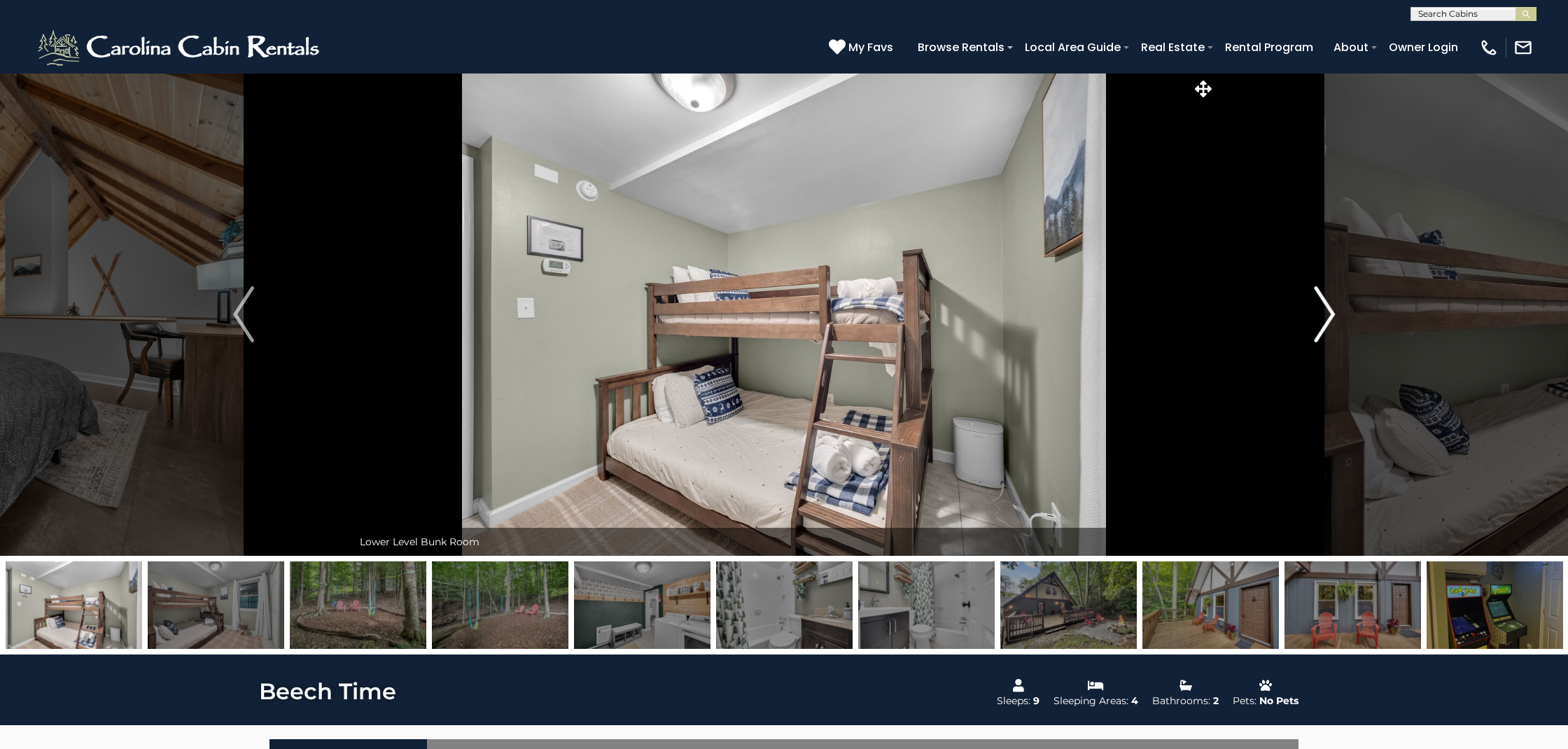
click at [1329, 320] on img "Next" at bounding box center [1324, 314] width 21 height 56
